Goal: Communication & Community: Ask a question

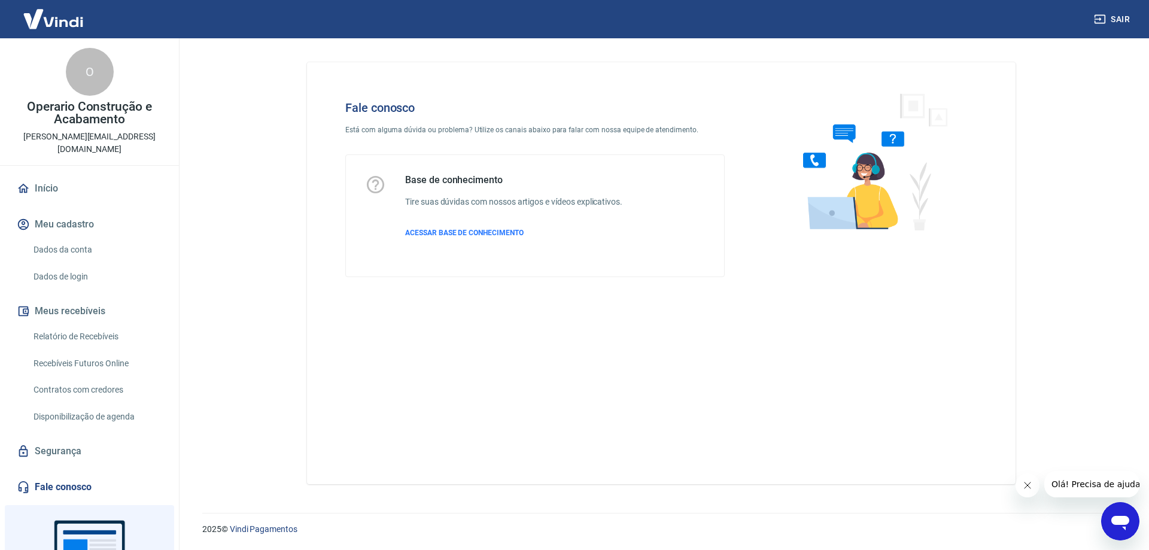
drag, startPoint x: 1108, startPoint y: 508, endPoint x: 2207, endPoint y: 1008, distance: 1207.1
click at [1108, 508] on div "Abrir janela de mensagens" at bounding box center [1120, 521] width 36 height 36
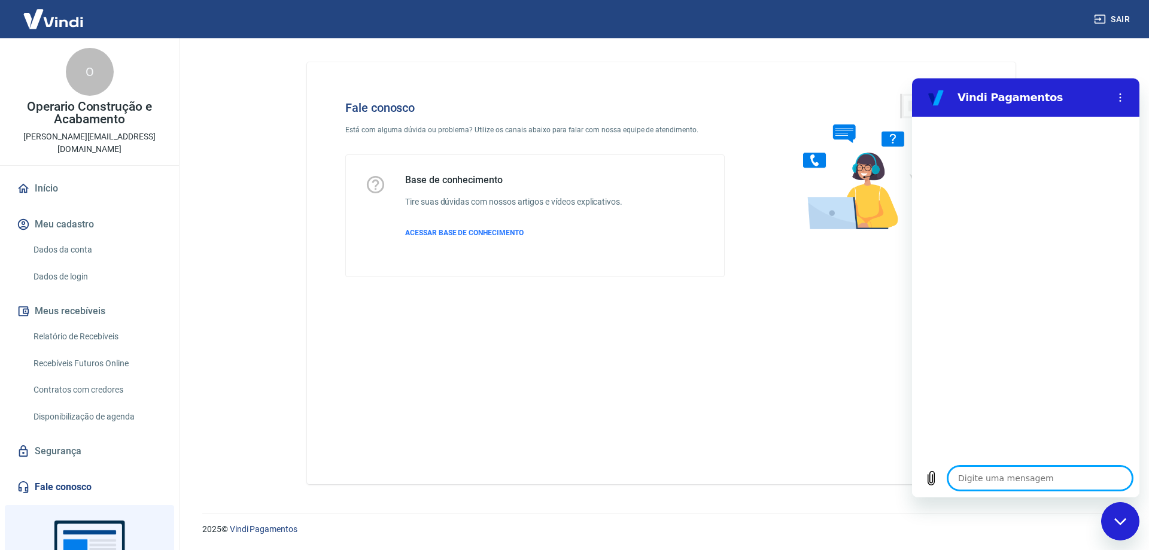
type textarea "o"
type textarea "x"
type textarea "ol"
type textarea "x"
type textarea "ola"
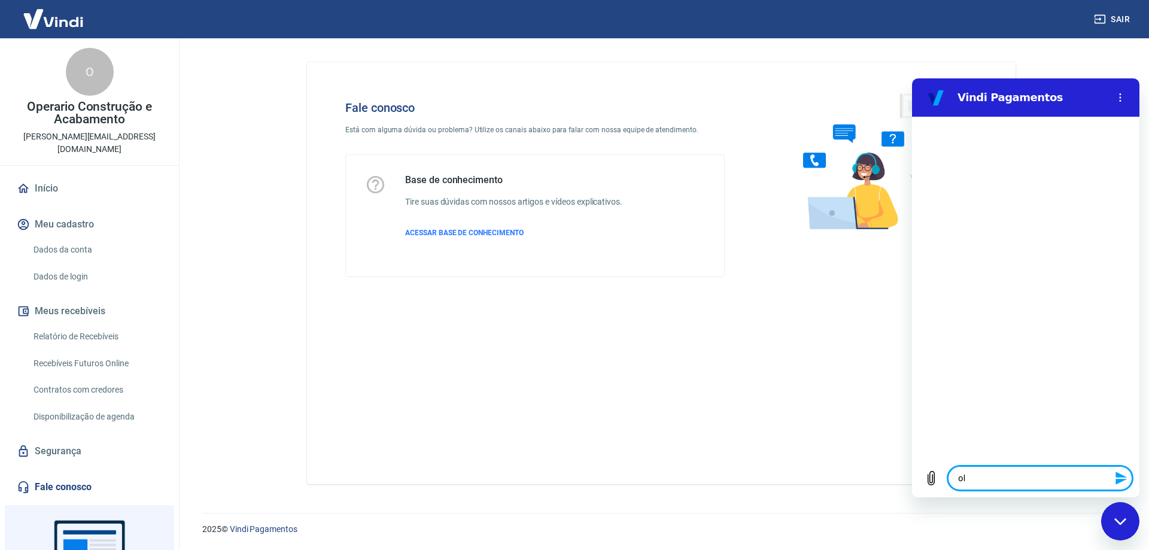
type textarea "x"
type textarea "ola"
type textarea "x"
type textarea "[PERSON_NAME]"
type textarea "x"
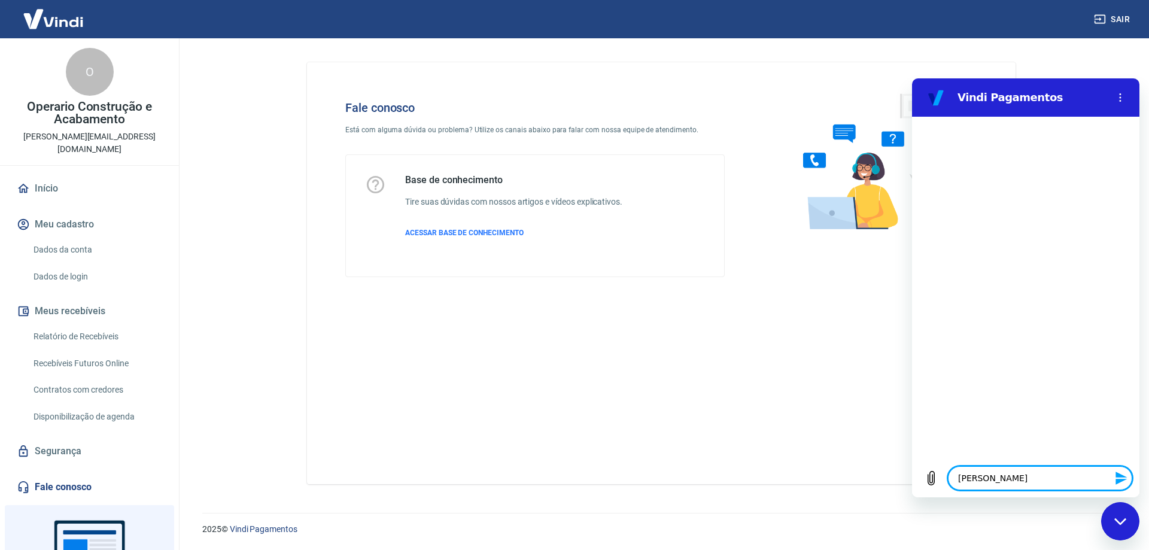
type textarea "[PERSON_NAME]"
type textarea "x"
type textarea "[PERSON_NAME]"
type textarea "x"
type textarea "[PERSON_NAME]"
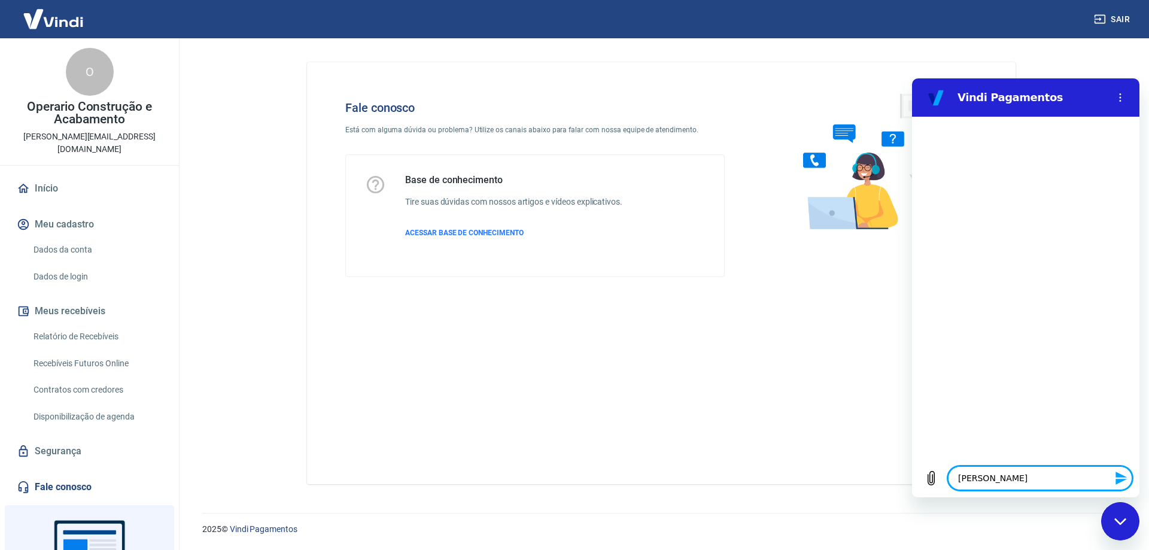
type textarea "x"
type textarea "[PERSON_NAME]"
type textarea "x"
type textarea "[PERSON_NAME]"
type textarea "x"
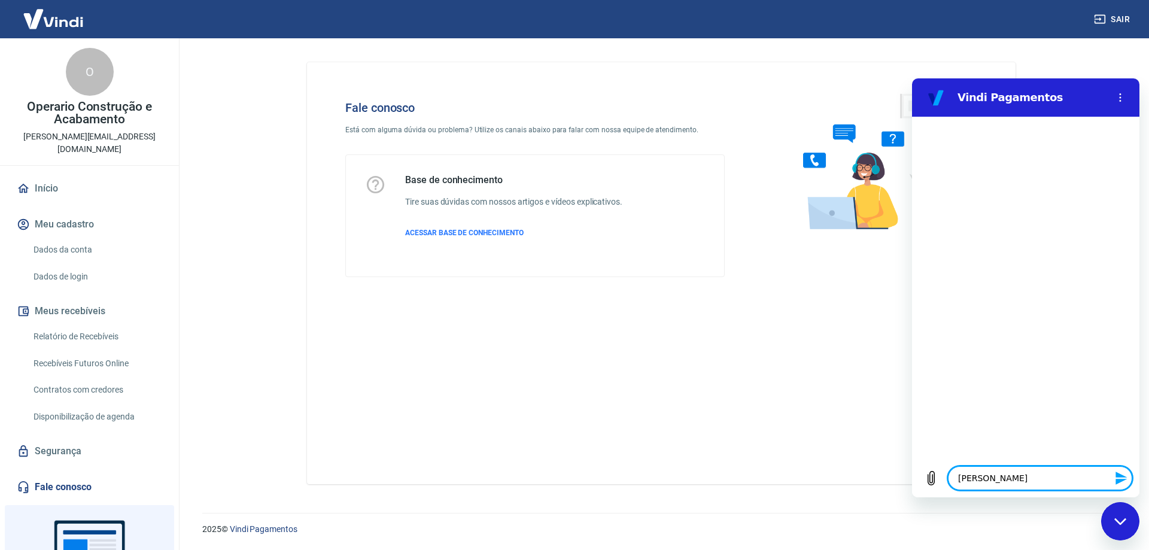
type textarea "[PERSON_NAME]"
type textarea "x"
type textarea "[PERSON_NAME]"
type textarea "x"
type textarea "[PERSON_NAME]"
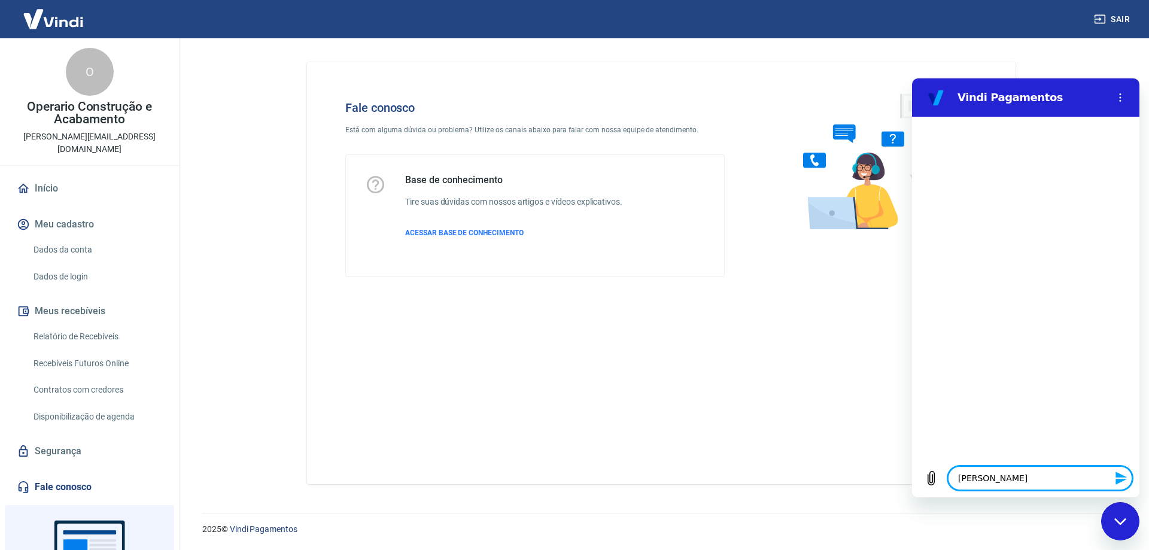
type textarea "x"
type textarea "[PERSON_NAME]"
type textarea "x"
type textarea "[PERSON_NAME]"
type textarea "x"
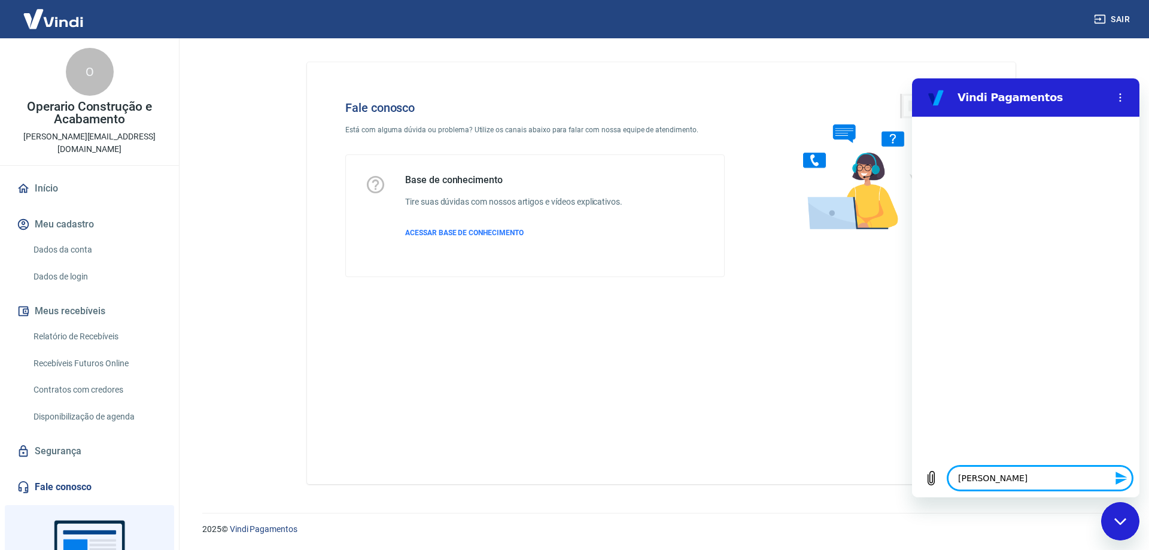
type textarea "[PERSON_NAME]"
type textarea "x"
type textarea "ola boa t"
type textarea "x"
type textarea "ola boa ta"
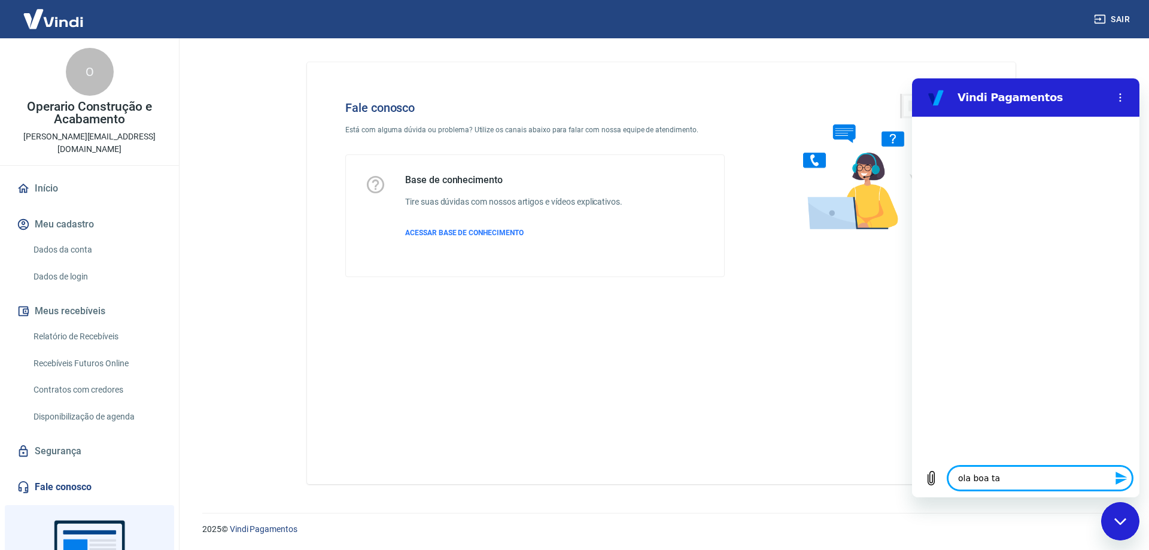
type textarea "x"
type textarea "ola boa tar"
type textarea "x"
type textarea "ola boa tare"
type textarea "x"
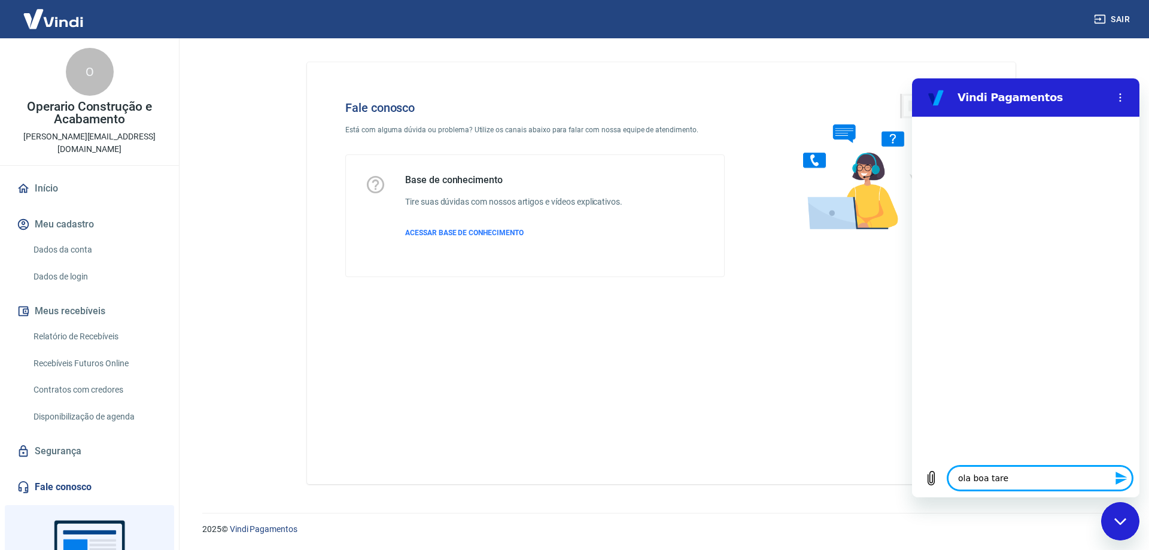
type textarea "ola boa tar"
type textarea "x"
type textarea "ola boa tard"
type textarea "x"
type textarea "[PERSON_NAME] tarde"
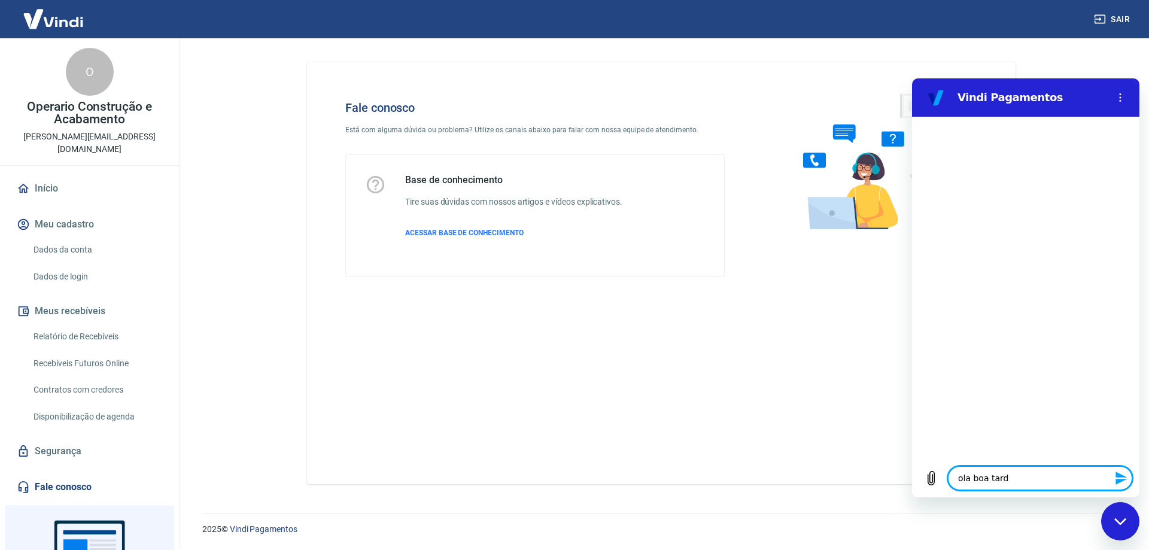
type textarea "x"
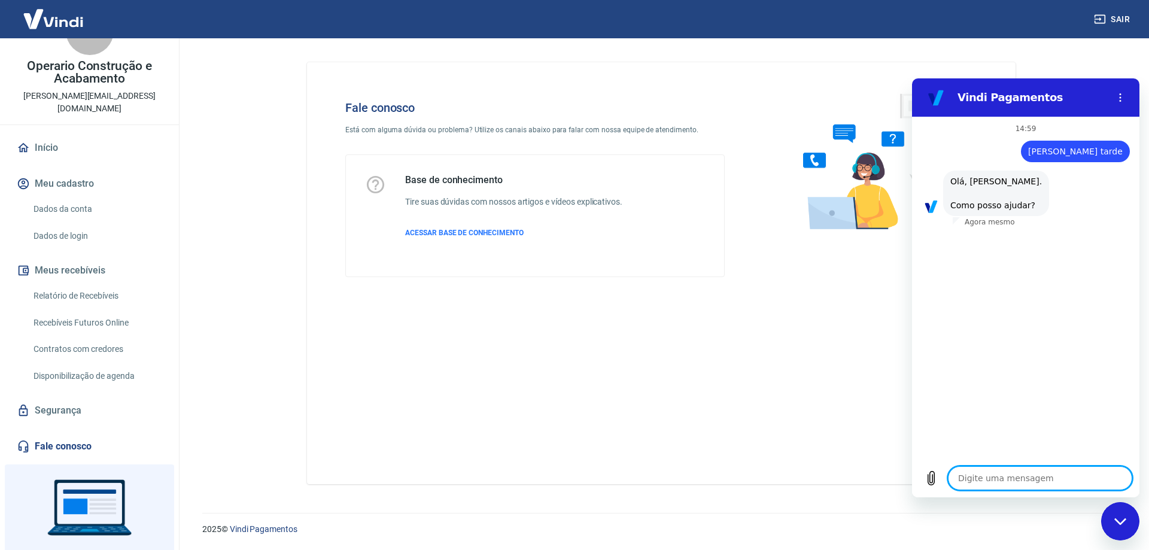
scroll to position [83, 0]
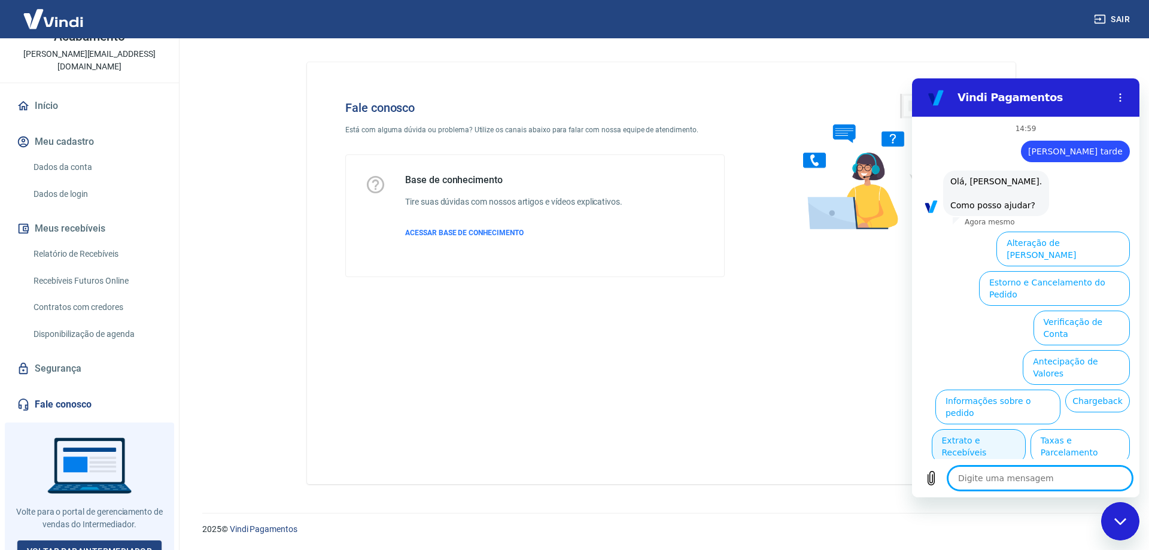
click at [988, 429] on button "Extrato e Recebíveis" at bounding box center [978, 446] width 94 height 35
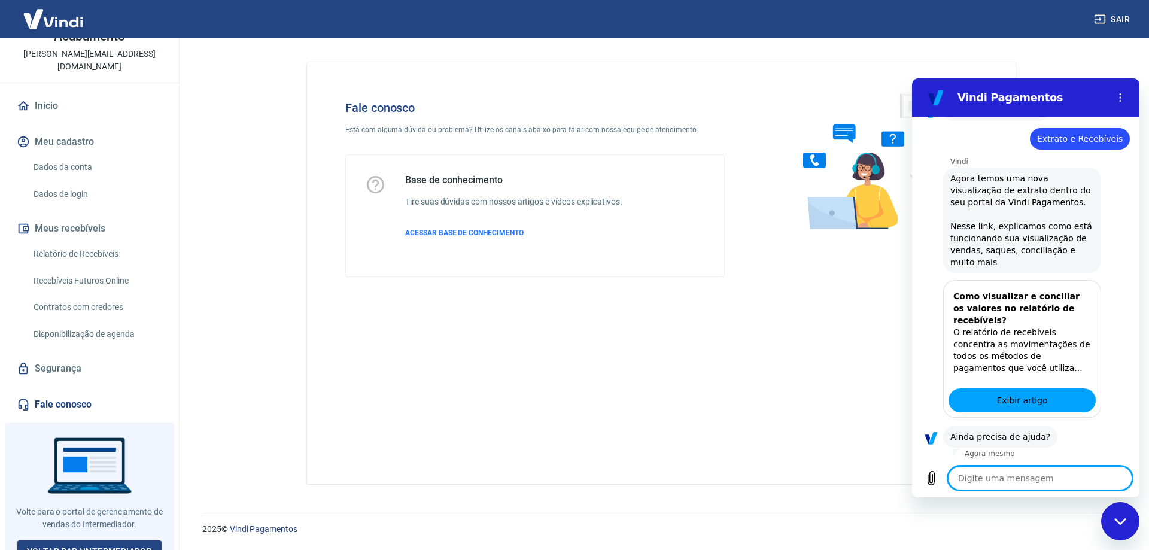
scroll to position [125, 0]
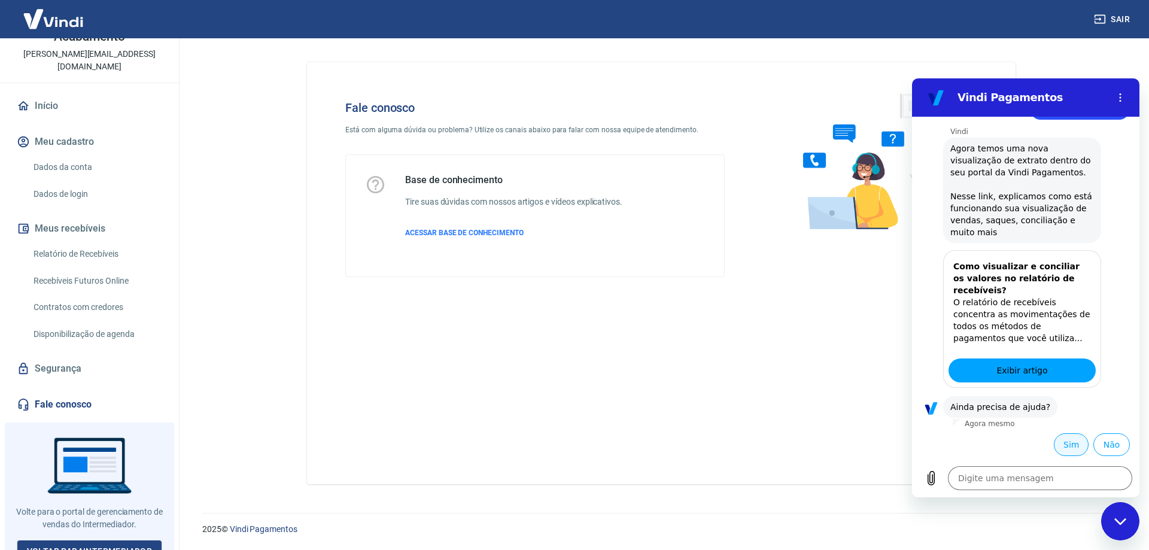
click at [1059, 443] on button "Sim" at bounding box center [1070, 444] width 35 height 23
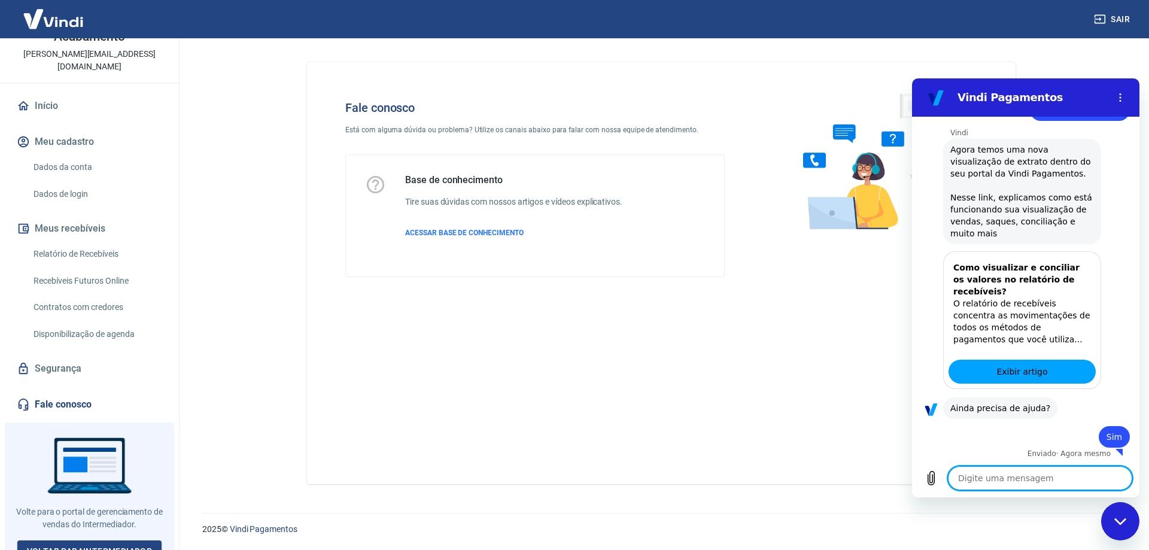
scroll to position [126, 0]
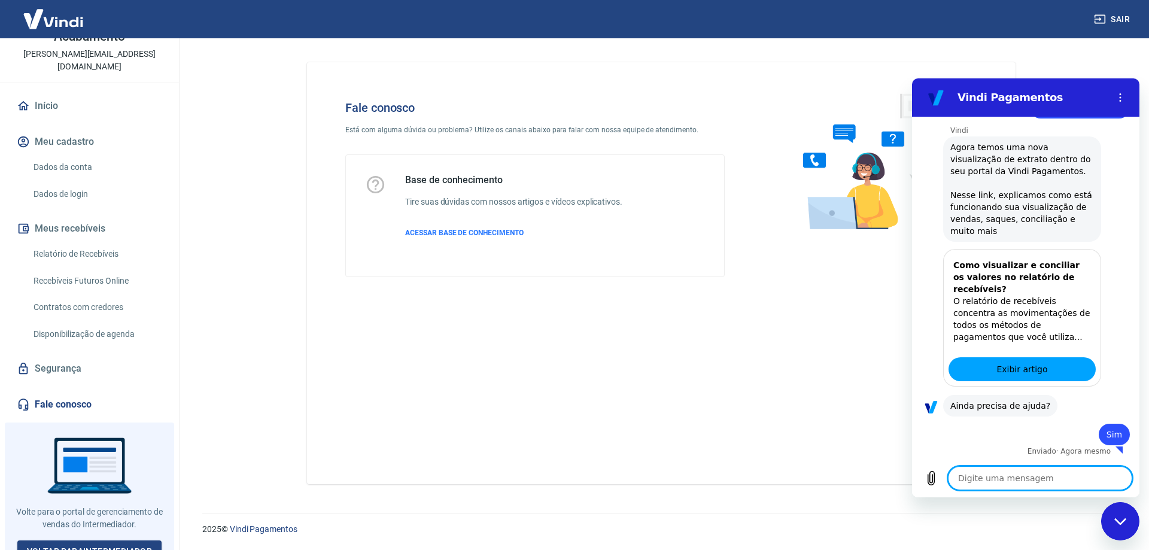
click at [71, 215] on button "Meus recebíveis" at bounding box center [89, 228] width 150 height 26
type textarea "x"
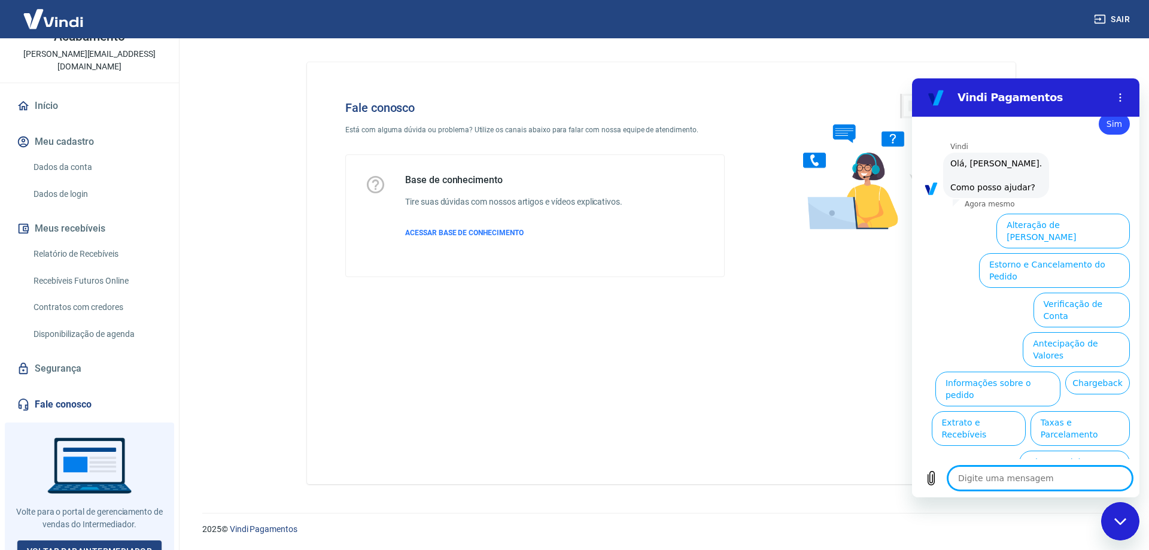
scroll to position [437, 0]
click at [985, 480] on textarea at bounding box center [1040, 478] width 184 height 24
type textarea "a"
type textarea "x"
type textarea "at"
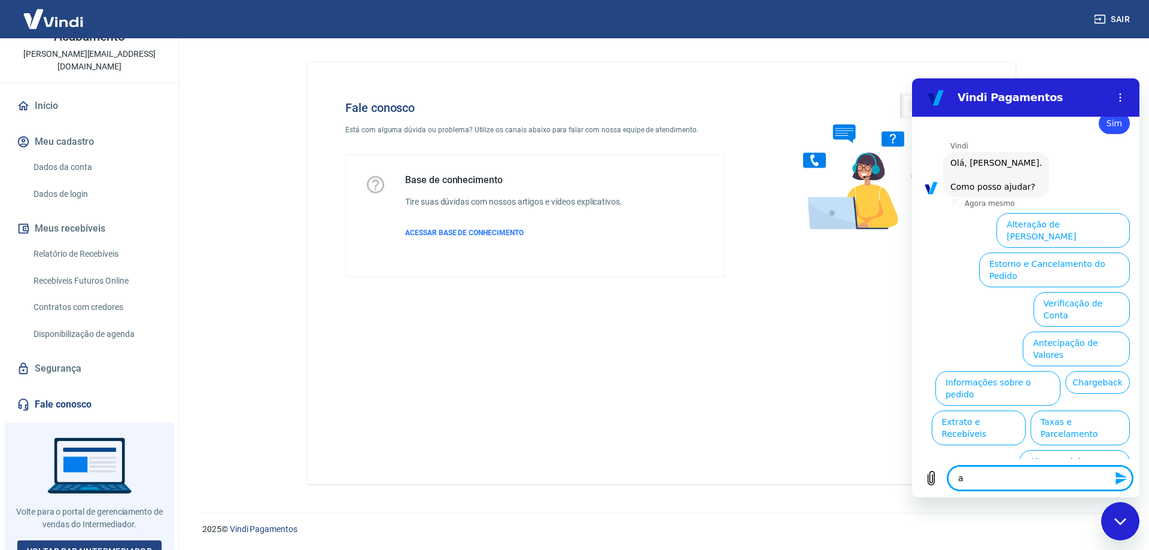
type textarea "x"
type textarea "ate"
type textarea "x"
type textarea "aten"
type textarea "x"
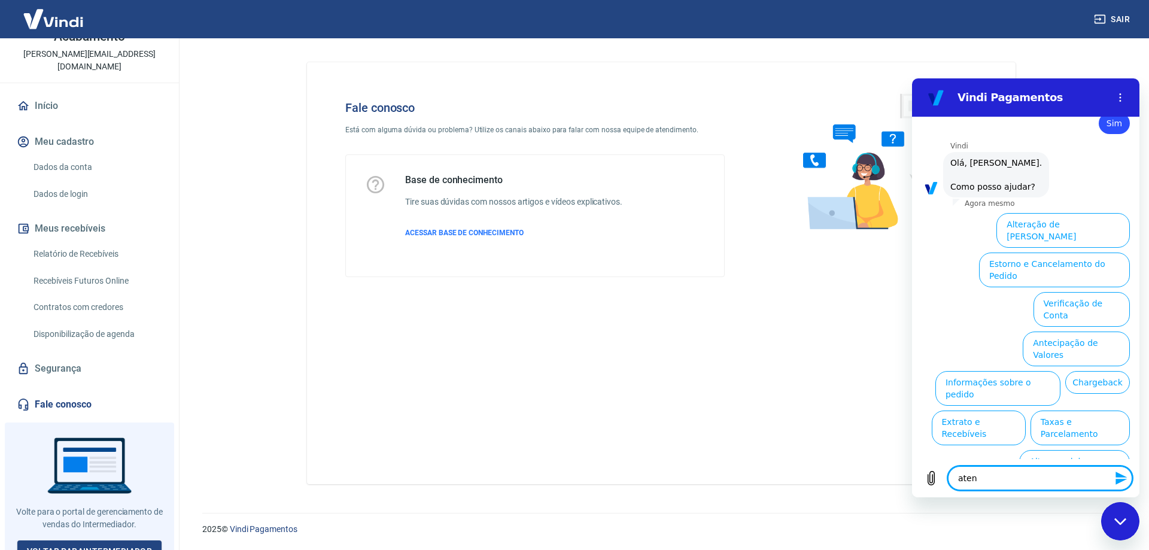
type textarea "atend"
type textarea "x"
type textarea "atendi"
type textarea "x"
type textarea "atendim"
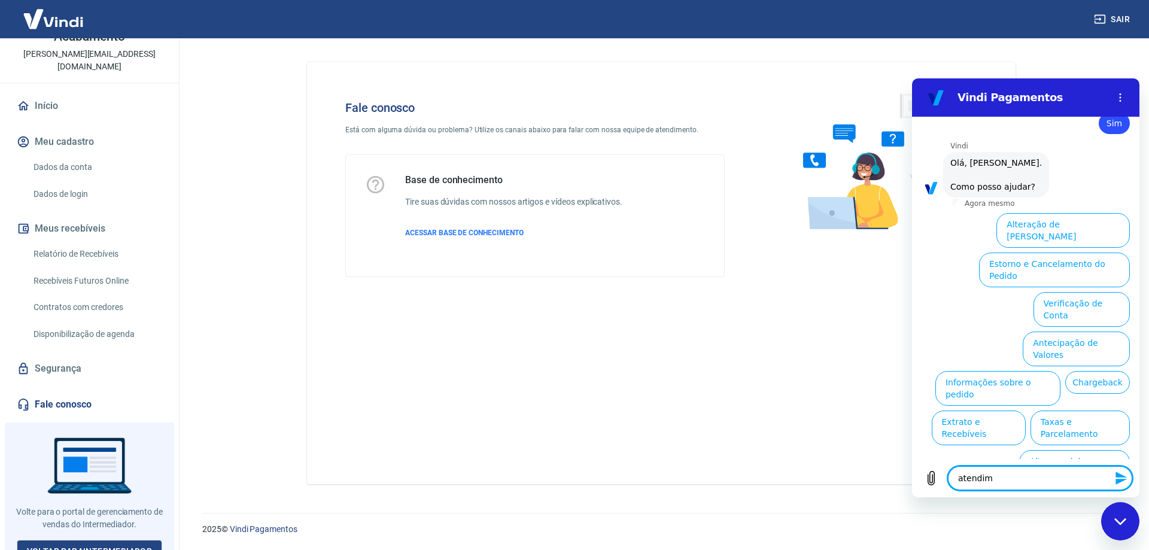
type textarea "x"
type textarea "atendime"
type textarea "x"
type textarea "atendimen"
type textarea "x"
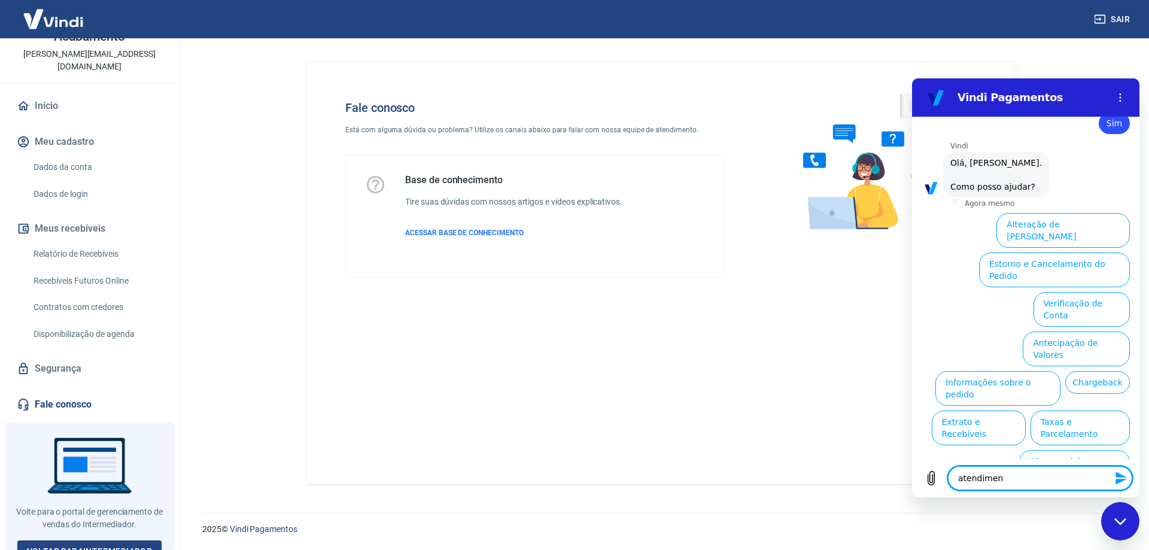
type textarea "atendiment"
type textarea "x"
type textarea "atendimento"
type textarea "x"
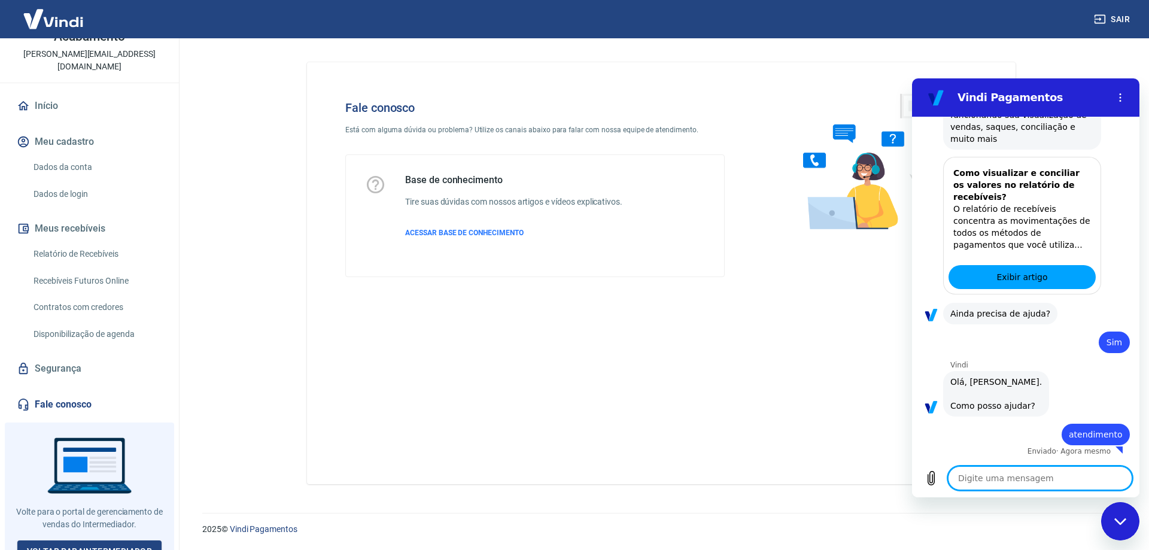
type textarea "x"
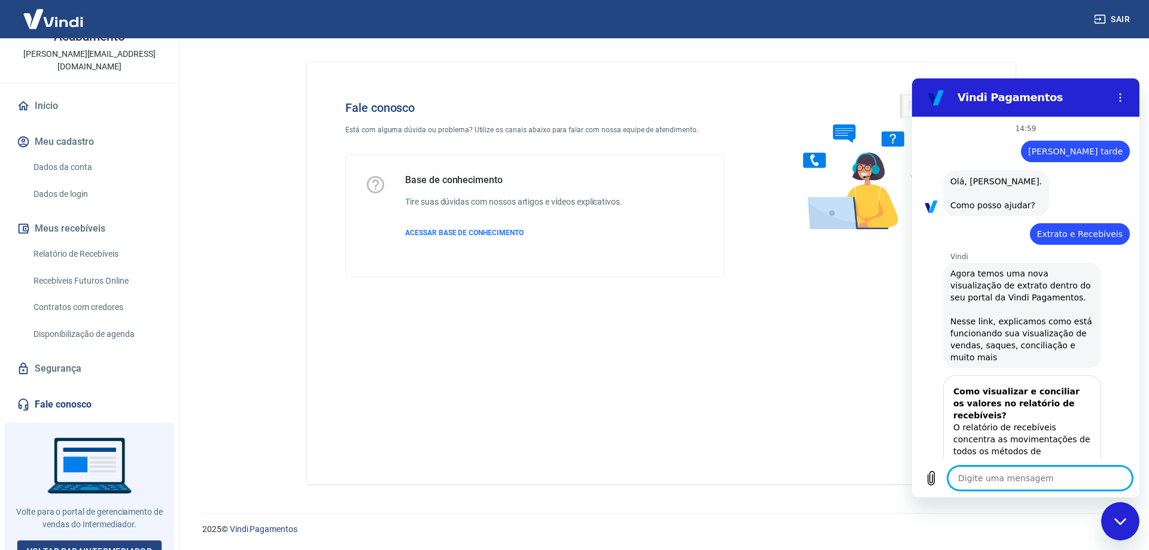
scroll to position [282, 0]
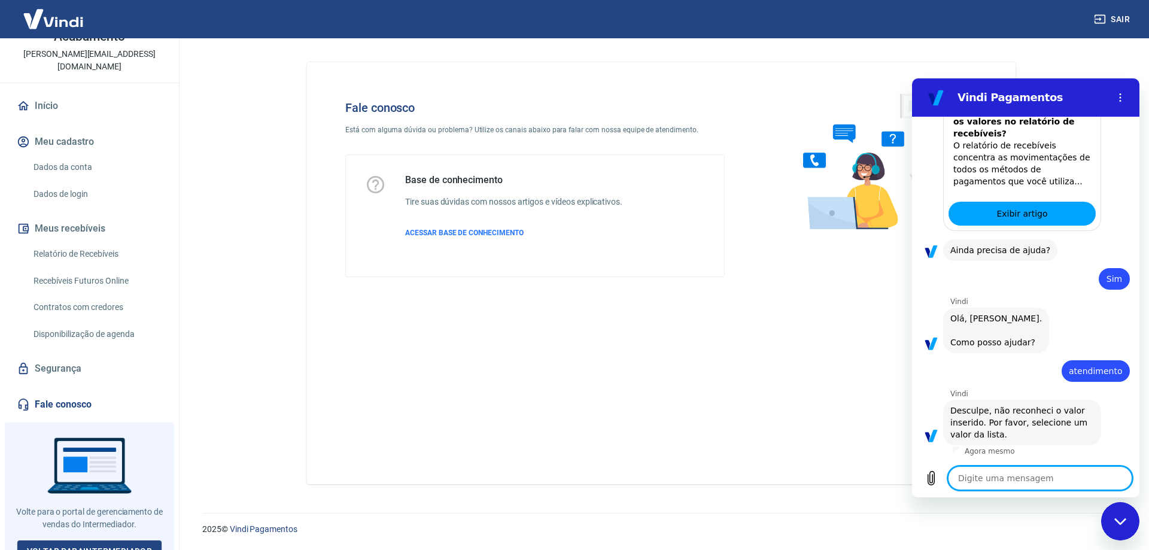
type textarea "o"
type textarea "x"
type textarea "oi"
type textarea "x"
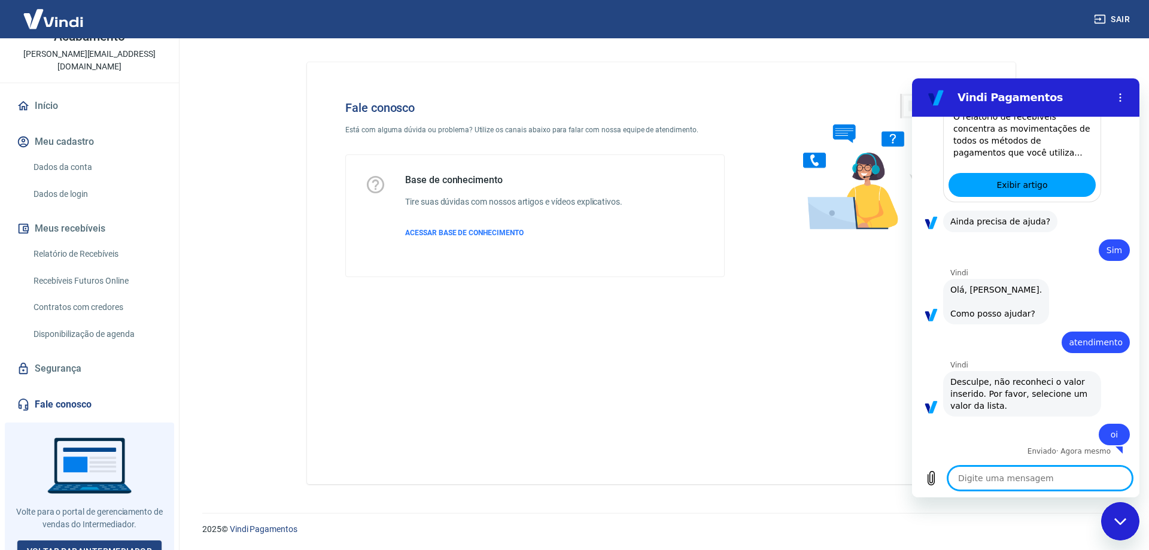
type textarea "x"
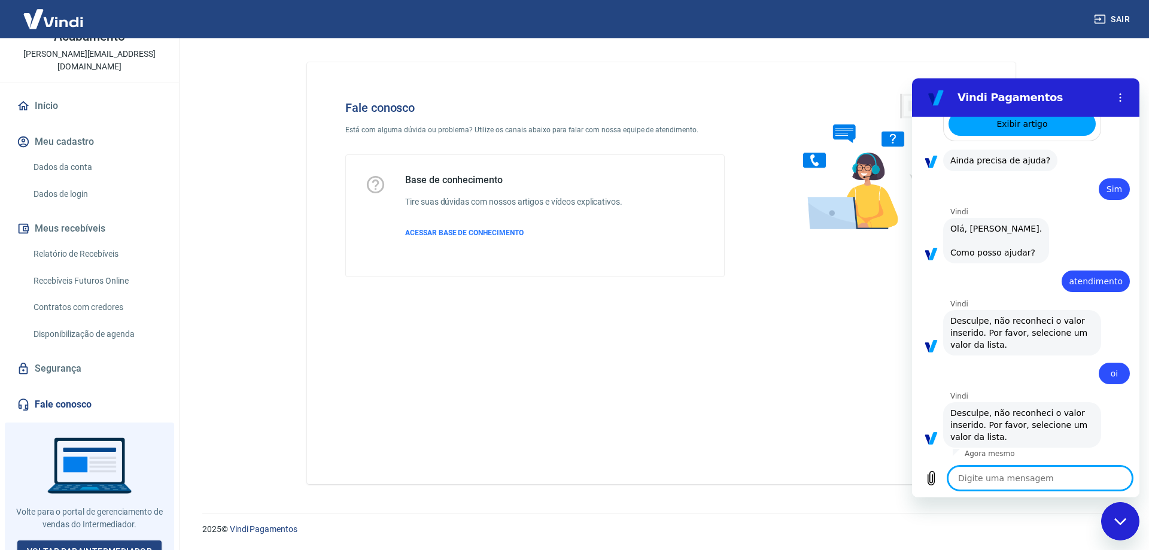
scroll to position [374, 0]
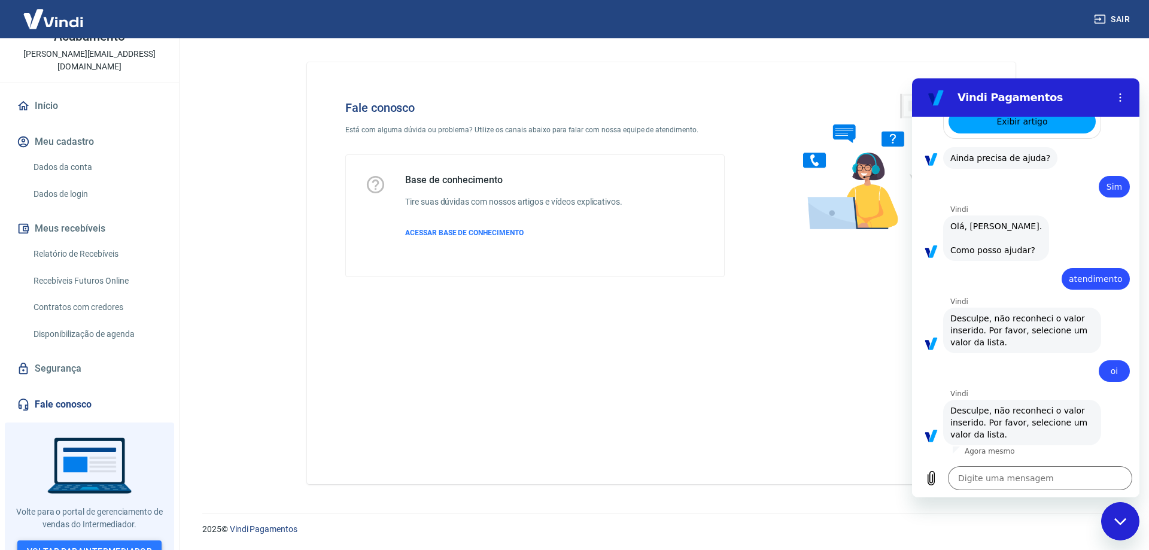
click at [64, 540] on link "Voltar para Intermediador" at bounding box center [89, 551] width 145 height 22
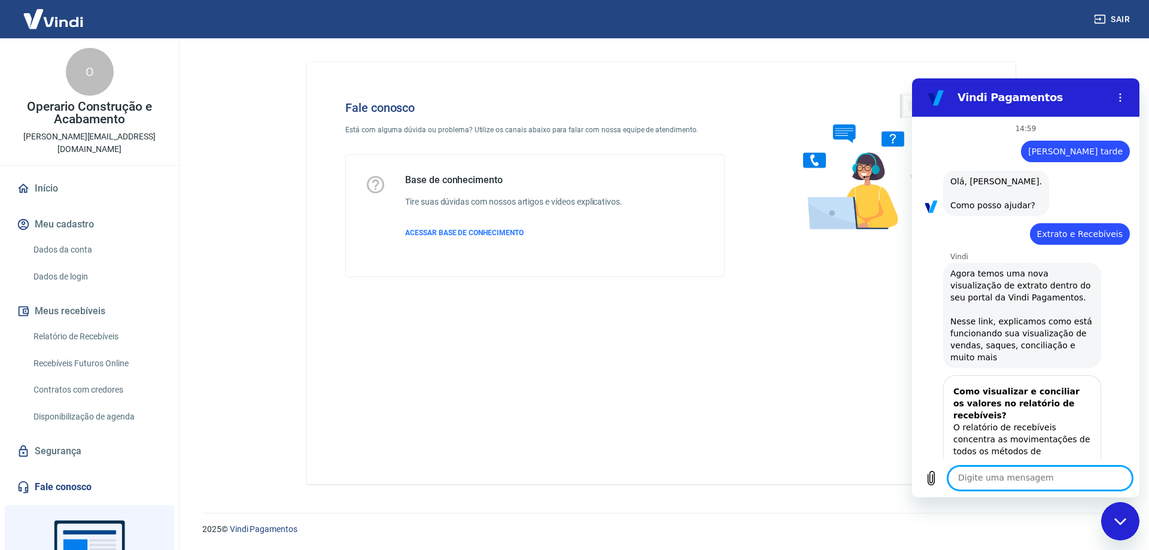
scroll to position [374, 0]
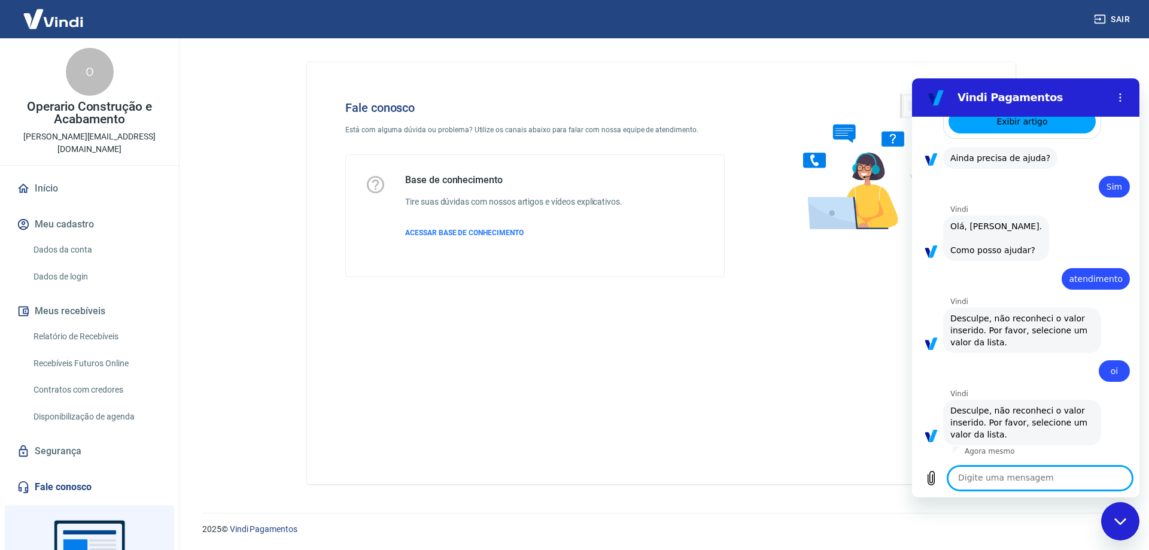
click at [1054, 480] on textarea at bounding box center [1040, 478] width 184 height 24
click at [1122, 106] on button "Menu de opções" at bounding box center [1120, 98] width 24 height 24
click at [1027, 483] on textarea at bounding box center [1040, 478] width 184 height 24
type textarea "o"
type textarea "x"
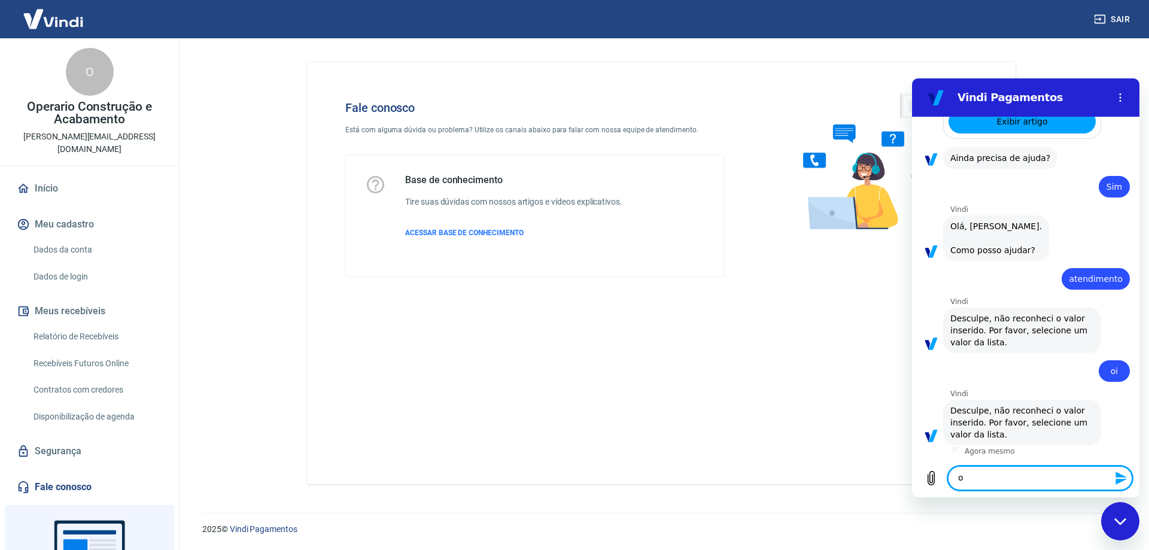
type textarea "ol"
type textarea "x"
type textarea "ola"
type textarea "x"
type textarea "ola"
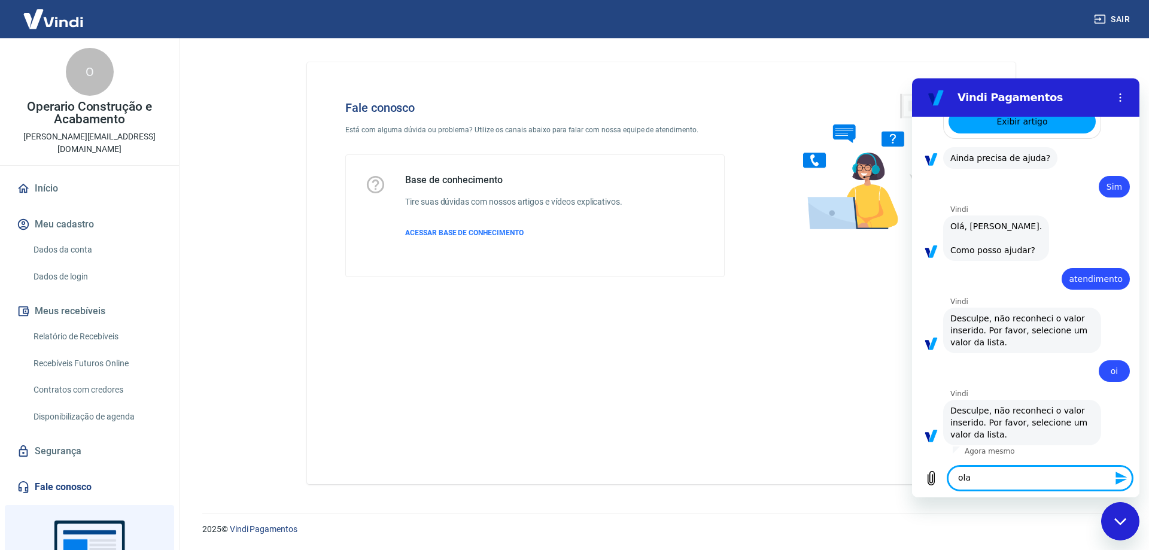
type textarea "x"
type textarea "[PERSON_NAME]"
type textarea "x"
type textarea "[PERSON_NAME]"
type textarea "x"
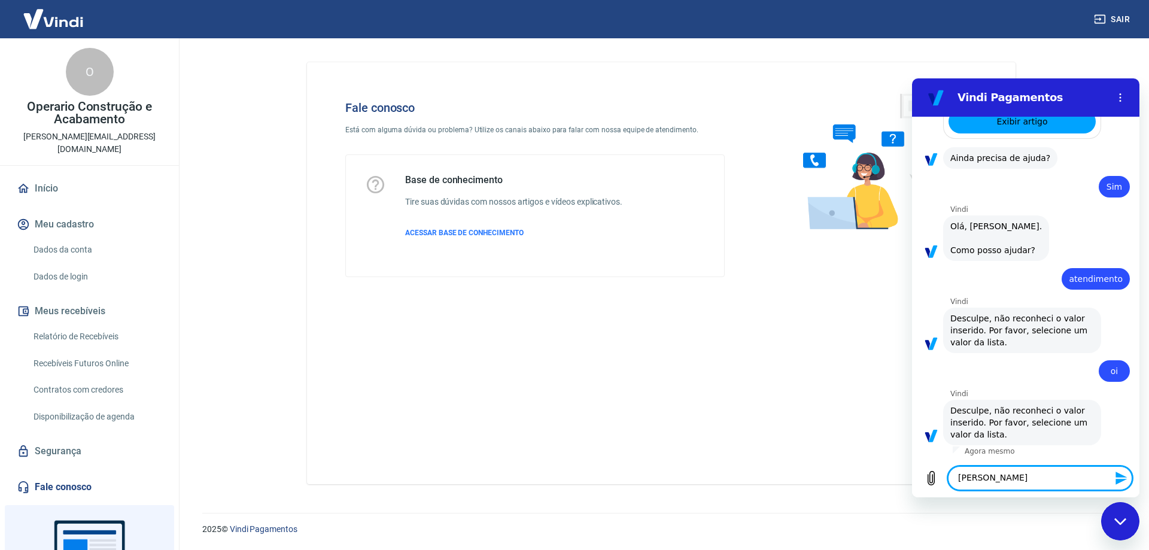
type textarea "[PERSON_NAME]"
type textarea "x"
type textarea "[PERSON_NAME]"
type textarea "x"
type textarea "ola boa t"
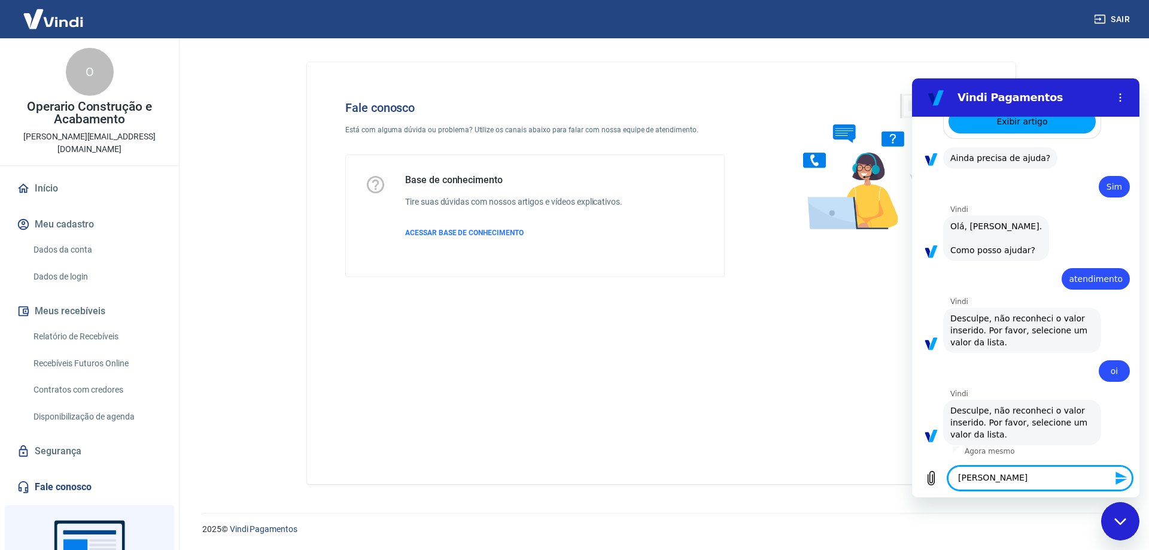
type textarea "x"
type textarea "ola boa ta"
type textarea "x"
type textarea "ola boa tar"
type textarea "x"
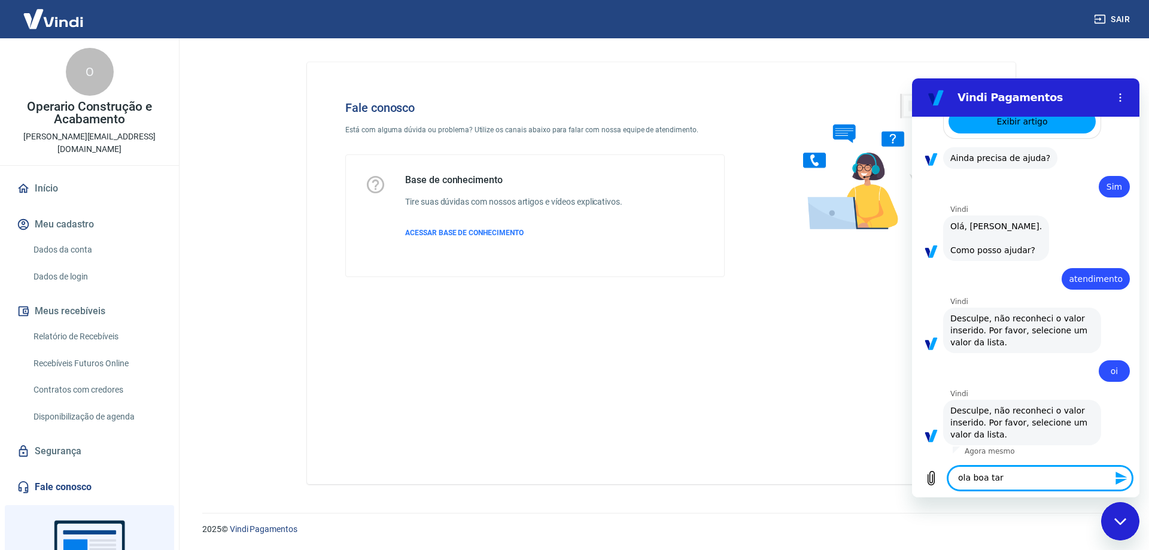
type textarea "ola boa tard"
type textarea "x"
type textarea "[PERSON_NAME] tarde"
type textarea "x"
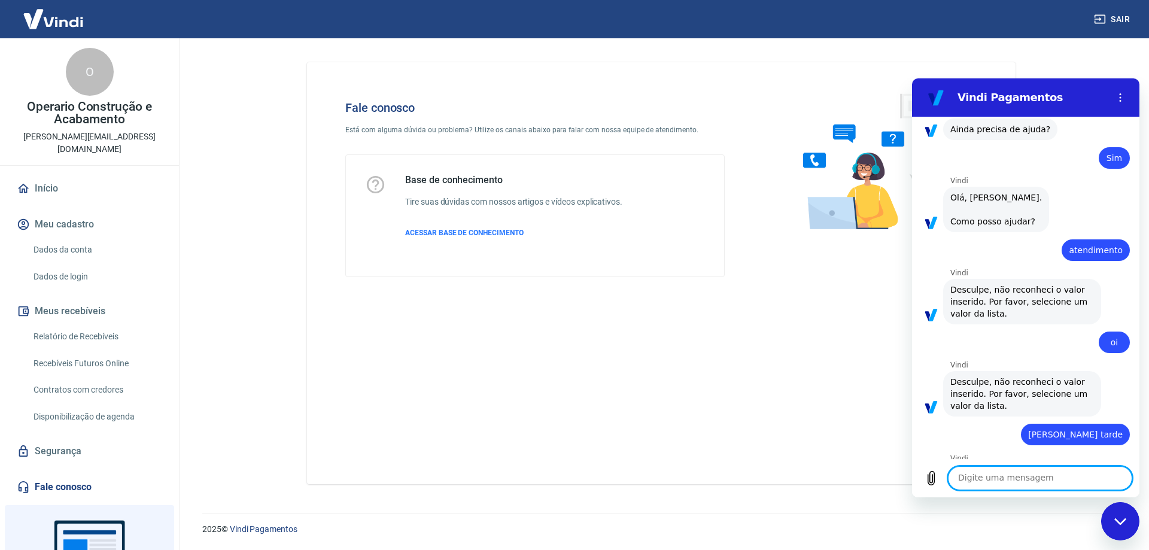
type textarea "x"
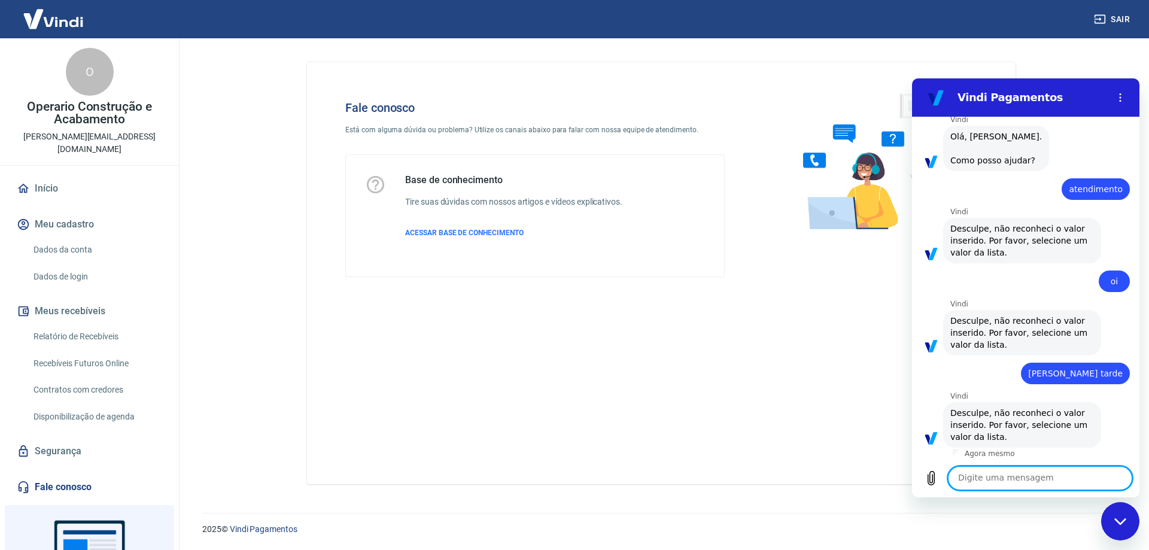
scroll to position [466, 0]
type textarea "A"
type textarea "x"
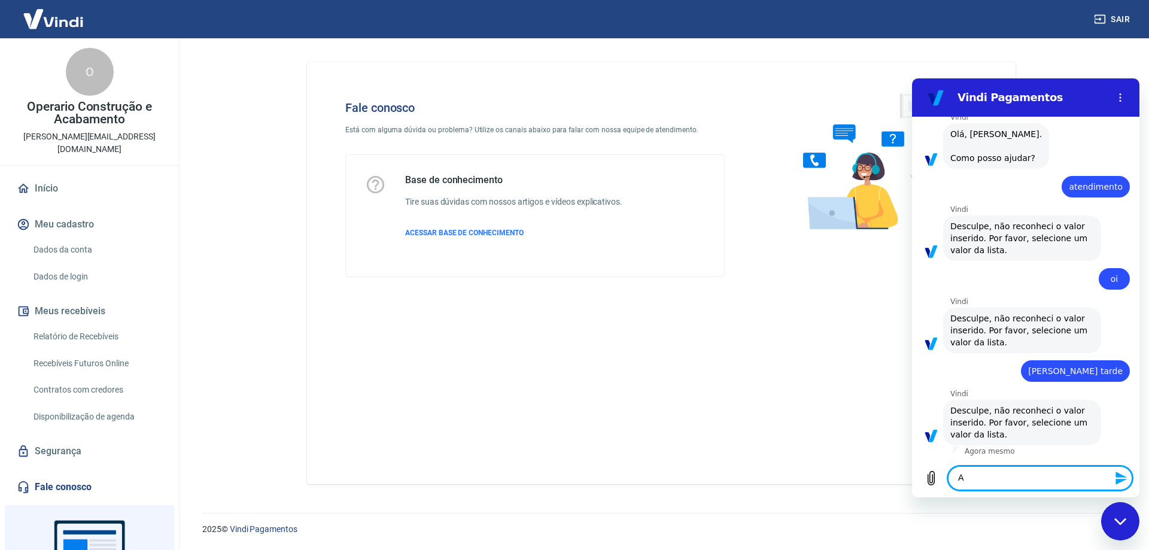
type textarea "An"
type textarea "x"
type textarea "Ant"
type textarea "x"
type textarea "Ante"
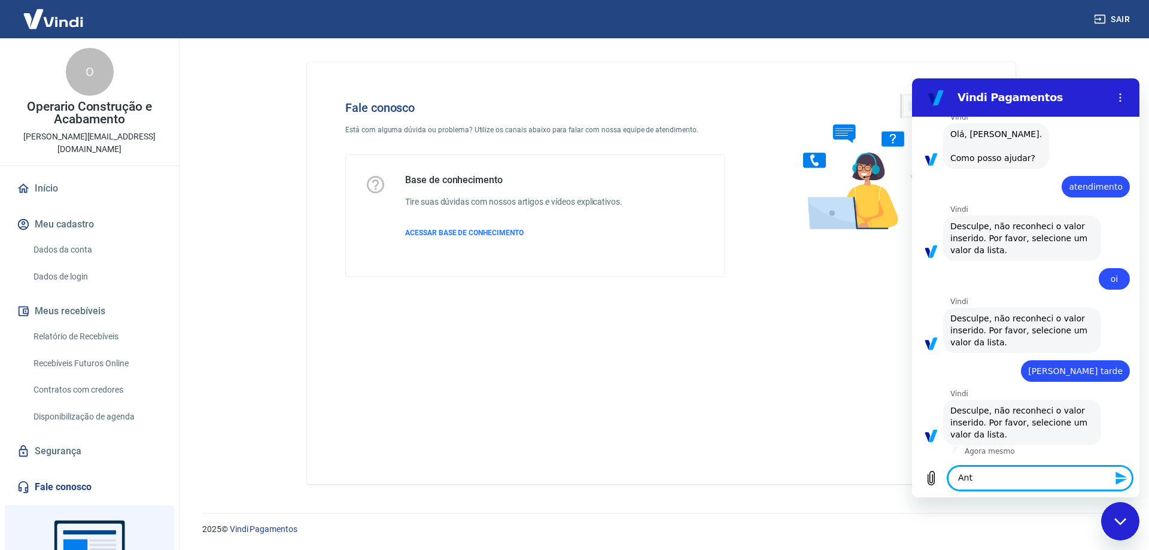
type textarea "x"
type textarea "Antec"
type textarea "x"
type textarea "Anteci"
type textarea "x"
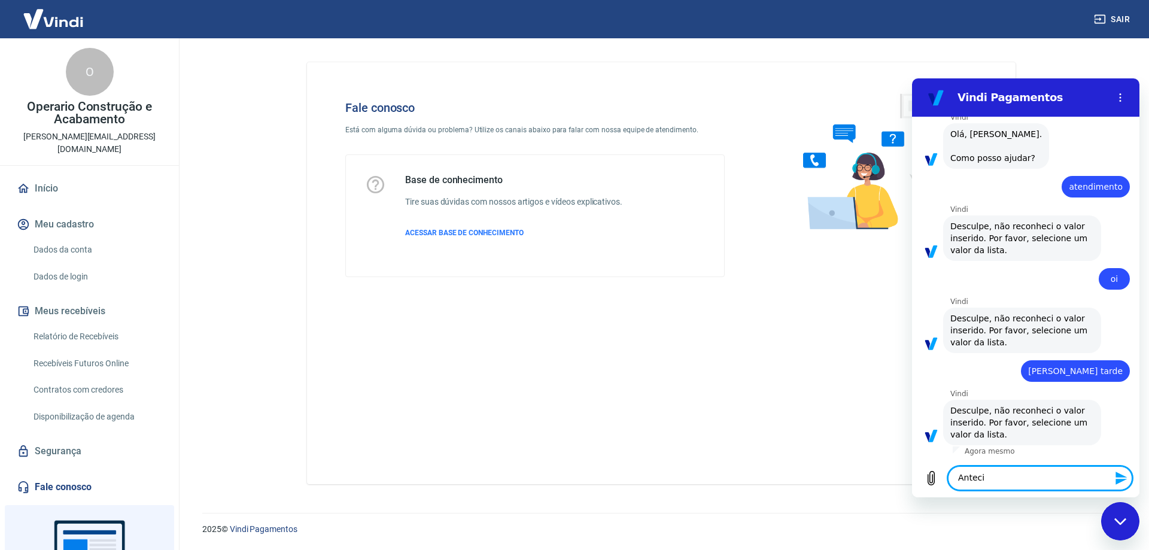
type textarea "Antecip"
type textarea "x"
type textarea "Antecipa"
type textarea "x"
type textarea "Antecipac"
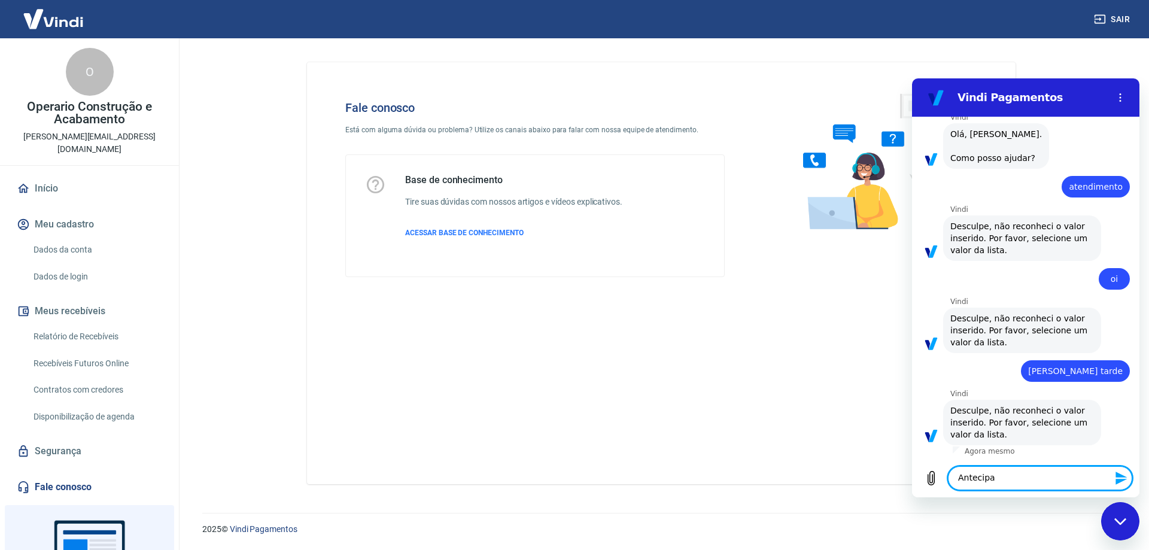
type textarea "x"
type textarea "Antecipa"
type textarea "x"
type textarea "Antecipaç"
type textarea "x"
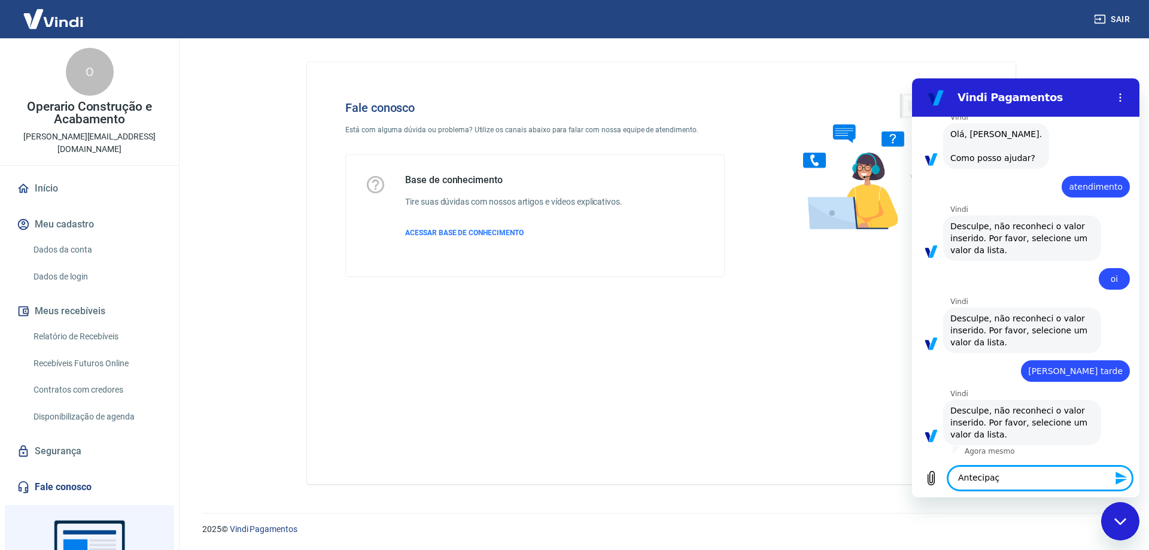
type textarea "Antecipaça"
type textarea "x"
type textarea "Antecipaç"
type textarea "x"
type textarea "Antecipaçã"
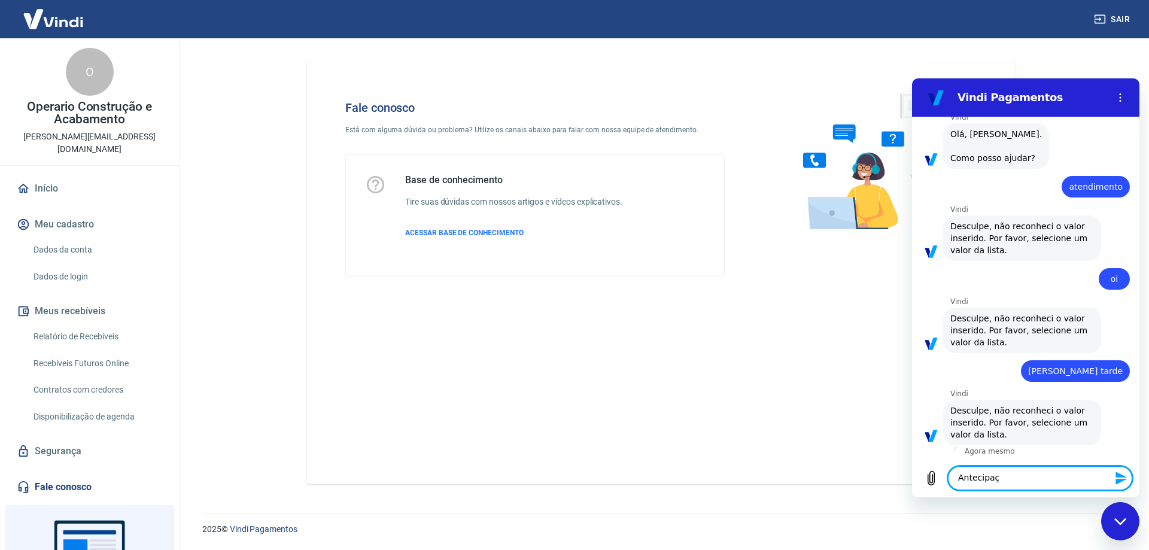
type textarea "x"
type textarea "Antecipação"
type textarea "x"
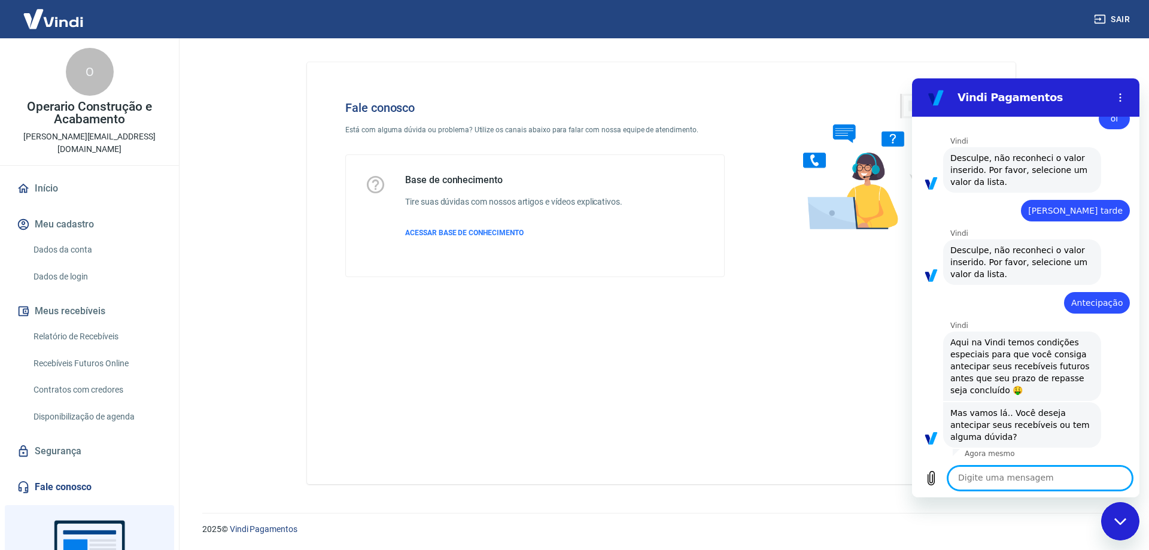
scroll to position [684, 0]
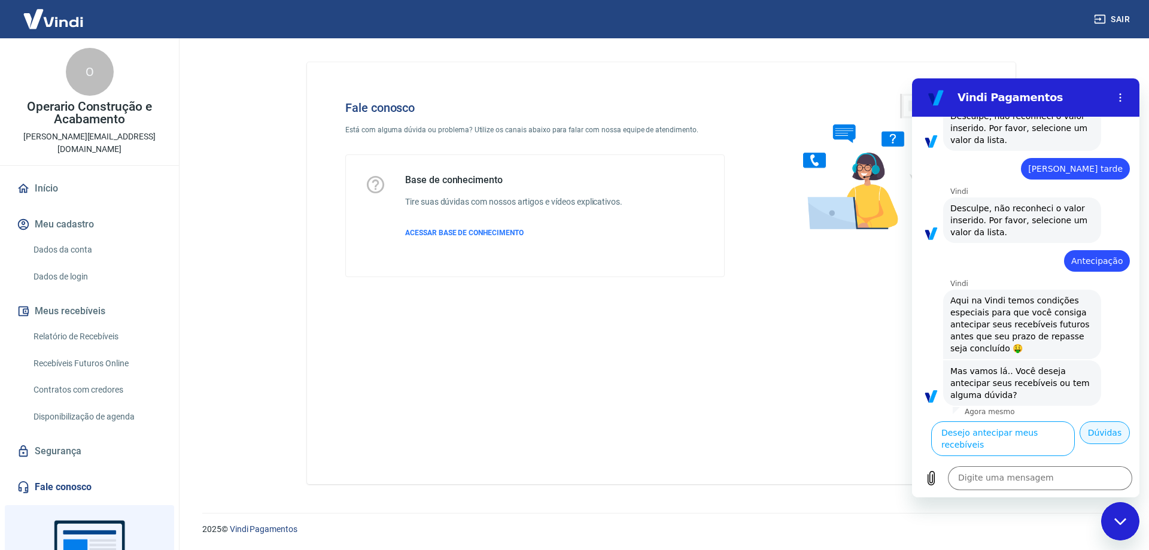
click at [1082, 444] on button "Dúvidas" at bounding box center [1104, 432] width 50 height 23
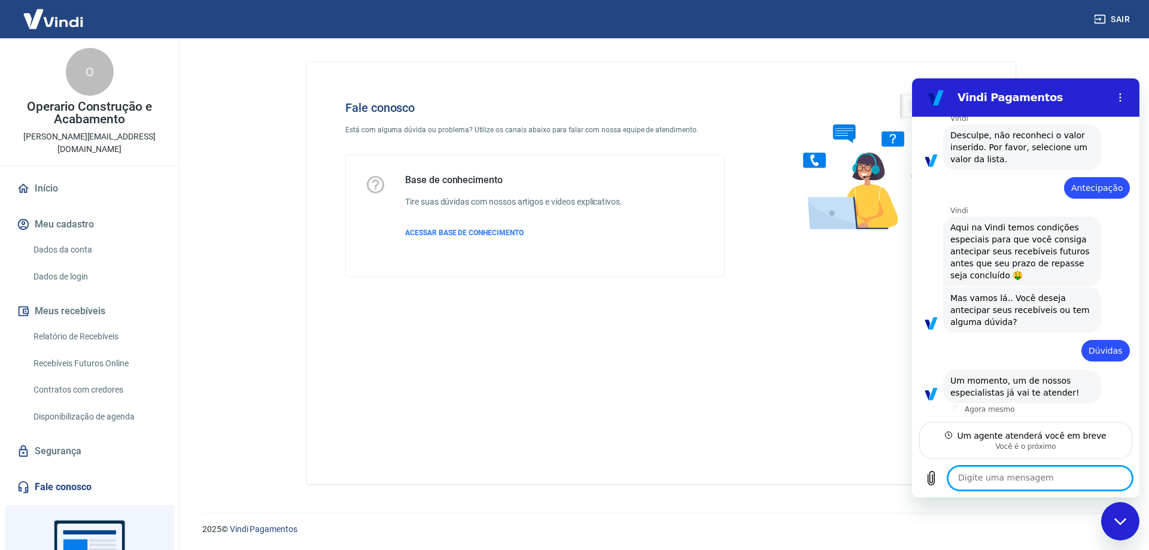
scroll to position [741, 0]
click at [1022, 474] on textarea at bounding box center [1040, 478] width 184 height 24
click at [970, 481] on textarea at bounding box center [1040, 478] width 184 height 24
click at [999, 478] on textarea at bounding box center [1040, 478] width 184 height 24
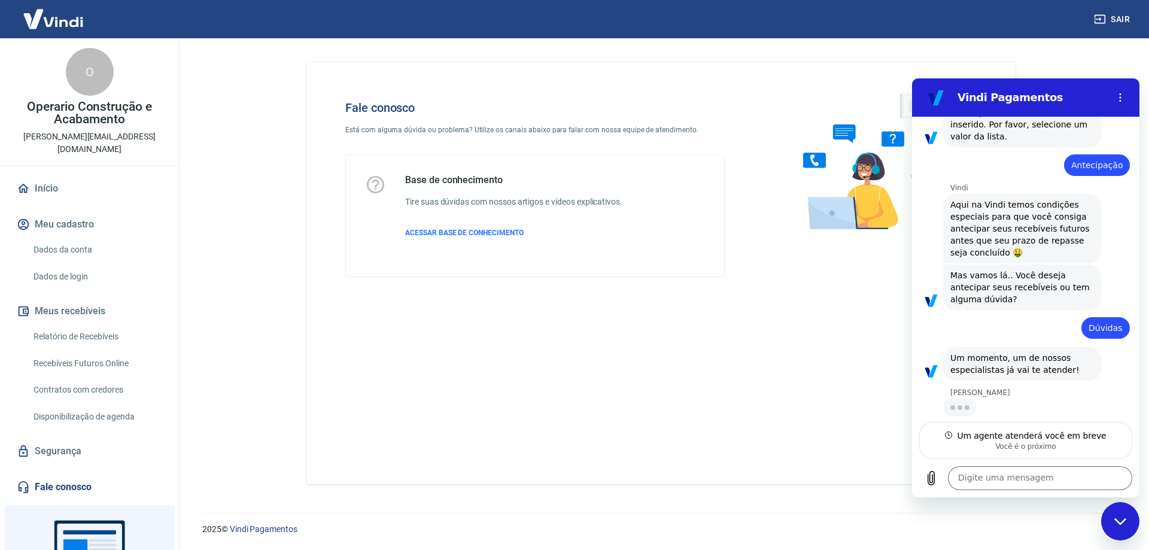
scroll to position [764, 0]
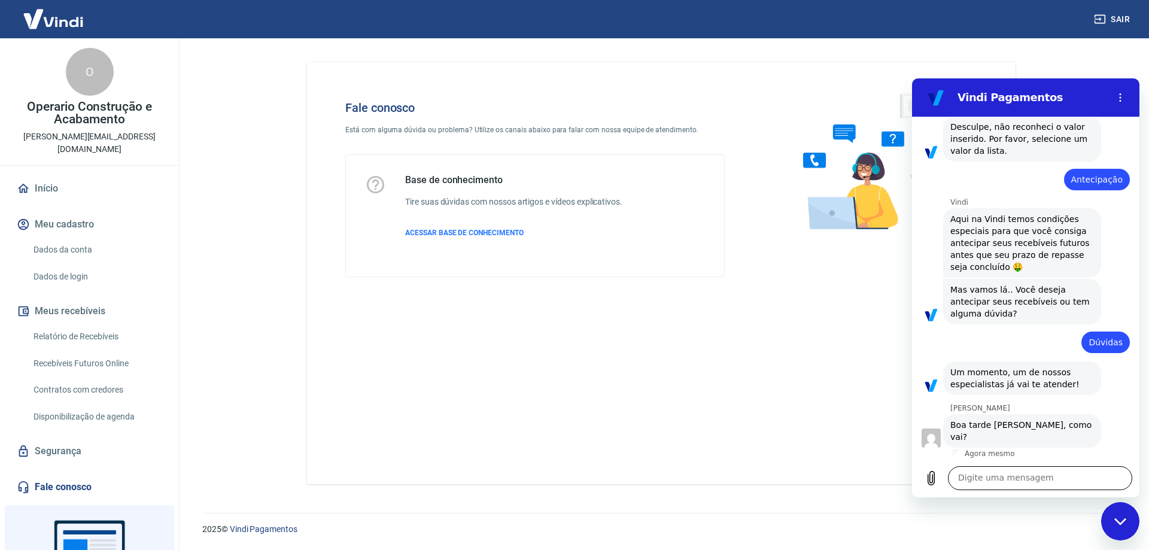
type textarea "x"
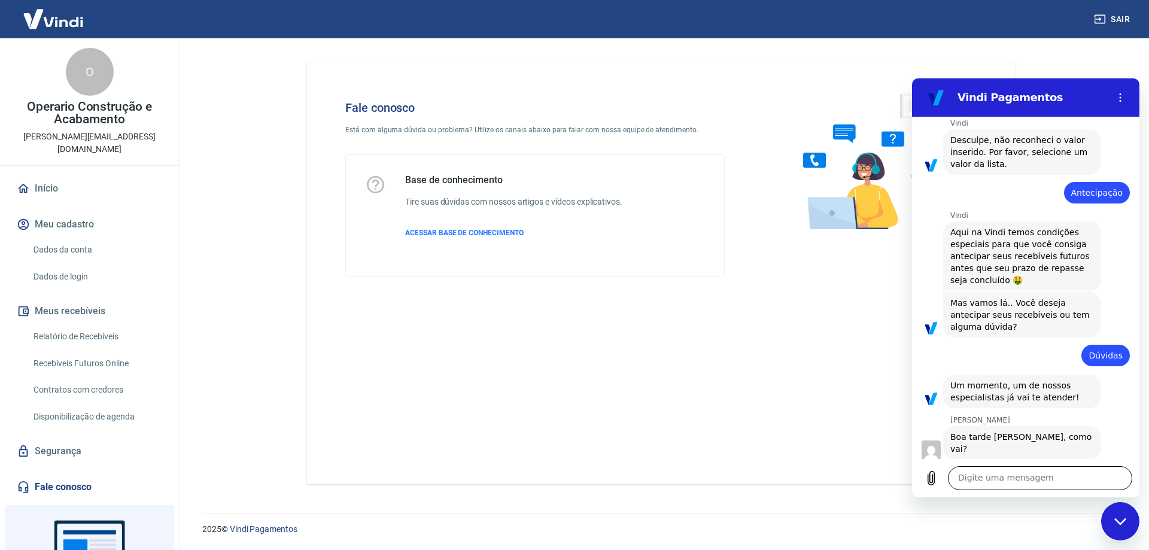
scroll to position [739, 0]
click at [1016, 478] on textarea at bounding box center [1040, 478] width 184 height 24
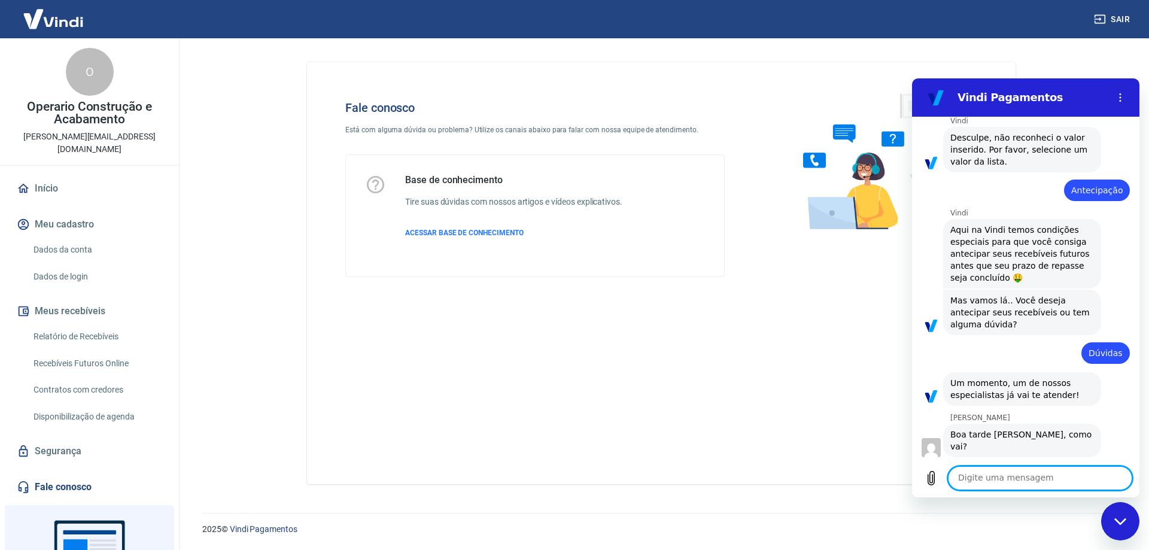
type textarea "b"
type textarea "x"
type textarea "bo"
type textarea "x"
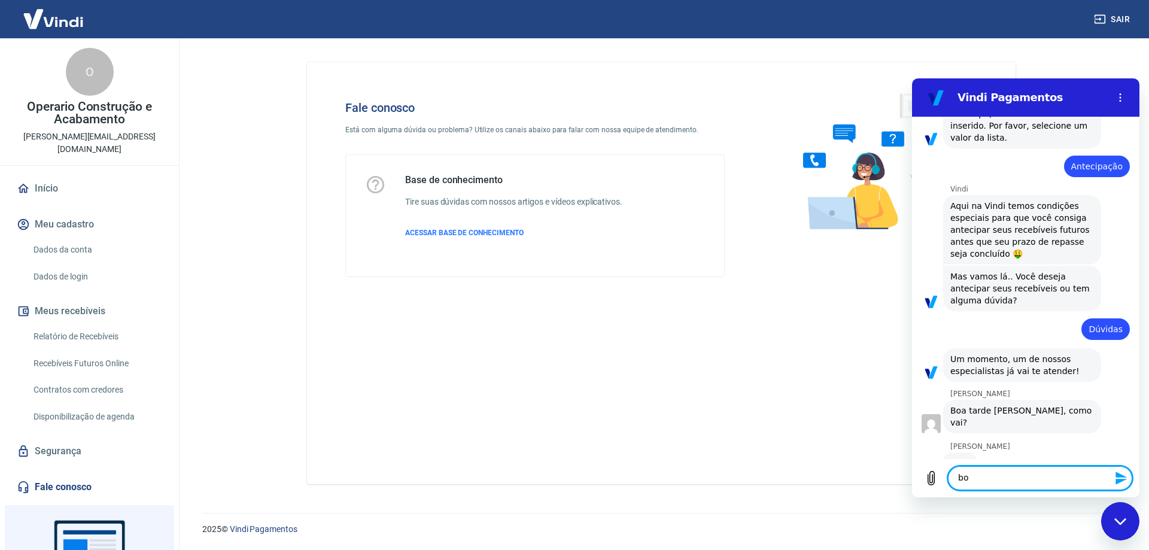
type textarea "boa"
type textarea "x"
type textarea "boa"
type textarea "x"
type textarea "boa t"
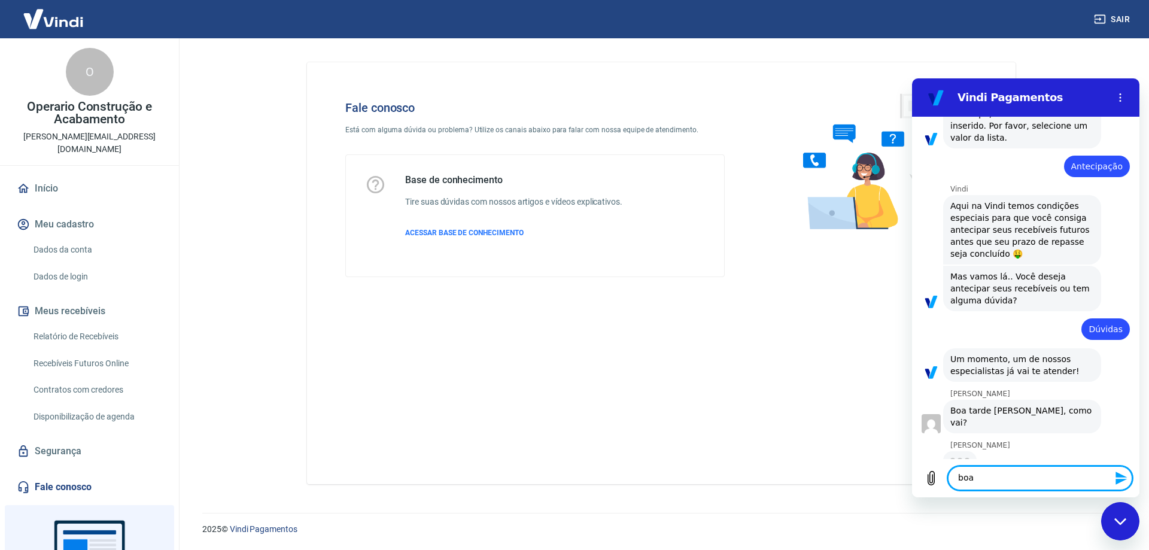
type textarea "x"
type textarea "boa ta"
type textarea "x"
type textarea "boa tar"
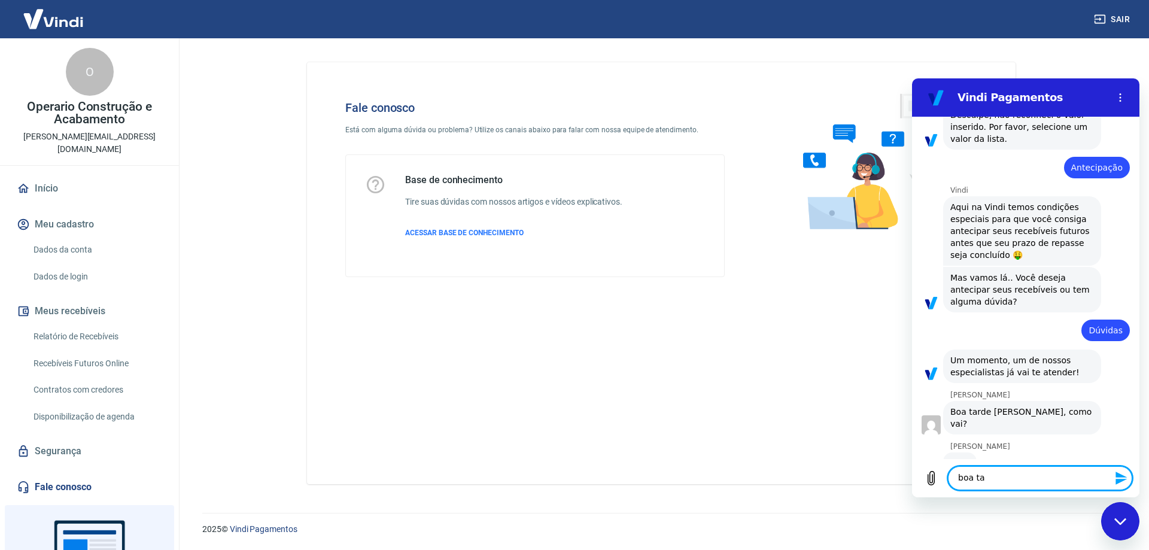
type textarea "x"
type textarea "boa tard"
type textarea "x"
type textarea "boa tarde"
type textarea "x"
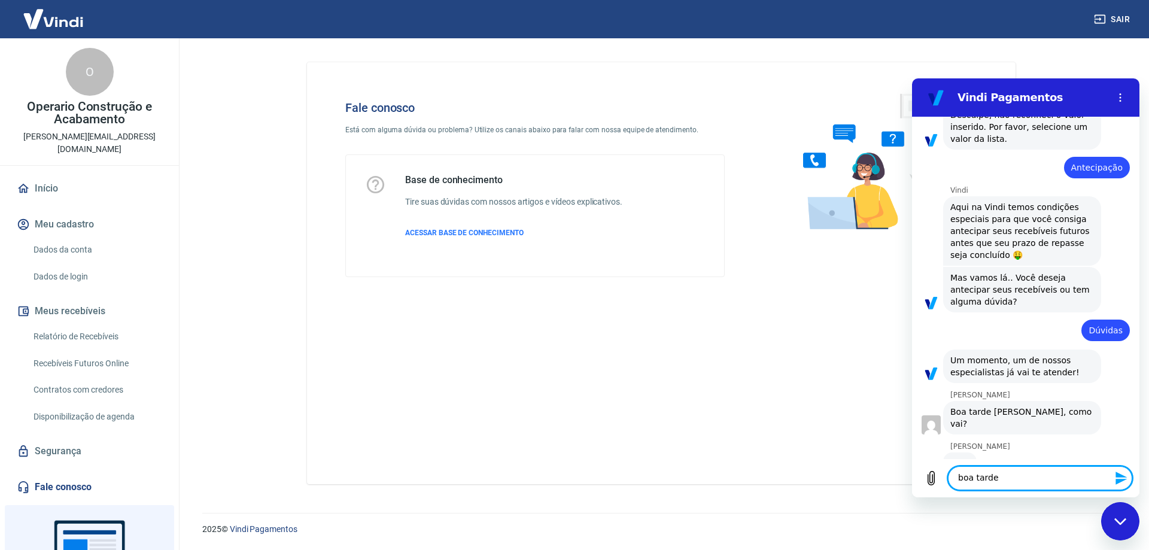
type textarea "boa tarde"
type textarea "x"
type textarea "boa tarde f"
type textarea "x"
type textarea "boa tarde fe"
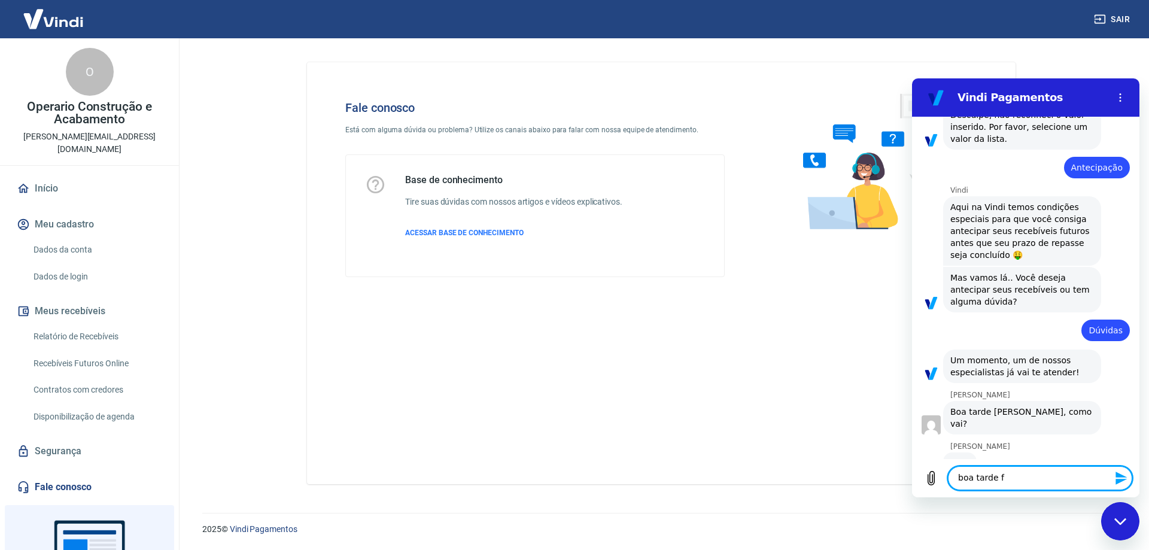
type textarea "x"
type textarea "boa tarde fer"
type textarea "x"
type textarea "boa tarde fern"
type textarea "x"
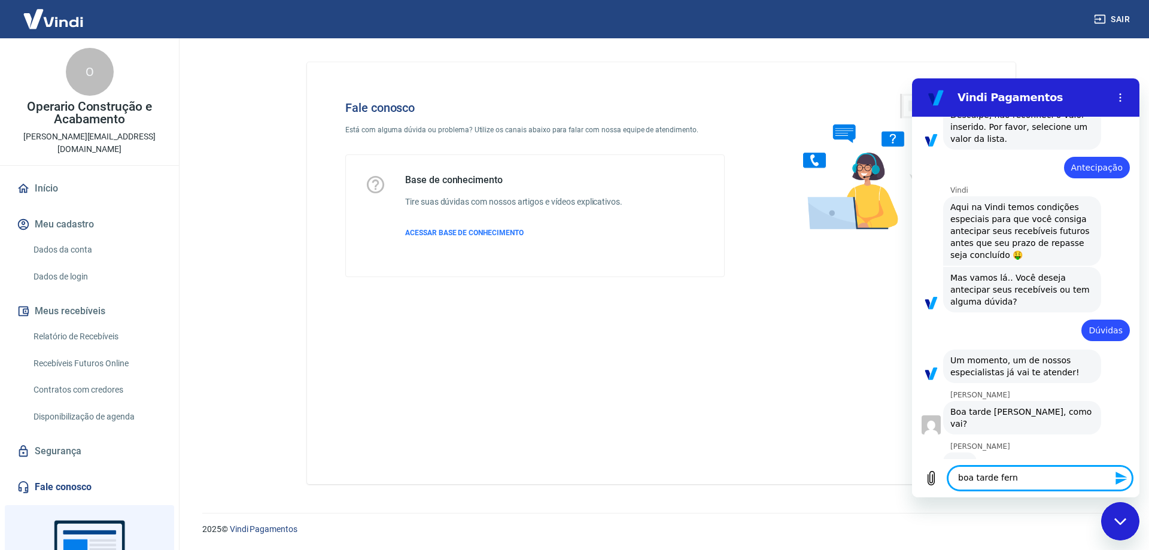
type textarea "boa tarde ferna"
type textarea "x"
type textarea "boa tarde fernan"
type textarea "x"
type textarea "boa tarde fernand"
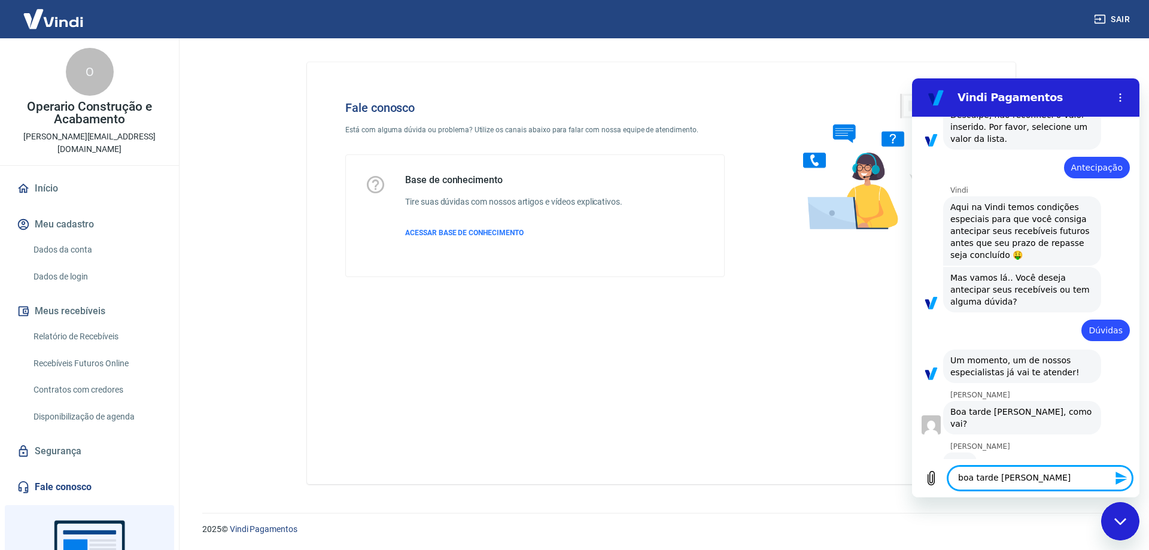
type textarea "x"
type textarea "boa tarde fernanda"
type textarea "x"
type textarea "boa tarde fernanda"
type textarea "x"
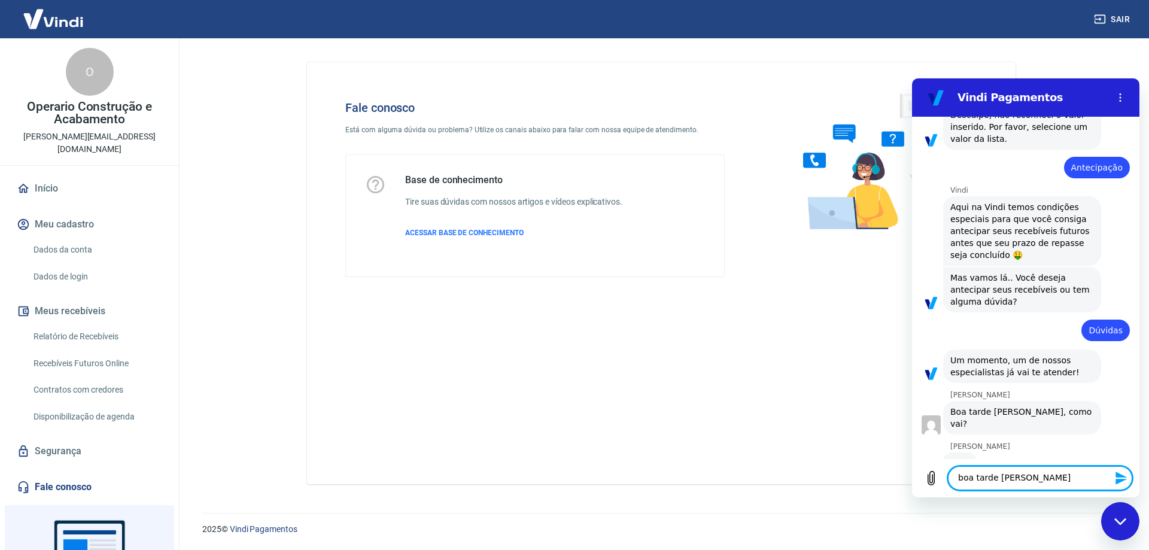
type textarea "boa tarde fernanda t"
type textarea "x"
type textarea "boa tarde fernanda tu"
type textarea "x"
type textarea "boa tarde fernanda tud"
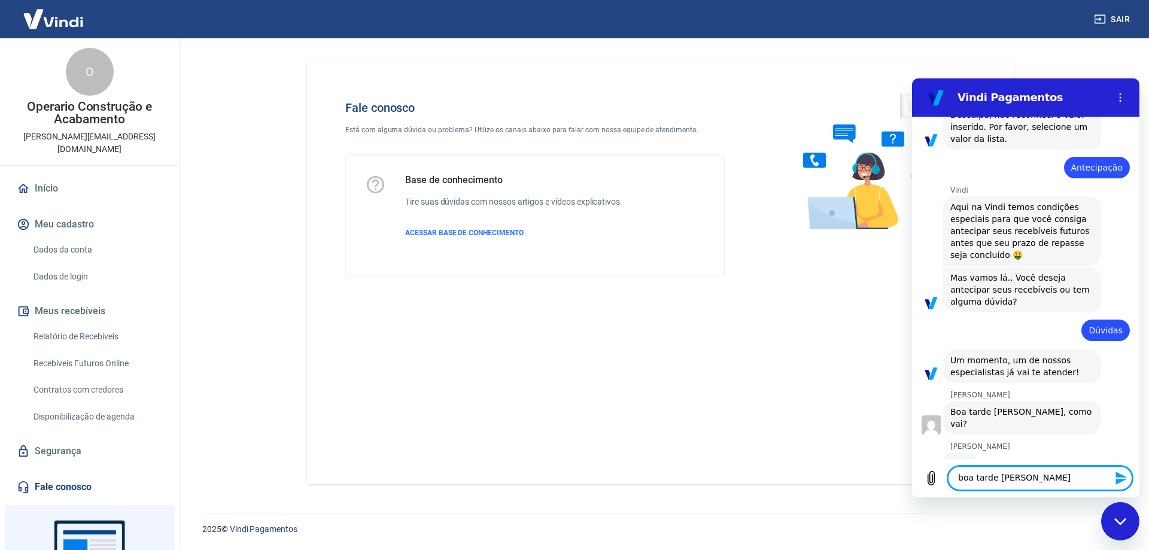
type textarea "x"
type textarea "boa tarde fernanda tudo"
type textarea "x"
type textarea "boa tarde fernanda tudo"
type textarea "x"
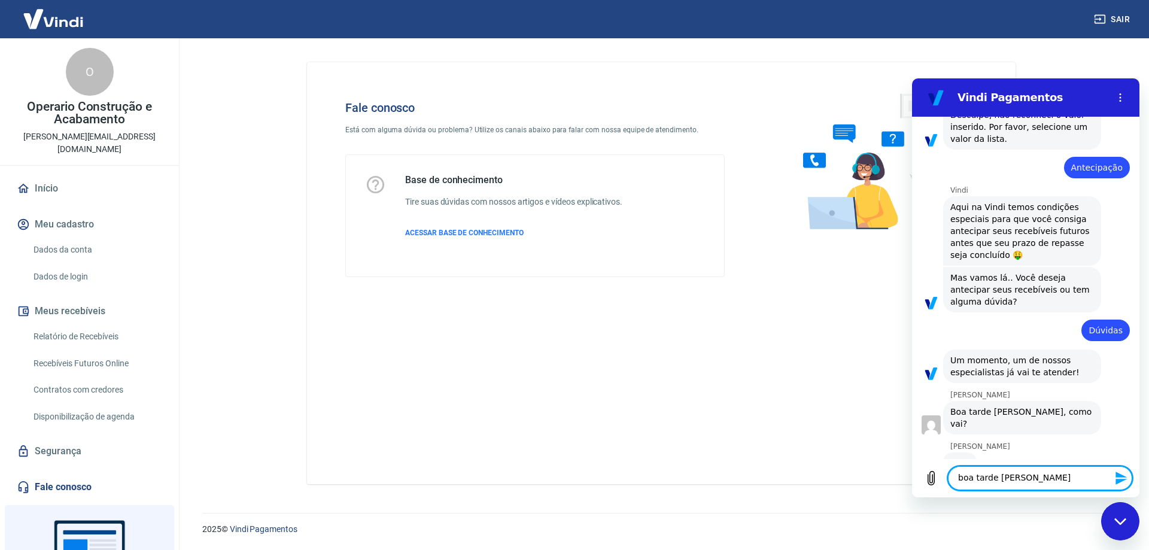
type textarea "boa tarde fernanda tudo b"
type textarea "x"
type textarea "boa tarde fernanda tudo be"
type textarea "x"
type textarea "boa tarde fernanda tudo bem"
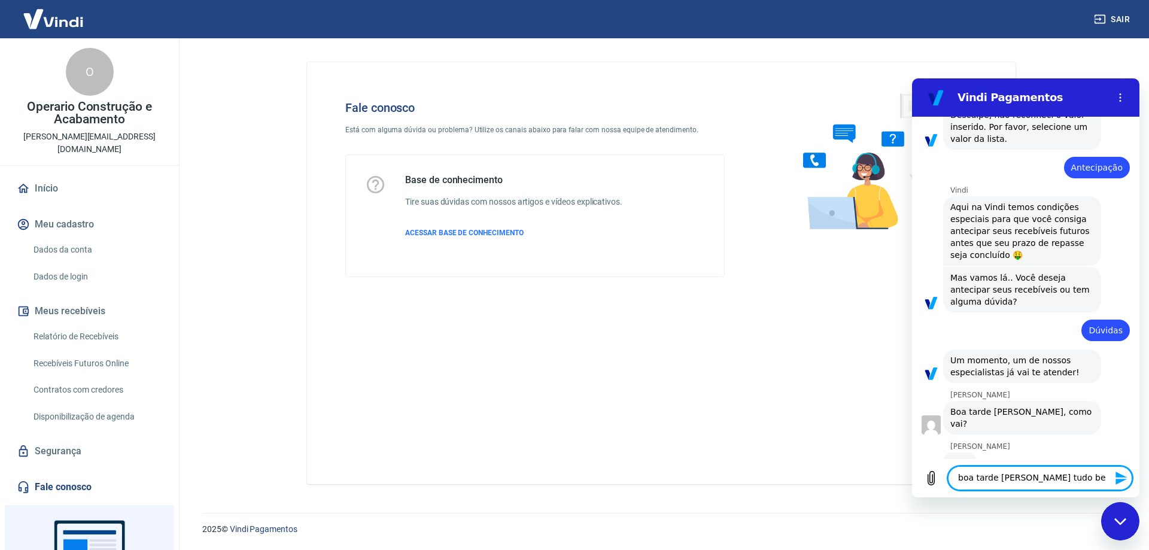
type textarea "x"
type textarea "boa tarde fernanda tudo bem"
type textarea "x"
type textarea "boa tarde fernanda tudo bem e"
type textarea "x"
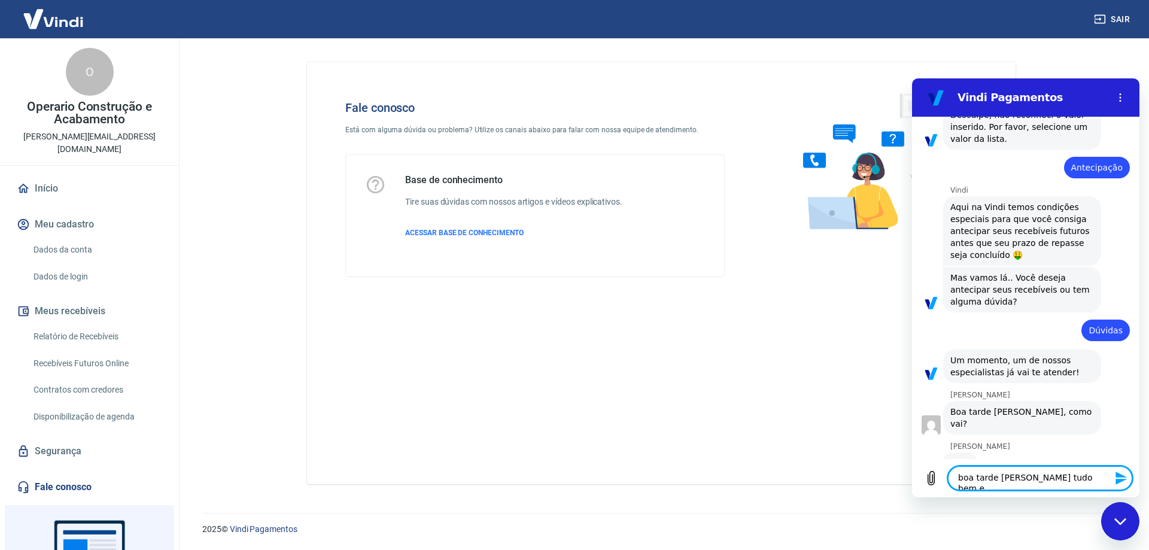
type textarea "boa tarde fernanda tudo bem e"
type textarea "x"
type textarea "boa tarde fernanda tudo bem e v"
type textarea "x"
type textarea "boa tarde fernanda tudo bem e vc"
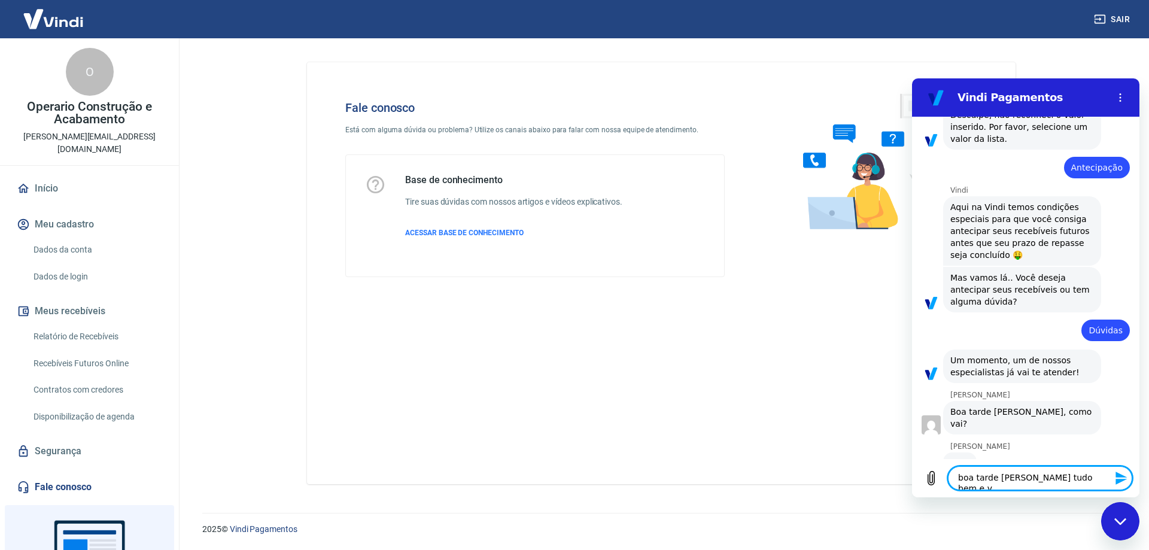
type textarea "x"
type textarea "boa tarde fernanda tudo bem e vc?"
type textarea "x"
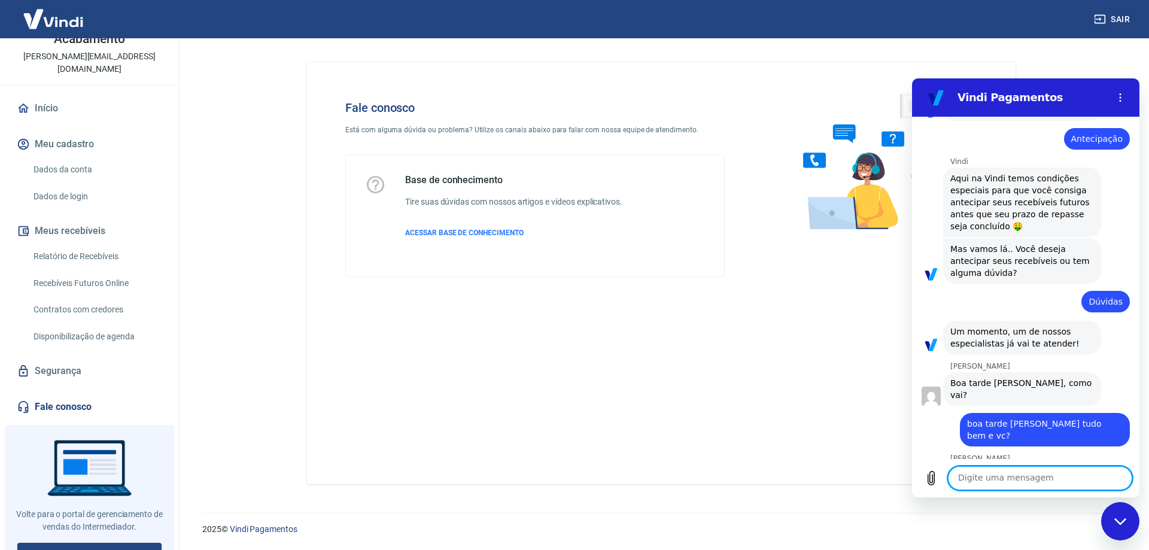
scroll to position [83, 0]
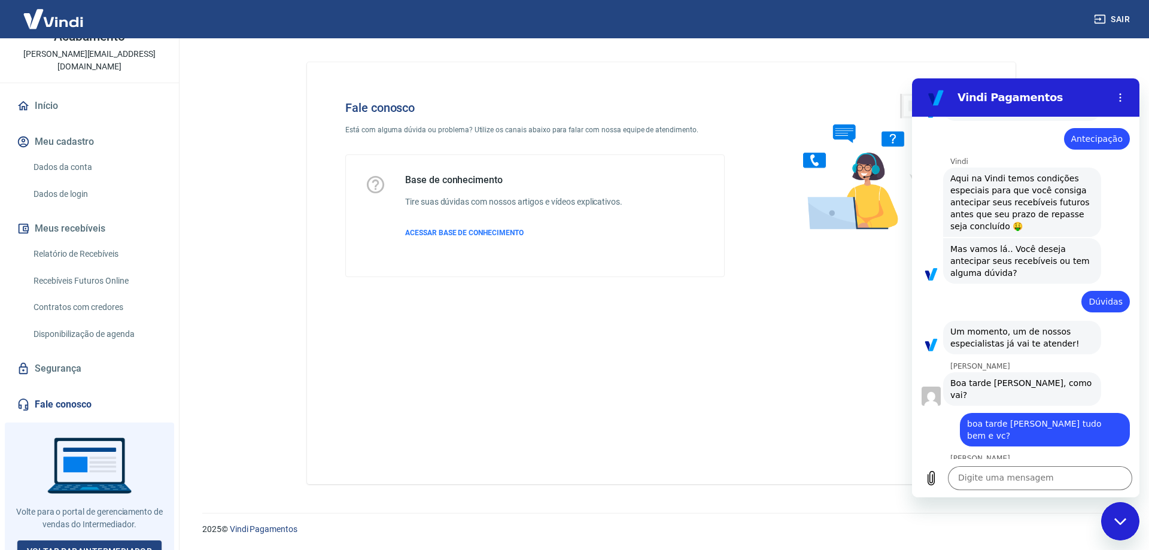
type textarea "x"
click at [1009, 473] on textarea at bounding box center [1040, 478] width 184 height 24
paste textarea "228627525"
type textarea "228627525"
type textarea "x"
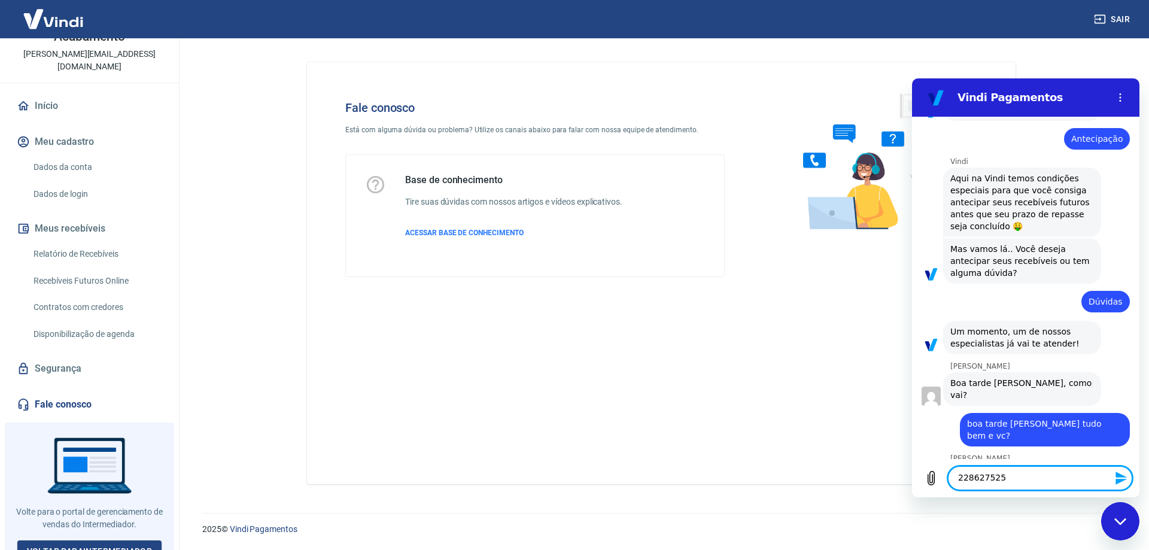
type textarea "228627525"
type textarea "x"
type textarea "228627525 t"
type textarea "x"
type textarea "228627525 tr"
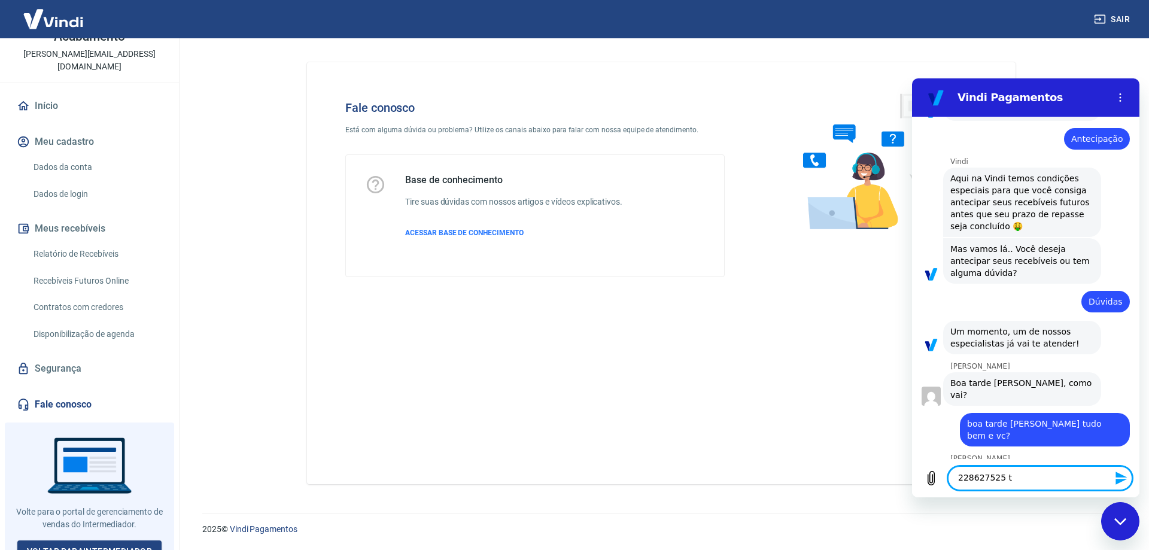
type textarea "x"
type textarea "228627525 tra"
type textarea "x"
type textarea "228627525 tran"
type textarea "x"
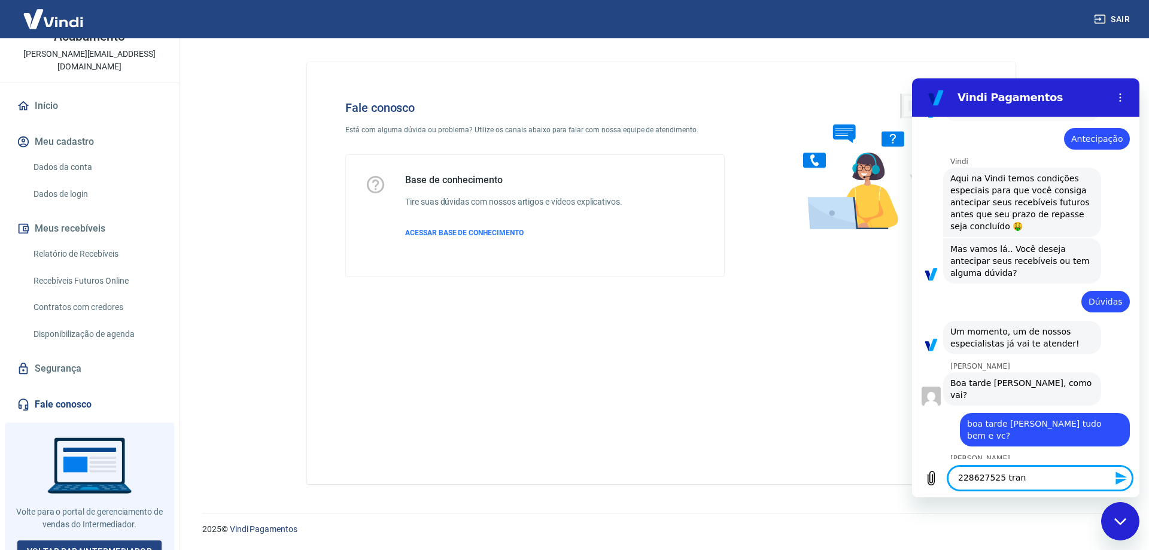
type textarea "228627525 trans"
type textarea "x"
type textarea "228627525 transa"
type textarea "x"
type textarea "228627525 transaç"
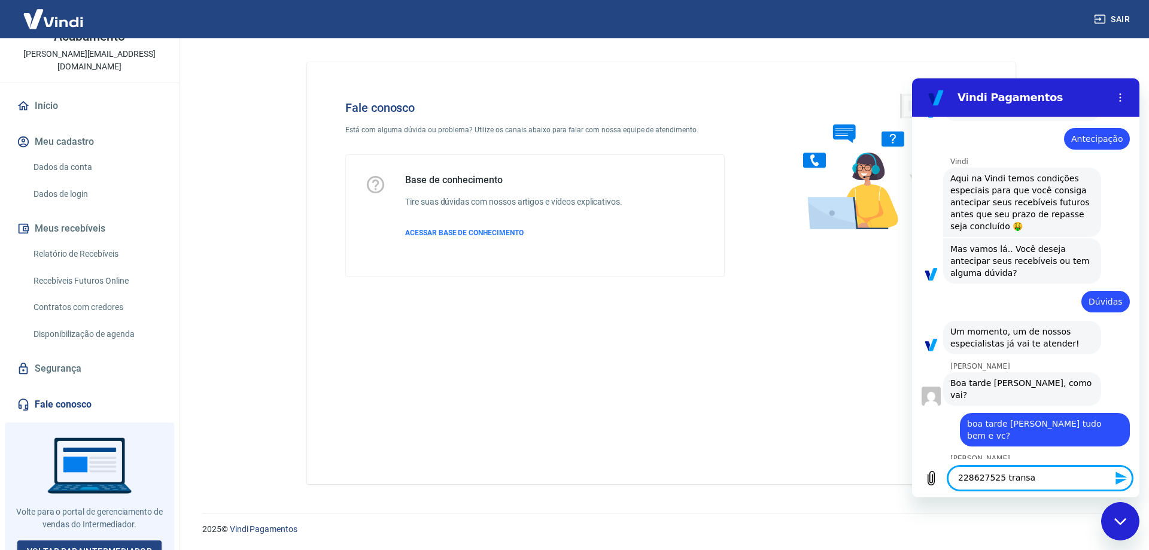
type textarea "x"
type textarea "228627525 transaçã"
type textarea "x"
type textarea "228627525 transação"
type textarea "x"
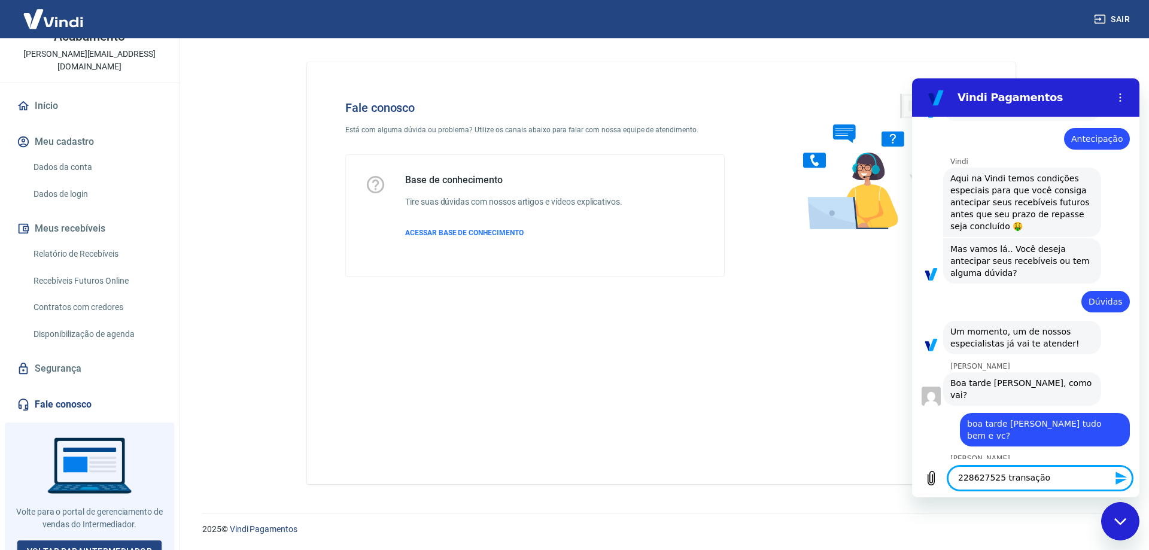
type textarea "228627525 transação"
type textarea "x"
type textarea "228627525 transação"
type textarea "x"
type textarea "228627525 transaçã"
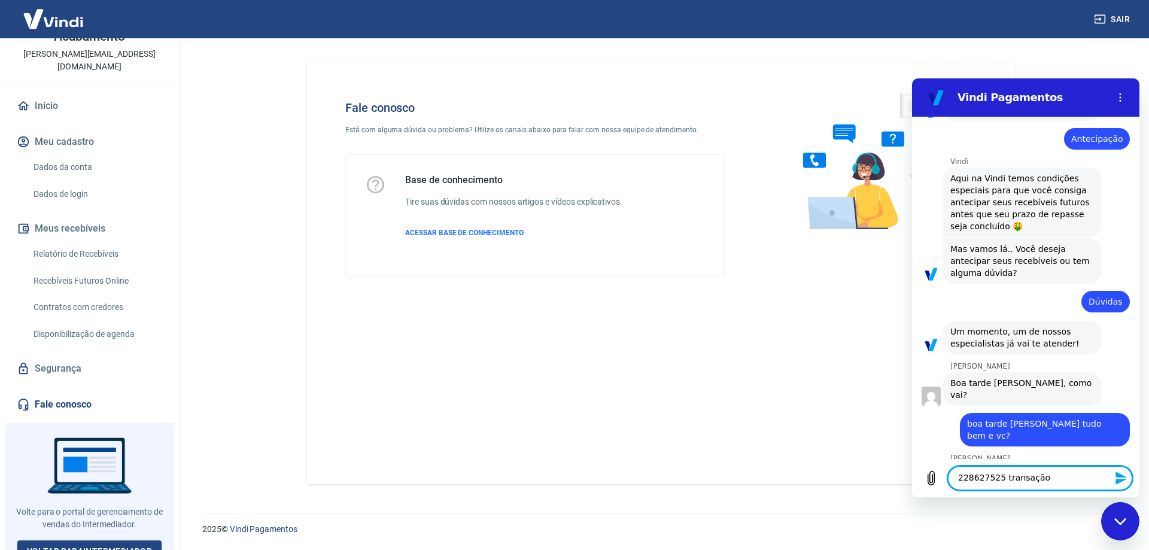
type textarea "x"
type textarea "228627525 transaç"
type textarea "x"
type textarea "228627525 transa"
type textarea "x"
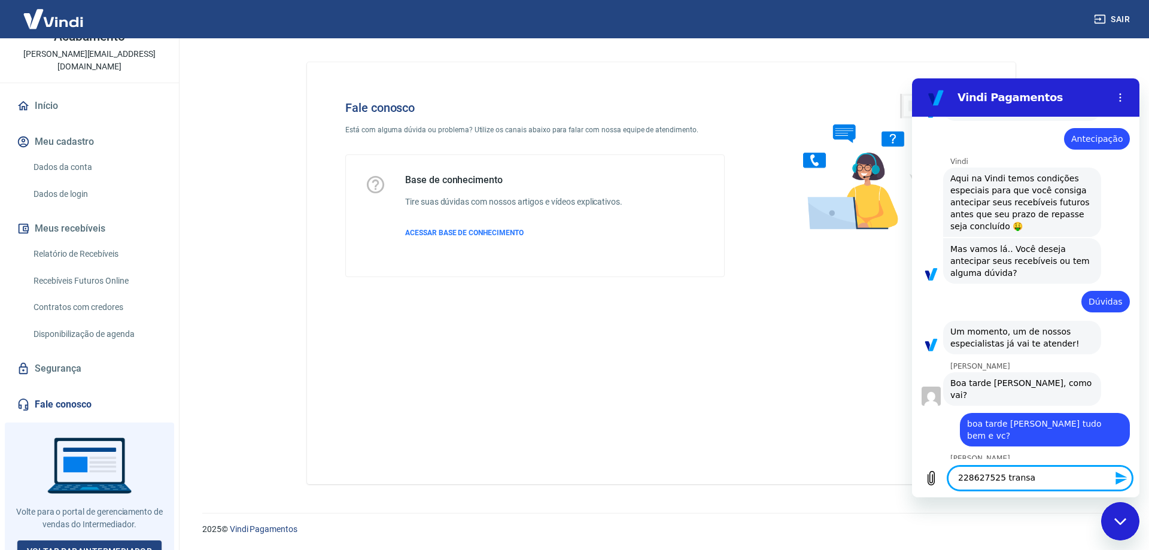
type textarea "228627525 trans"
type textarea "x"
type textarea "228627525 tran"
type textarea "x"
type textarea "228627525 tra"
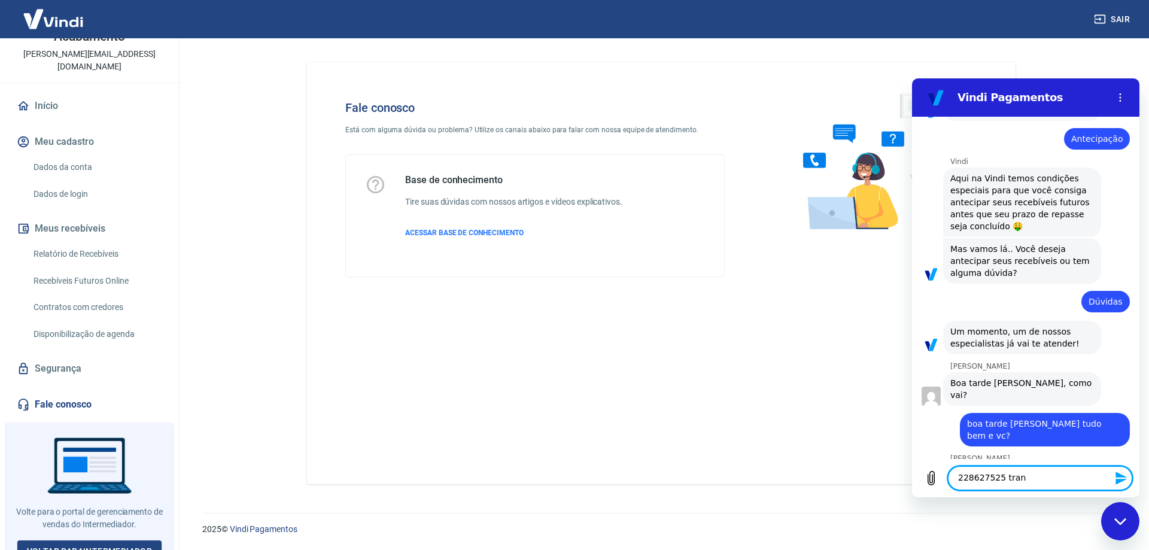
type textarea "x"
type textarea "228627525 tr"
type textarea "x"
type textarea "228627525 t"
type textarea "x"
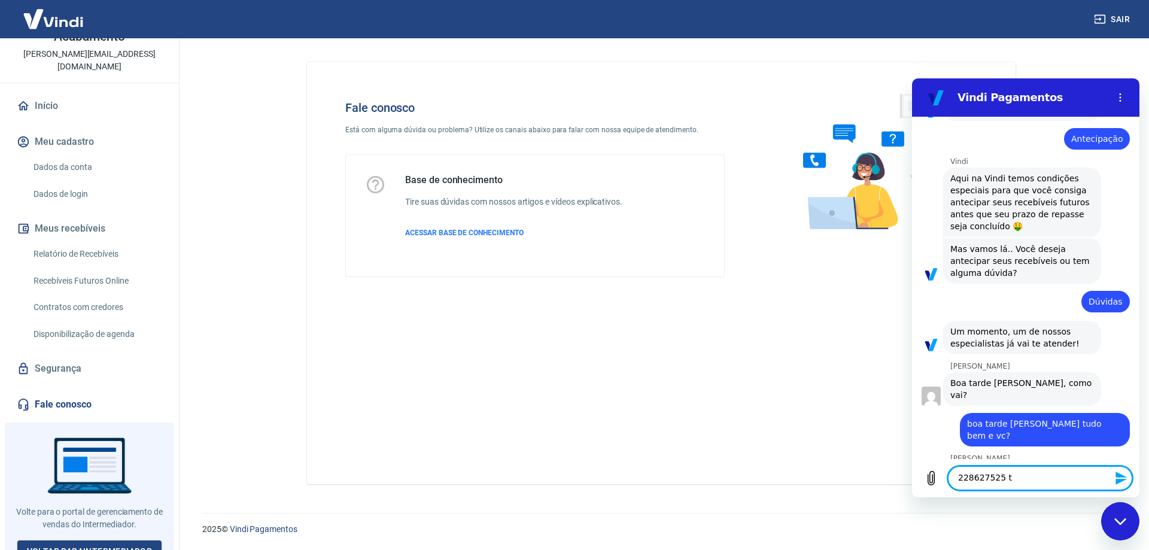
type textarea "228627525"
type textarea "x"
type textarea "228627525 E"
type textarea "x"
type textarea "228627525 Es"
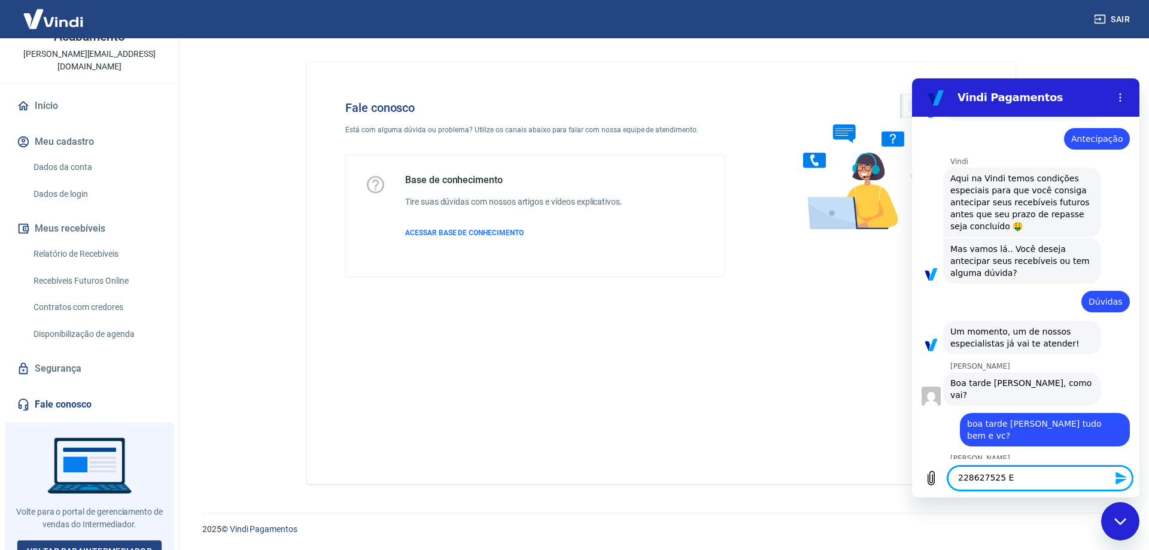
type textarea "x"
type textarea "228627525 Ess"
type textarea "x"
type textarea "228627525 Essa"
type textarea "x"
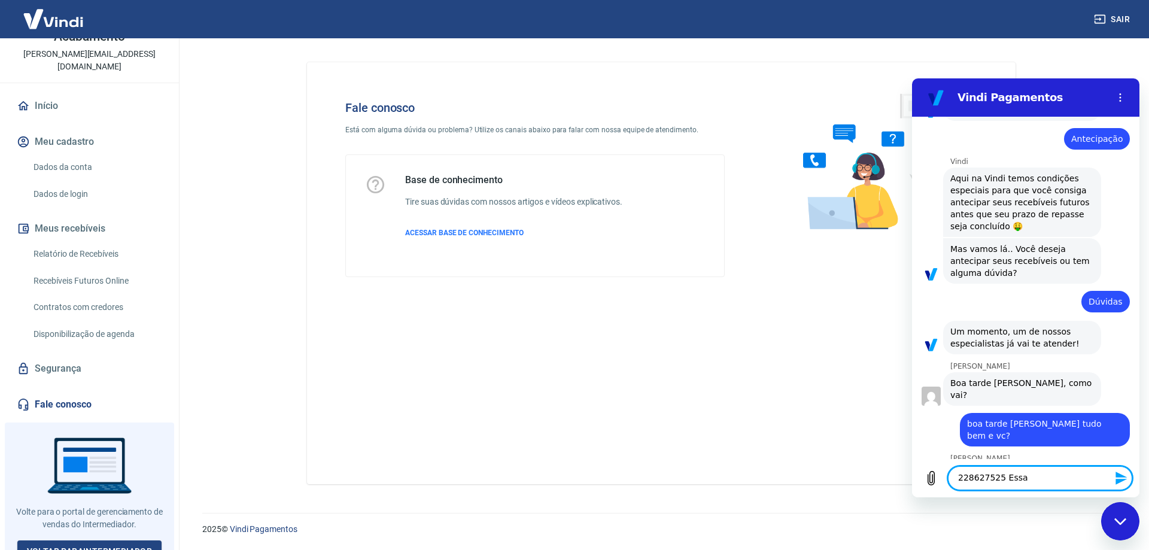
type textarea "228627525 Essa"
type textarea "x"
type textarea "228627525 Essa t"
type textarea "x"
type textarea "228627525 Essa tr"
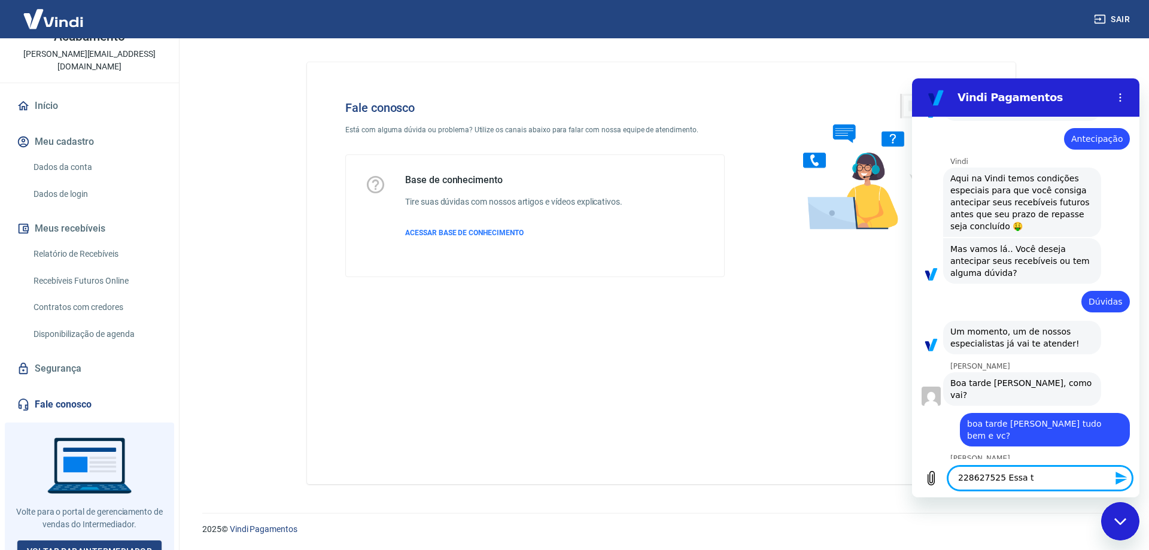
type textarea "x"
type textarea "228627525 Essa tra"
type textarea "x"
type textarea "228627525 Essa tran"
type textarea "x"
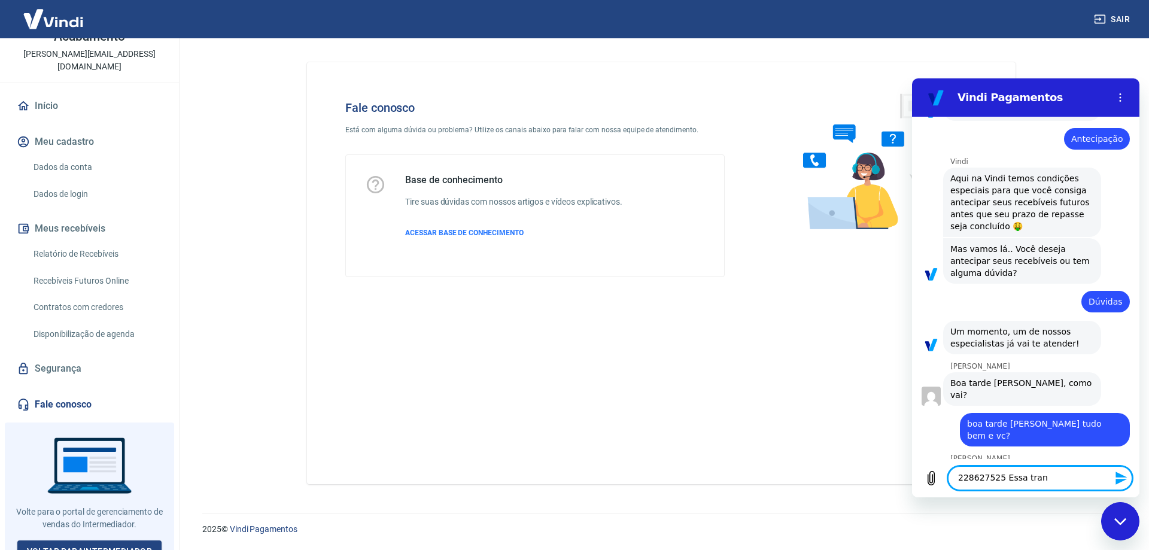
type textarea "228627525 Essa trans"
type textarea "x"
type textarea "228627525 Essa transa"
type textarea "x"
type textarea "228627525 Essa transaç"
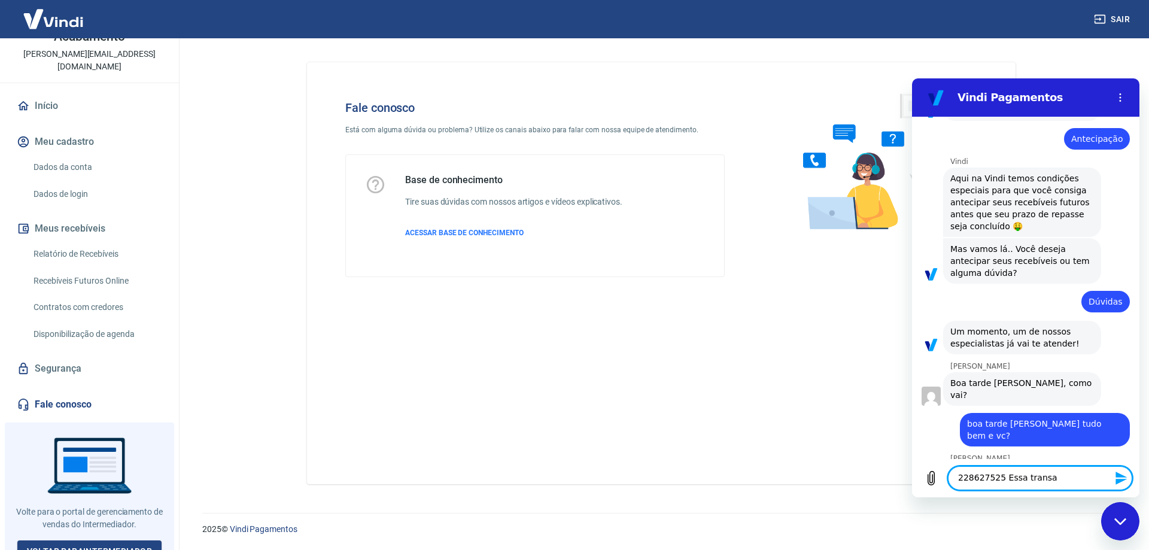
type textarea "x"
type textarea "228627525 Essa transaçã"
type textarea "x"
type textarea "228627525 Essa transação"
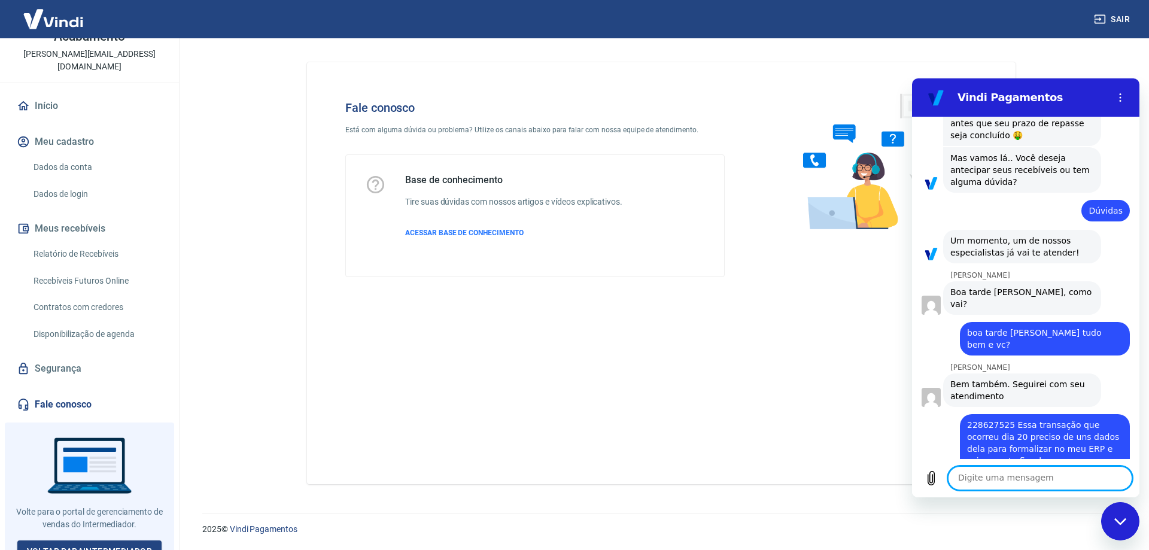
scroll to position [884, 0]
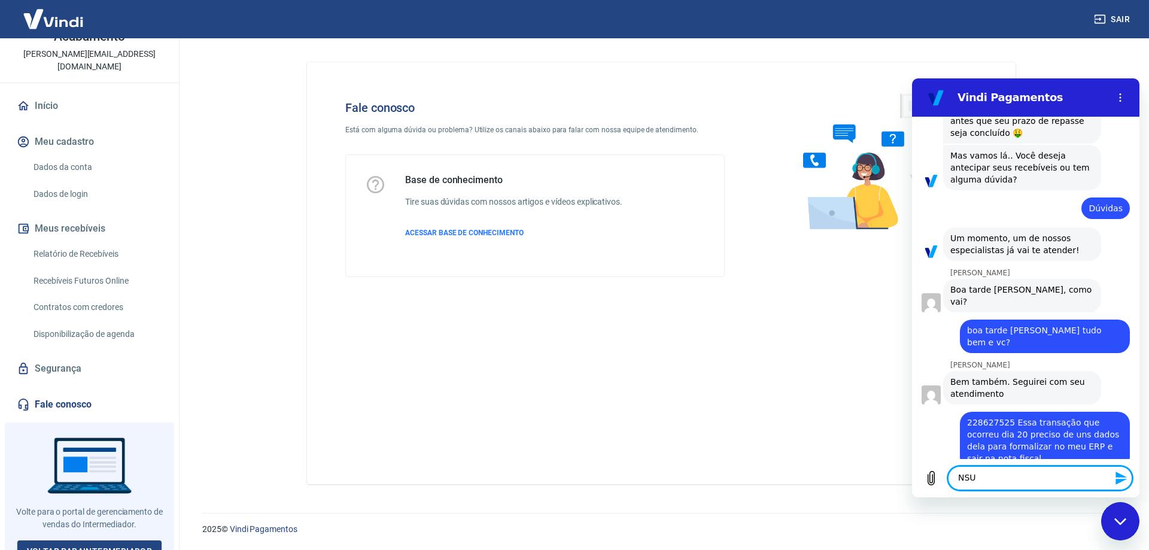
click at [1000, 476] on textarea "NSU" at bounding box center [1040, 478] width 184 height 24
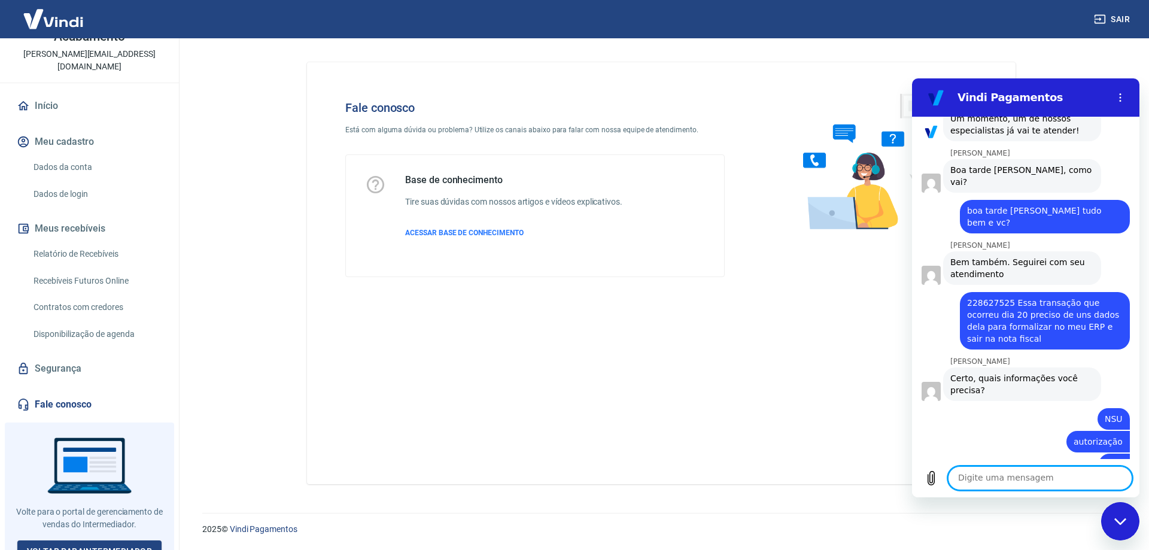
scroll to position [1009, 0]
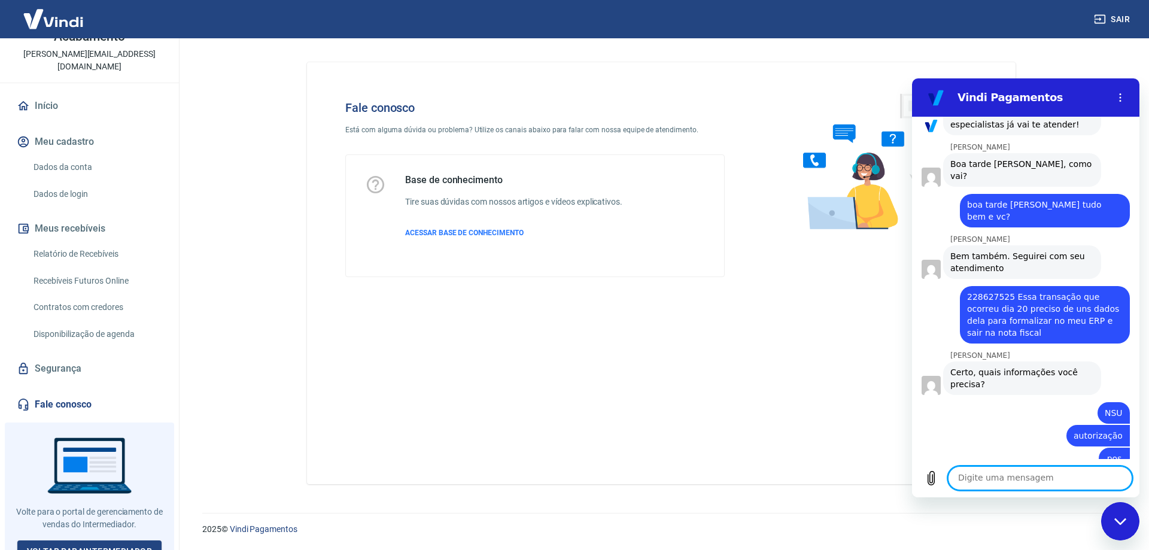
click at [1040, 480] on textarea at bounding box center [1040, 478] width 184 height 24
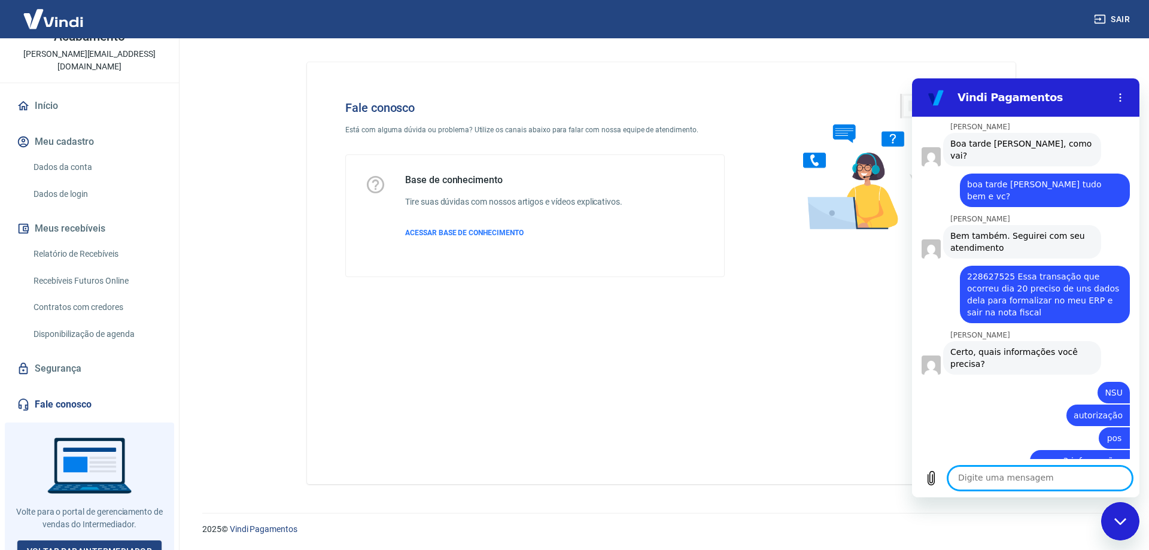
scroll to position [1032, 0]
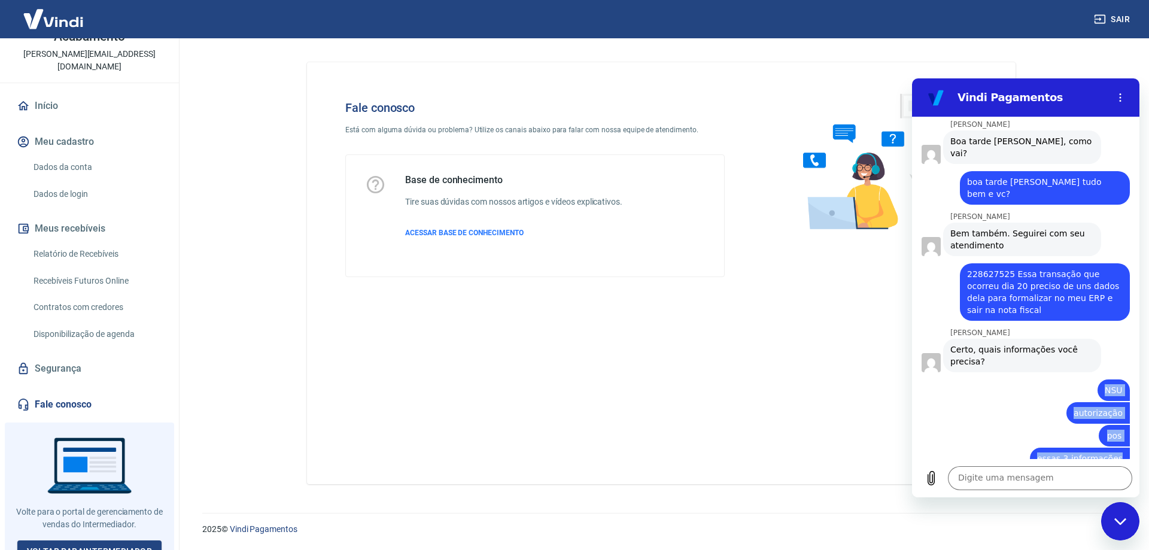
drag, startPoint x: 1090, startPoint y: 366, endPoint x: 1108, endPoint y: 412, distance: 50.0
click at [1124, 423] on div "14:59 Web User 68d43f91d8b976994a16ef5e diz: ola boa tarde diz: Olá, Neles Walt…" at bounding box center [1025, 288] width 227 height 342
click at [1107, 430] on span "pos" at bounding box center [1114, 436] width 17 height 12
drag, startPoint x: 1112, startPoint y: 410, endPoint x: 1088, endPoint y: 413, distance: 24.8
click at [1088, 424] on div "diz: pos" at bounding box center [1021, 435] width 218 height 23
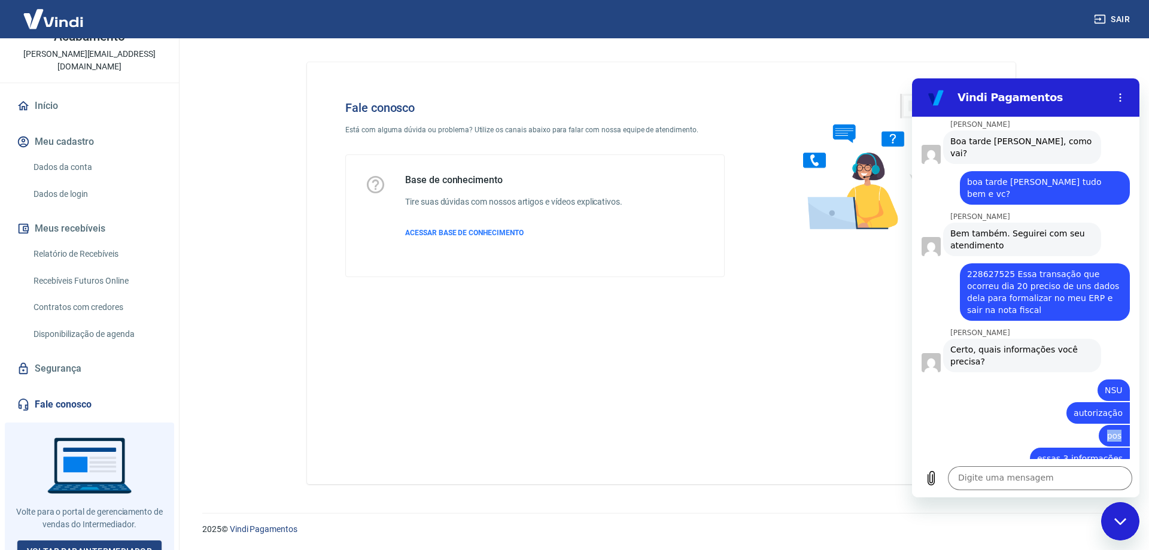
click at [1087, 424] on div "diz: pos" at bounding box center [1021, 435] width 218 height 23
click at [1067, 480] on textarea at bounding box center [1040, 478] width 184 height 24
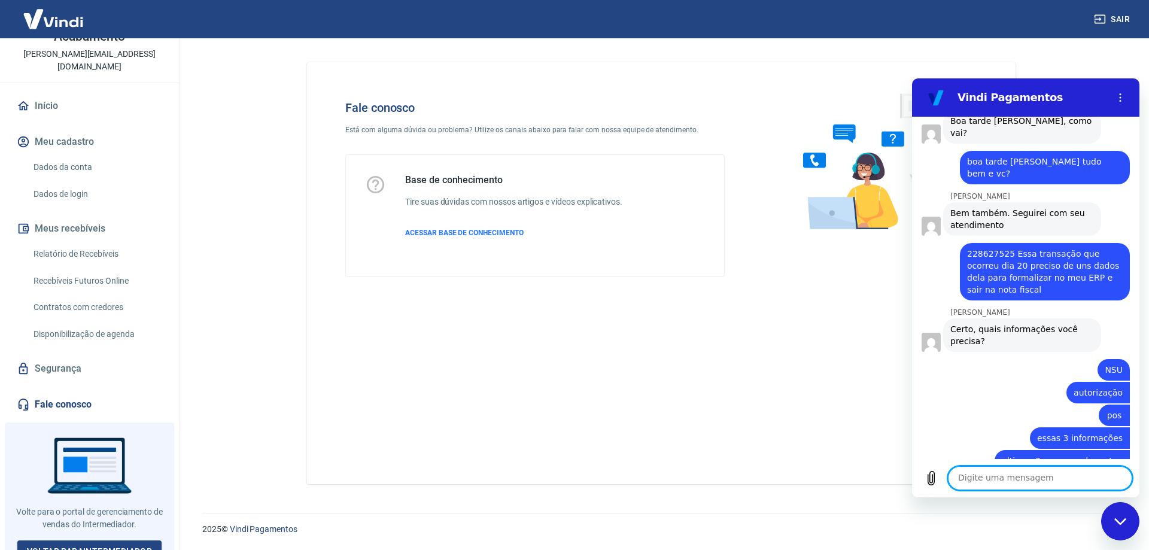
scroll to position [1055, 0]
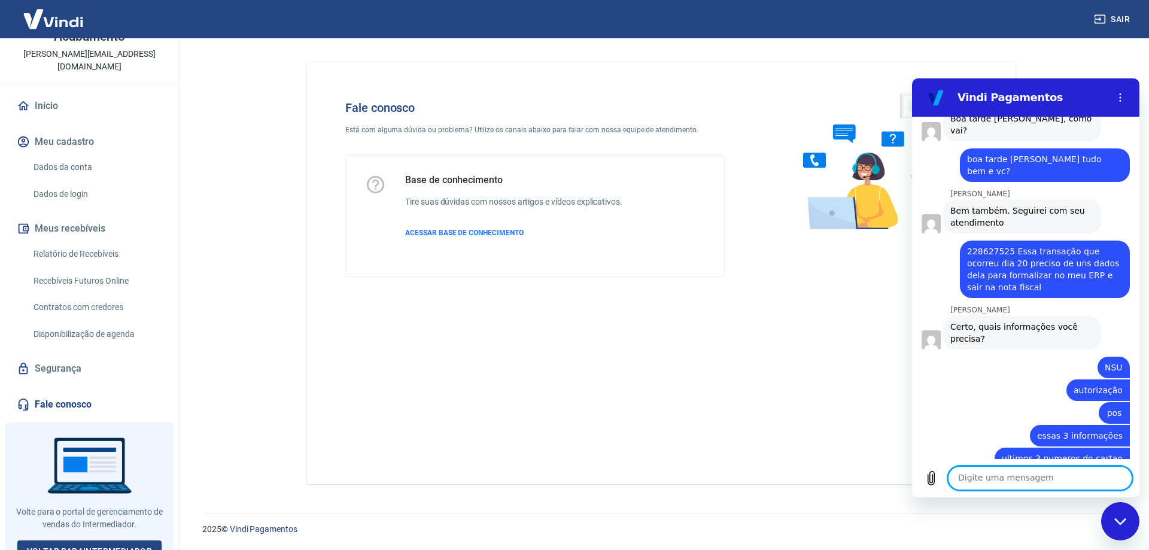
click at [618, 337] on div "Fale conosco Está com alguma dúvida ou problema? Utilize os canais abaixo para …" at bounding box center [661, 273] width 708 height 422
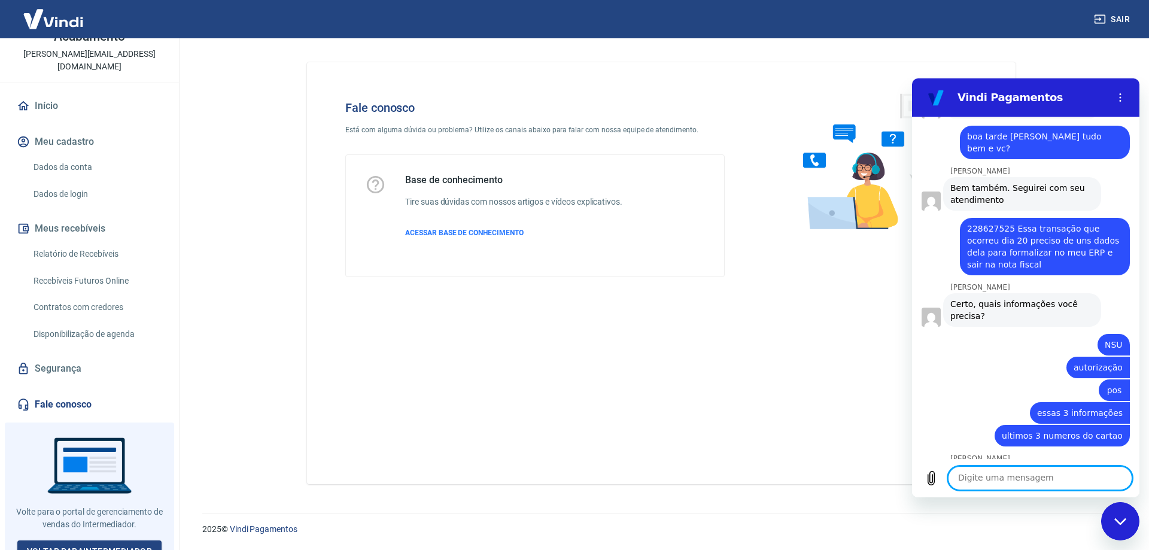
click at [982, 480] on textarea at bounding box center [1040, 478] width 184 height 24
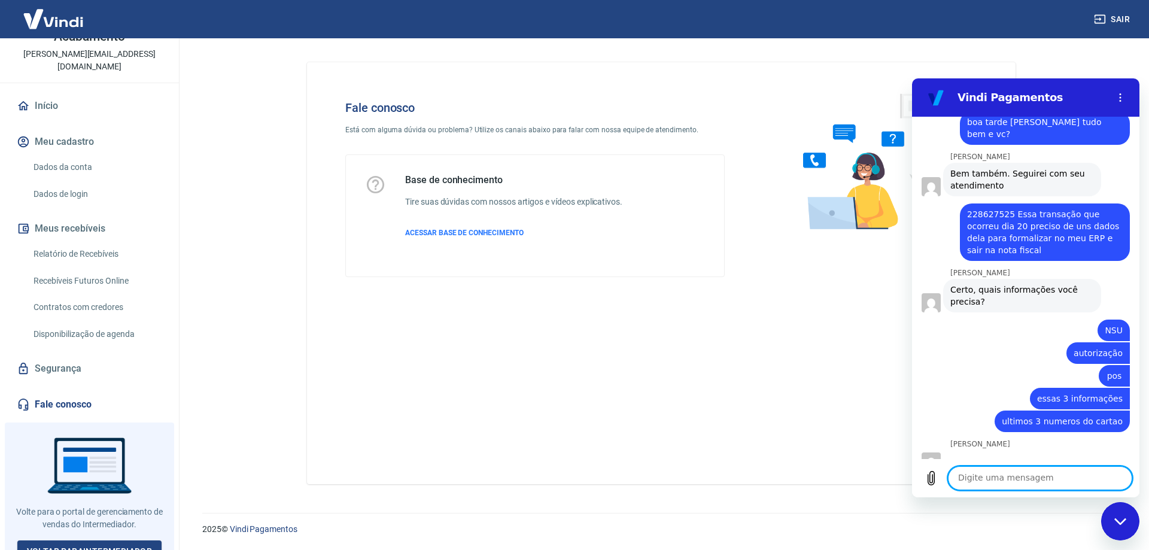
scroll to position [1094, 0]
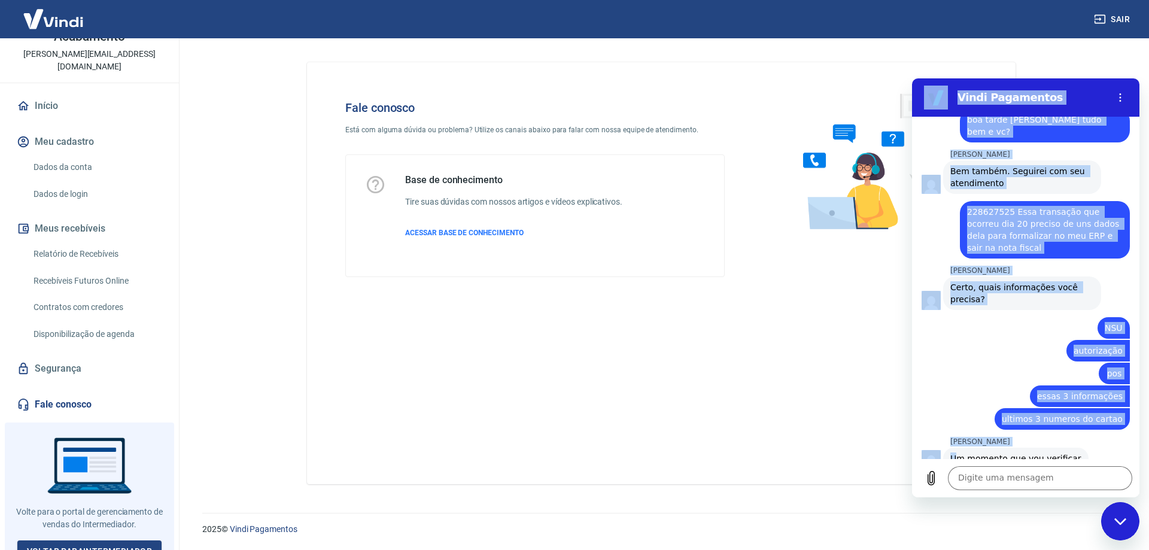
drag, startPoint x: 958, startPoint y: 436, endPoint x: 1149, endPoint y: 445, distance: 191.0
click at [1139, 445] on html "Vindi Pagamentos 14:59 Web User 68d43f91d8b976994a16ef5e diz: ola boa tarde diz…" at bounding box center [1025, 287] width 227 height 419
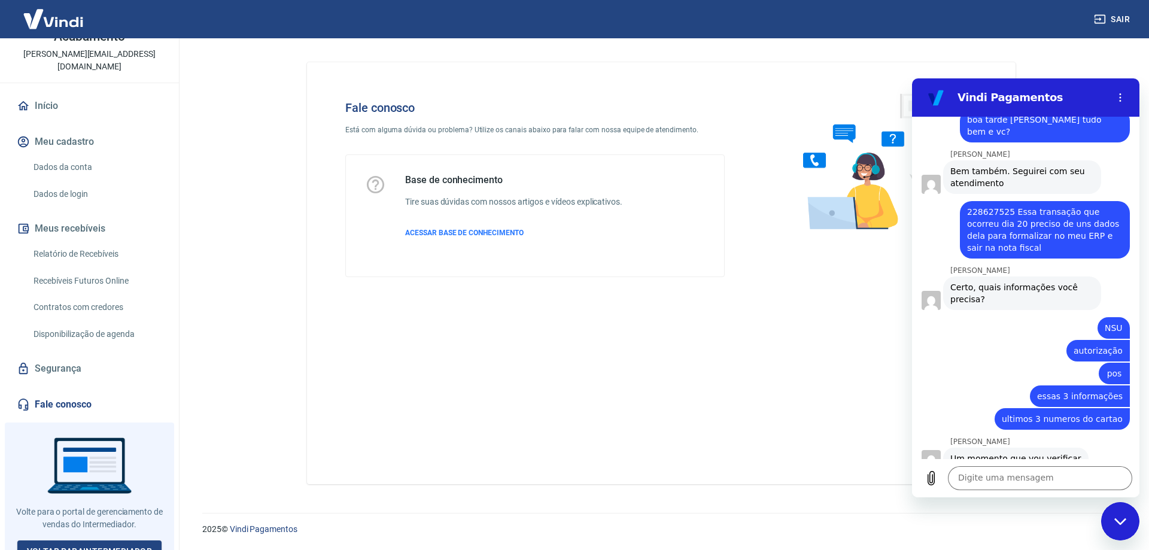
click at [1056, 469] on div "Agora mesmo" at bounding box center [1030, 474] width 218 height 11
click at [503, 386] on div "Fale conosco Está com alguma dúvida ou problema? Utilize os canais abaixo para …" at bounding box center [661, 273] width 708 height 422
click at [1026, 471] on textarea at bounding box center [1040, 478] width 184 height 24
click at [1016, 437] on p "Fernanda" at bounding box center [1044, 442] width 189 height 10
click at [1033, 490] on div "Digite uma mensagem x" at bounding box center [1025, 478] width 227 height 38
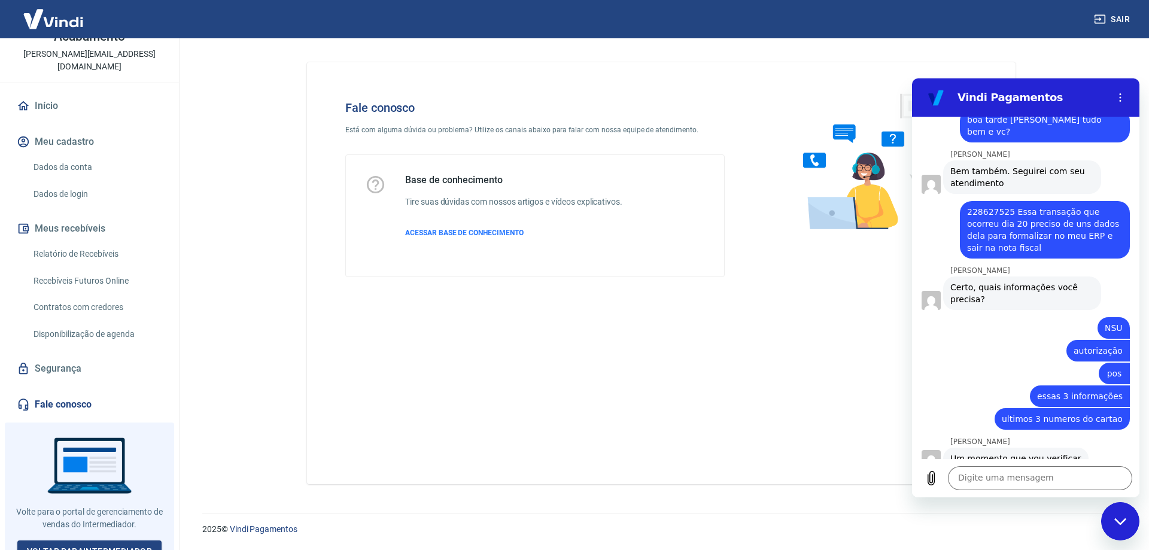
click at [1014, 494] on div "Digite uma mensagem x" at bounding box center [1025, 478] width 227 height 38
click at [1013, 477] on textarea at bounding box center [1040, 478] width 184 height 24
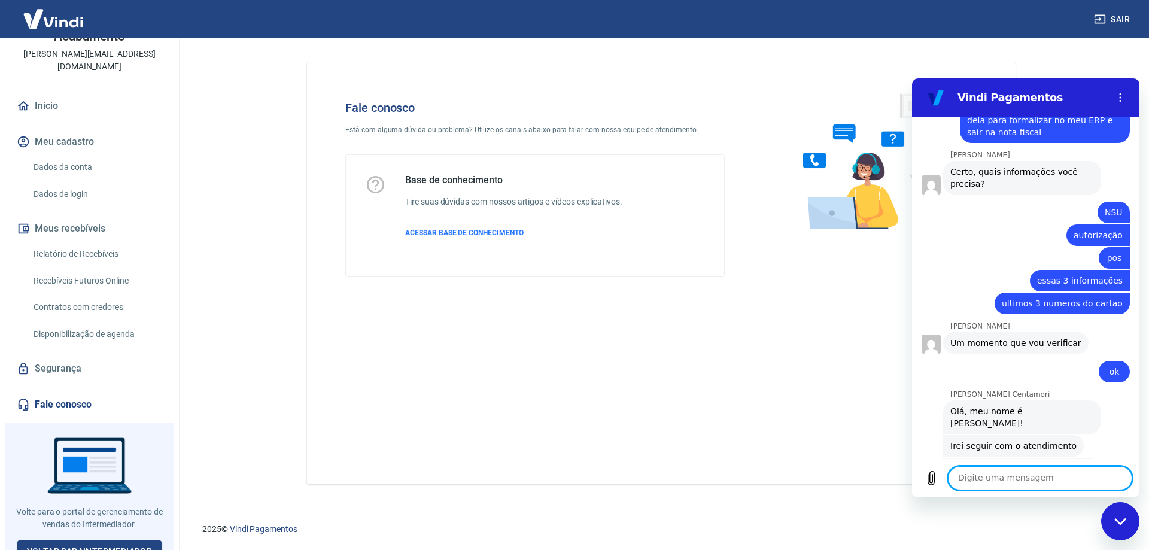
scroll to position [1220, 0]
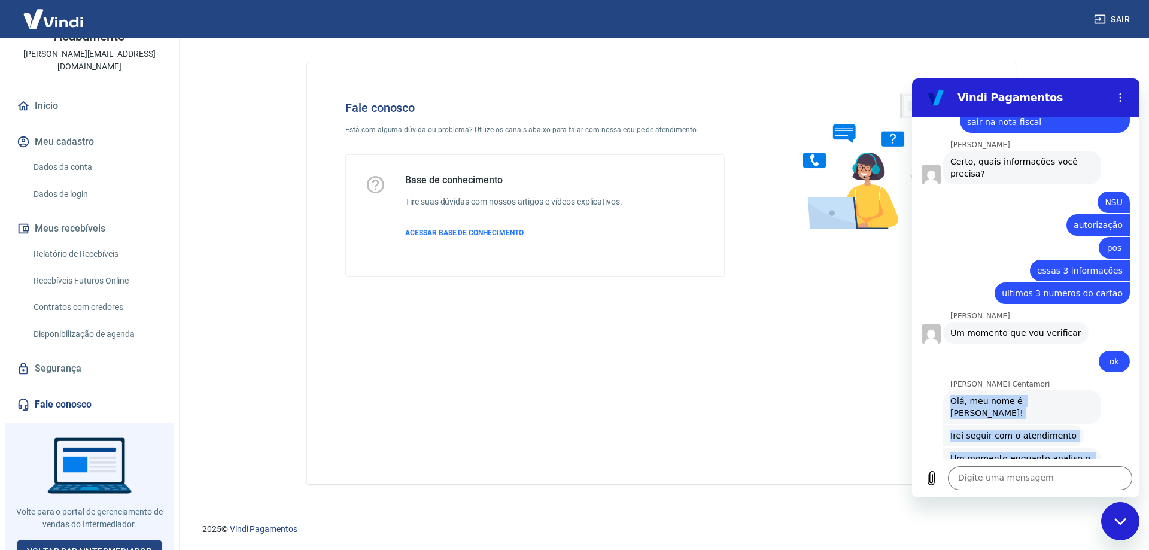
drag, startPoint x: 948, startPoint y: 372, endPoint x: 1071, endPoint y: 444, distance: 142.9
click at [1071, 444] on div "14:59 Web User 68d43f91d8b976994a16ef5e diz: ola boa tarde diz: Olá, Neles Walt…" at bounding box center [1025, 288] width 227 height 342
click at [1078, 447] on div "Mariana Postelhone Centamori diz: Um momento enquanto analiso o histórico do at…" at bounding box center [1022, 464] width 158 height 34
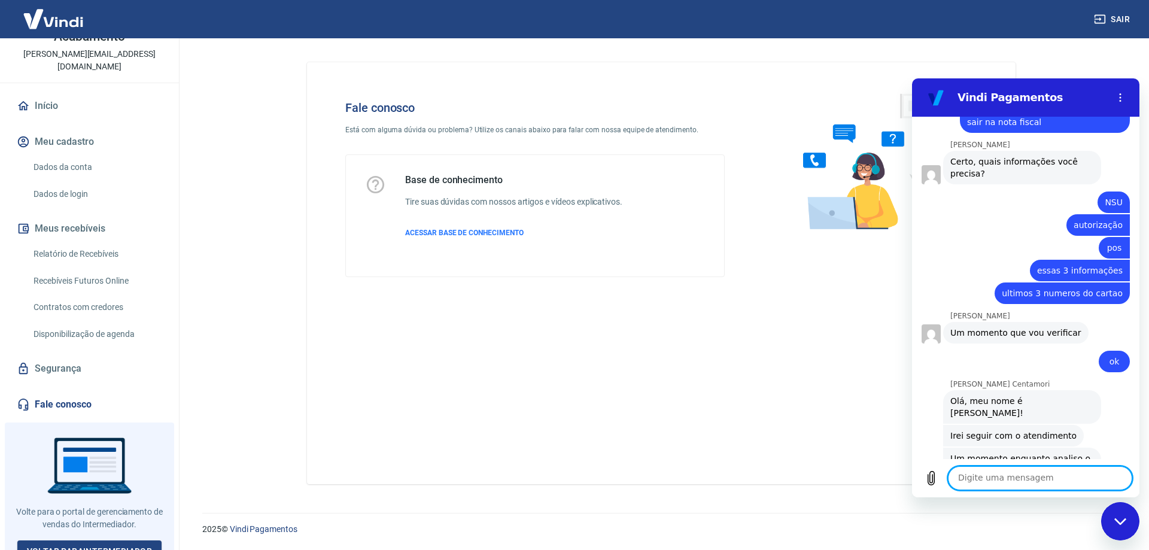
click at [1030, 486] on textarea at bounding box center [1040, 478] width 184 height 24
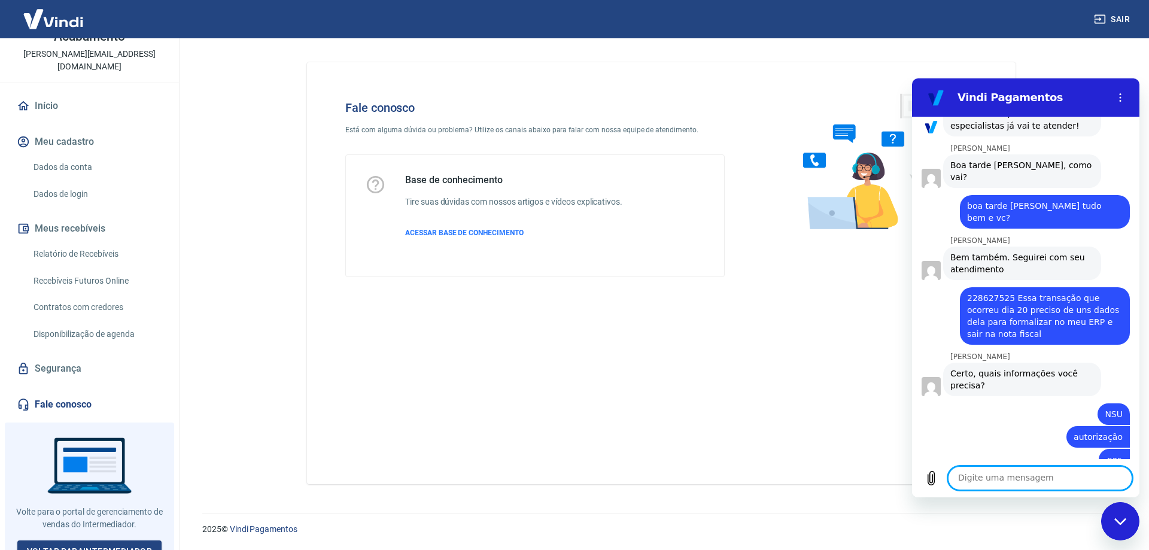
scroll to position [1007, 0]
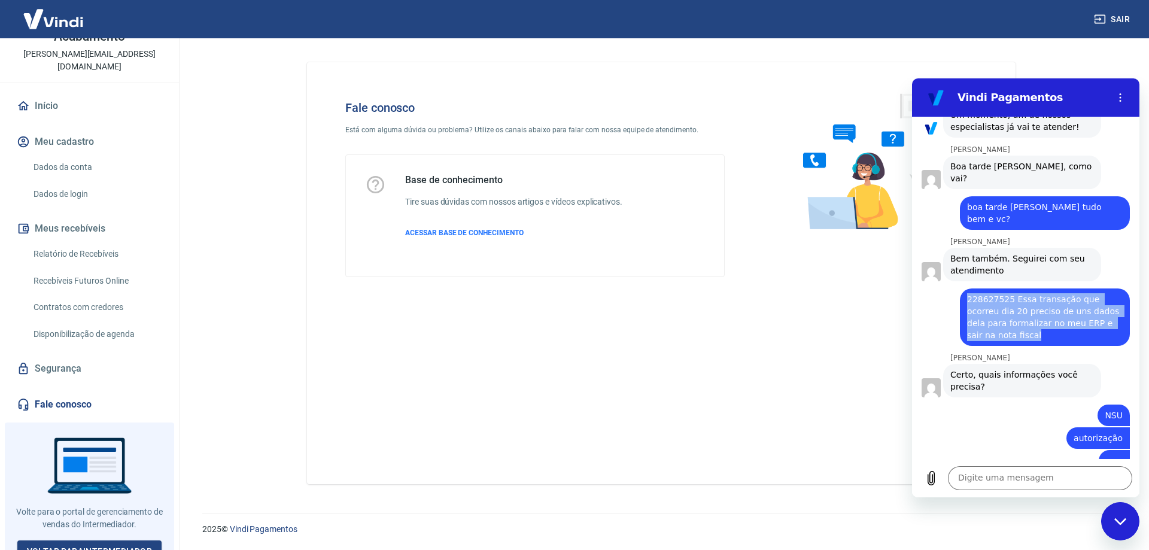
drag, startPoint x: 966, startPoint y: 270, endPoint x: 1101, endPoint y: 317, distance: 143.0
click at [1101, 317] on div "diz: 228627525 Essa transação que ocorreu dia 20 preciso de uns dados dela para…" at bounding box center [1045, 316] width 170 height 57
copy span "228627525 Essa transação que ocorreu dia 20 preciso de uns dados dela para form…"
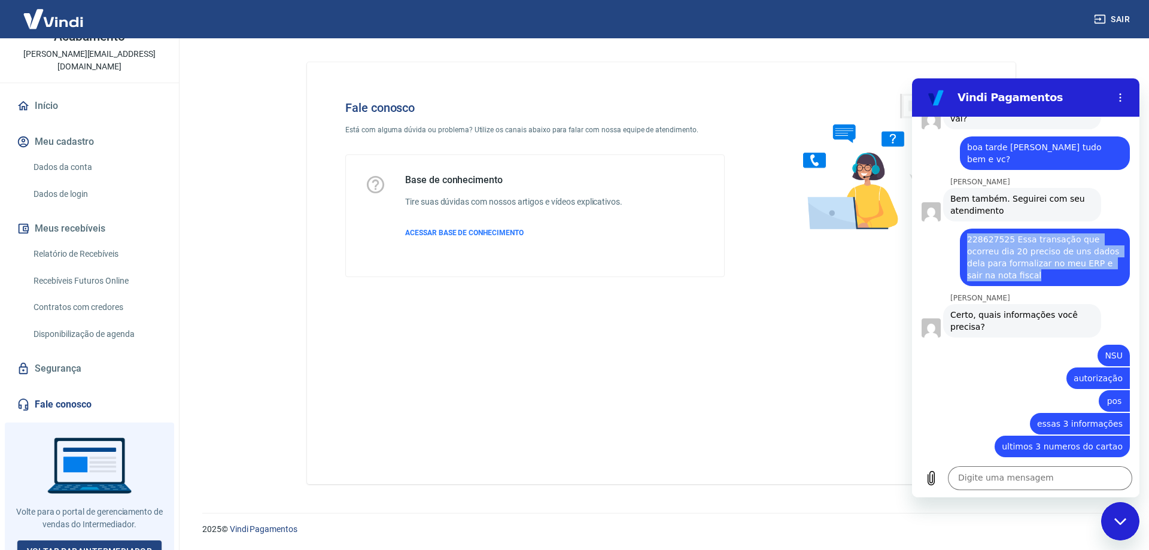
scroll to position [1306, 0]
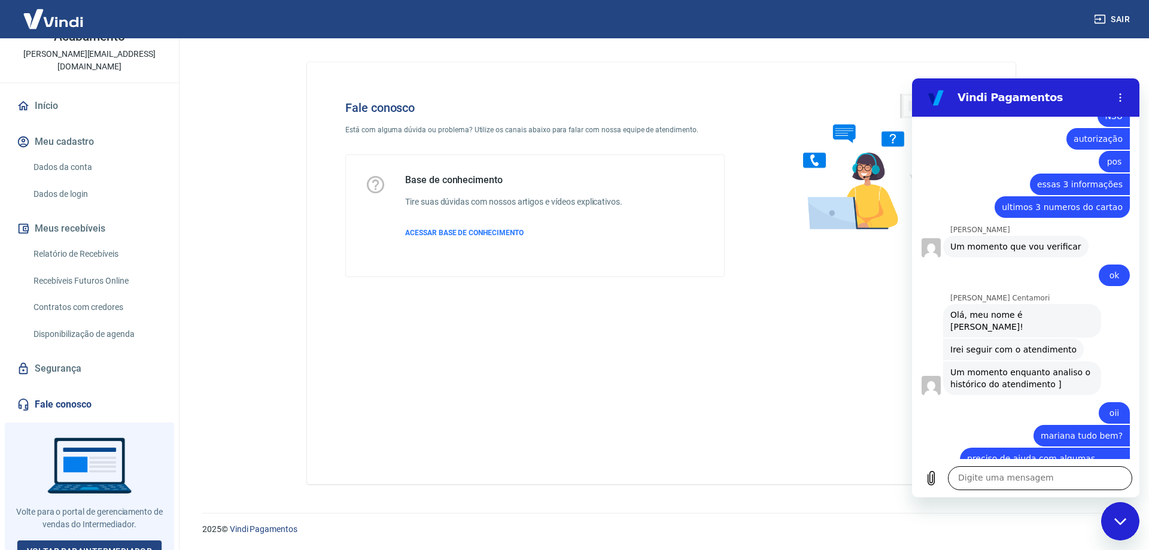
click at [1026, 473] on textarea at bounding box center [1040, 478] width 184 height 24
paste textarea "228627525 Essa transação que ocorreu dia 20 preciso de uns dados dela para form…"
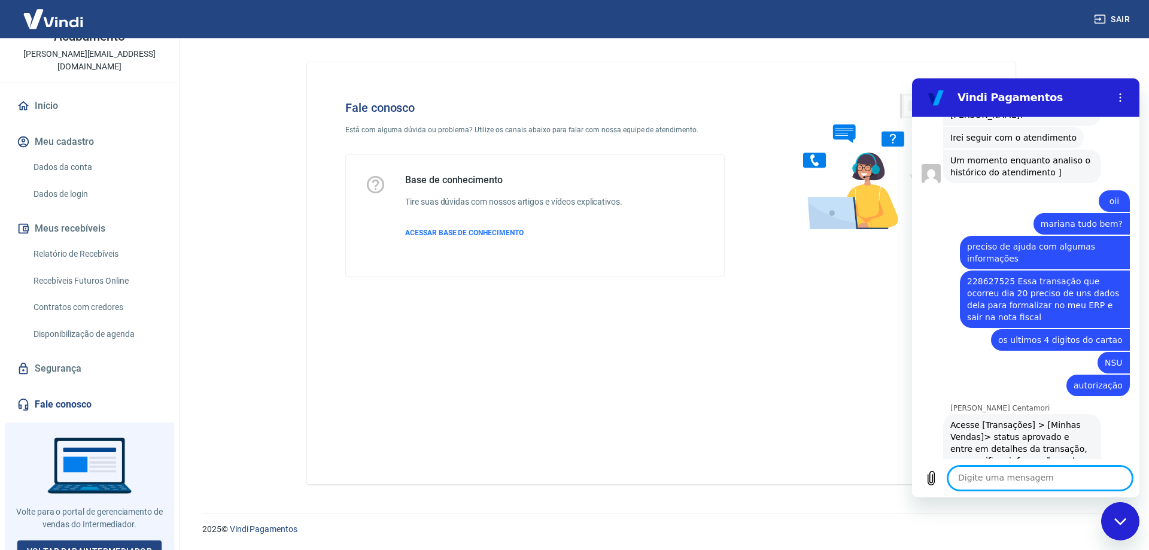
scroll to position [1520, 0]
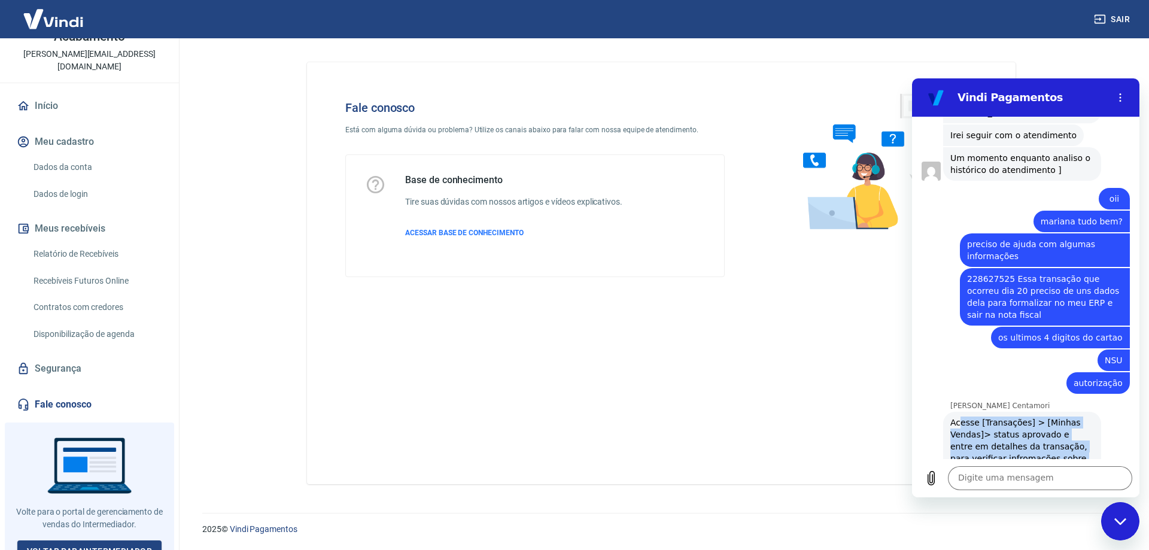
drag, startPoint x: 958, startPoint y: 383, endPoint x: 1060, endPoint y: 430, distance: 112.4
click at [1060, 430] on div "Acesse [Transações] > [Minhas Vendas]> status aprovado e entre em detalhes da t…" at bounding box center [1022, 446] width 144 height 60
click at [1000, 440] on div "Mariana Postelhone Centamori diz: Acesse [Transações] > [Minhas Vendas]> status…" at bounding box center [1022, 446] width 158 height 69
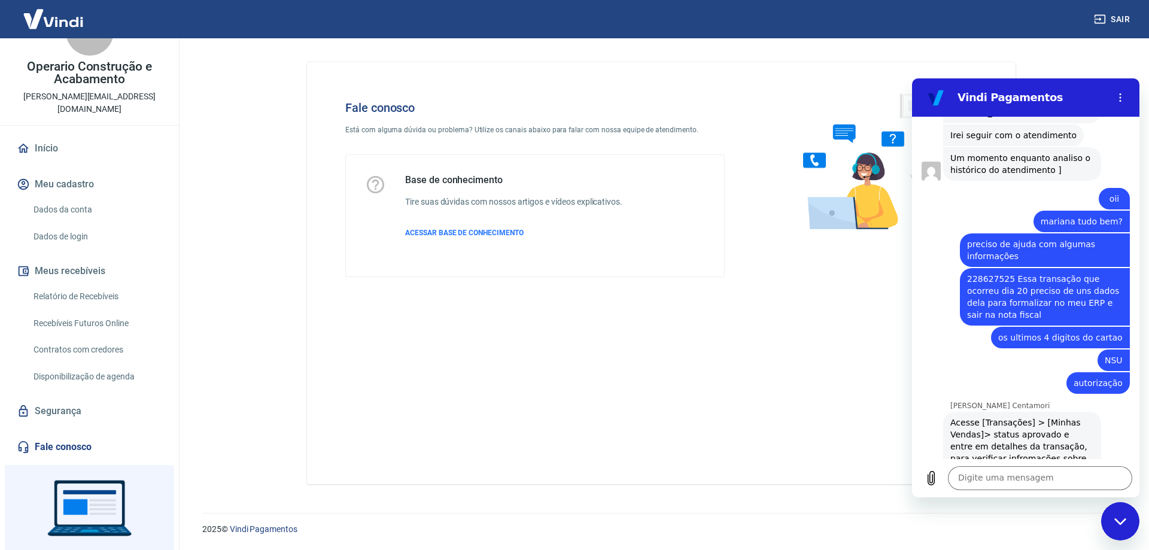
scroll to position [83, 0]
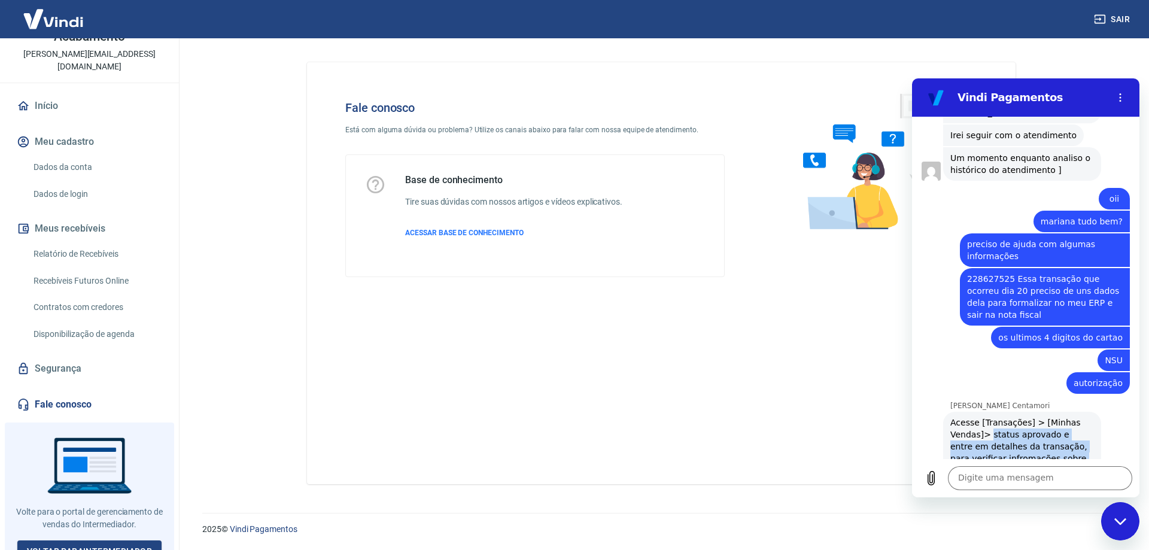
drag, startPoint x: 987, startPoint y: 398, endPoint x: 1075, endPoint y: 438, distance: 96.4
click at [1075, 438] on div "Acesse [Transações] > [Minhas Vendas]> status aprovado e entre em detalhes da t…" at bounding box center [1022, 446] width 144 height 60
click at [1004, 440] on div "Mariana Postelhone Centamori diz: Acesse [Transações] > [Minhas Vendas]> status…" at bounding box center [1022, 446] width 158 height 69
click at [1016, 481] on textarea at bounding box center [1040, 478] width 184 height 24
drag, startPoint x: 977, startPoint y: 398, endPoint x: 1098, endPoint y: 401, distance: 120.9
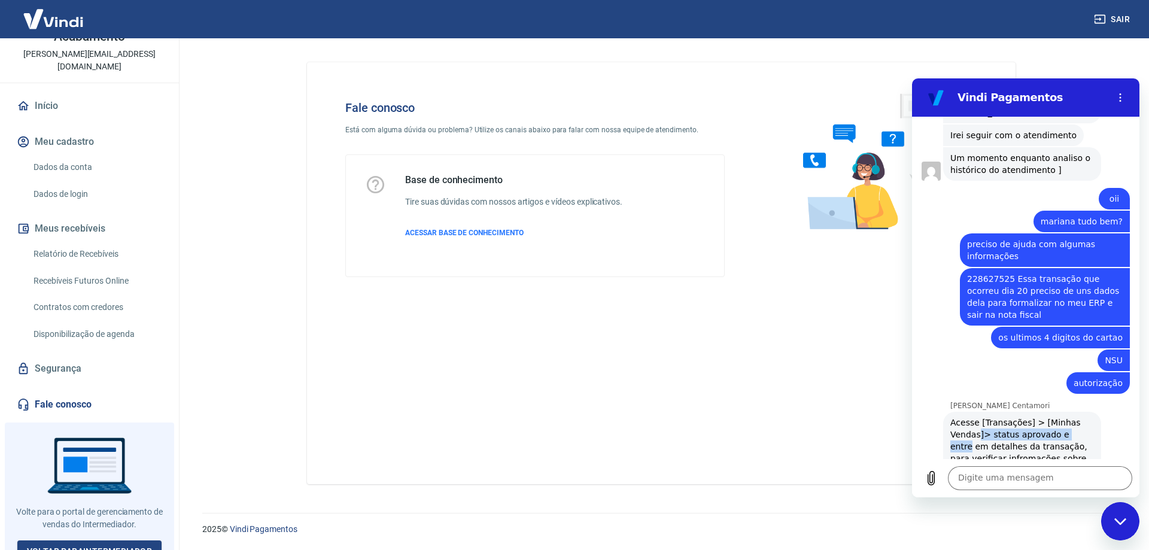
click at [1098, 410] on div "Mariana Postelhone Centamori diz: Acesse [Transações] > [Minhas Vendas]> status…" at bounding box center [1030, 445] width 218 height 71
click at [1058, 416] on div "Acesse [Transações] > [Minhas Vendas]> status aprovado e entre em detalhes da t…" at bounding box center [1022, 446] width 144 height 60
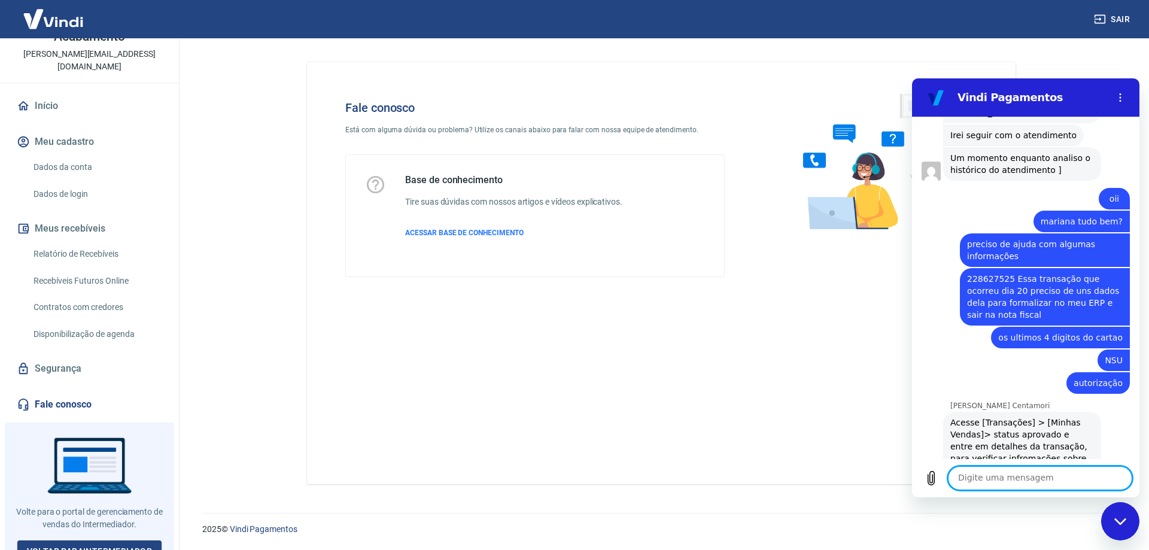
click at [1003, 477] on textarea at bounding box center [1040, 478] width 184 height 24
click at [995, 479] on textarea at bounding box center [1040, 478] width 184 height 24
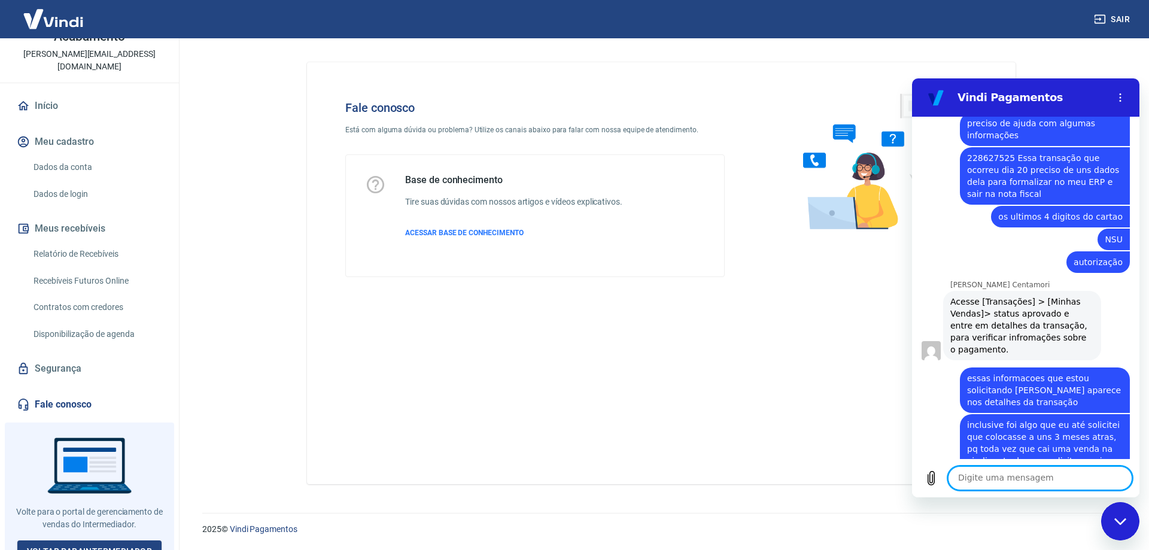
scroll to position [1643, 0]
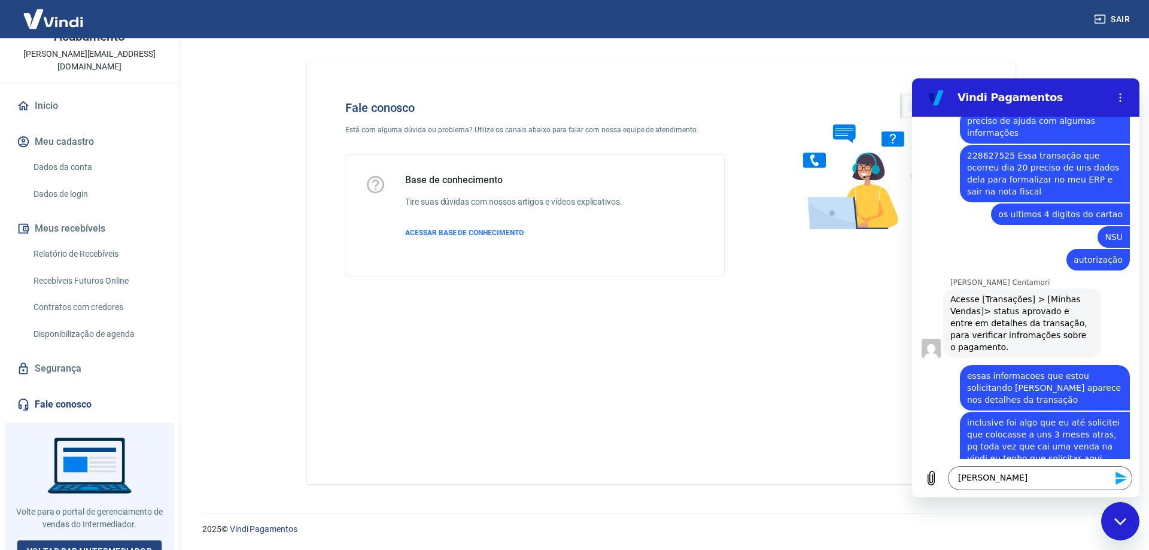
click at [967, 493] on div "Digite uma mensagem ola bo x" at bounding box center [1025, 478] width 227 height 38
click at [1022, 476] on textarea "[PERSON_NAME]" at bounding box center [1040, 478] width 184 height 24
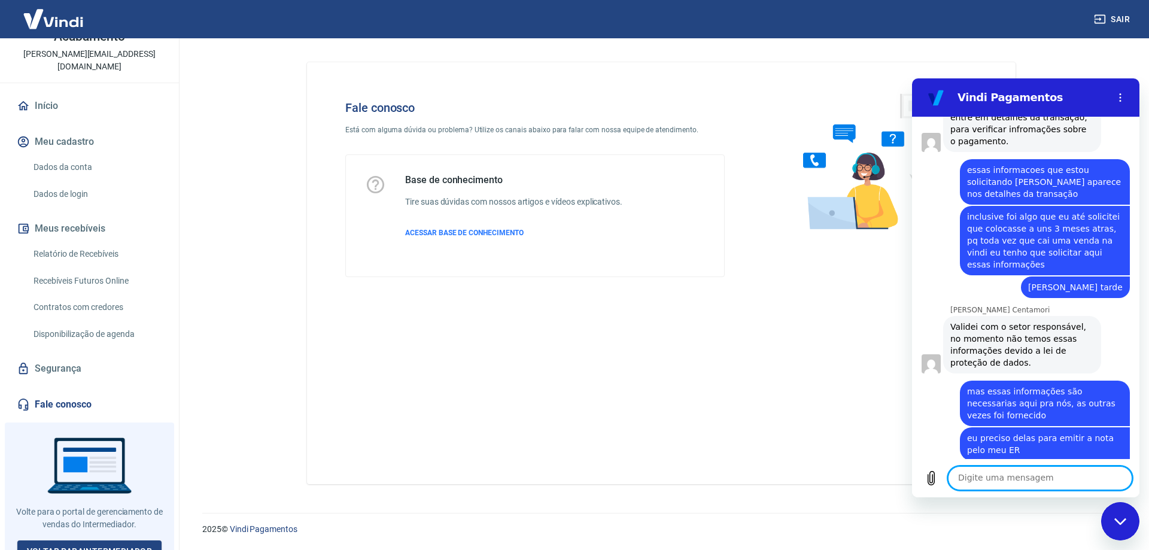
scroll to position [1852, 0]
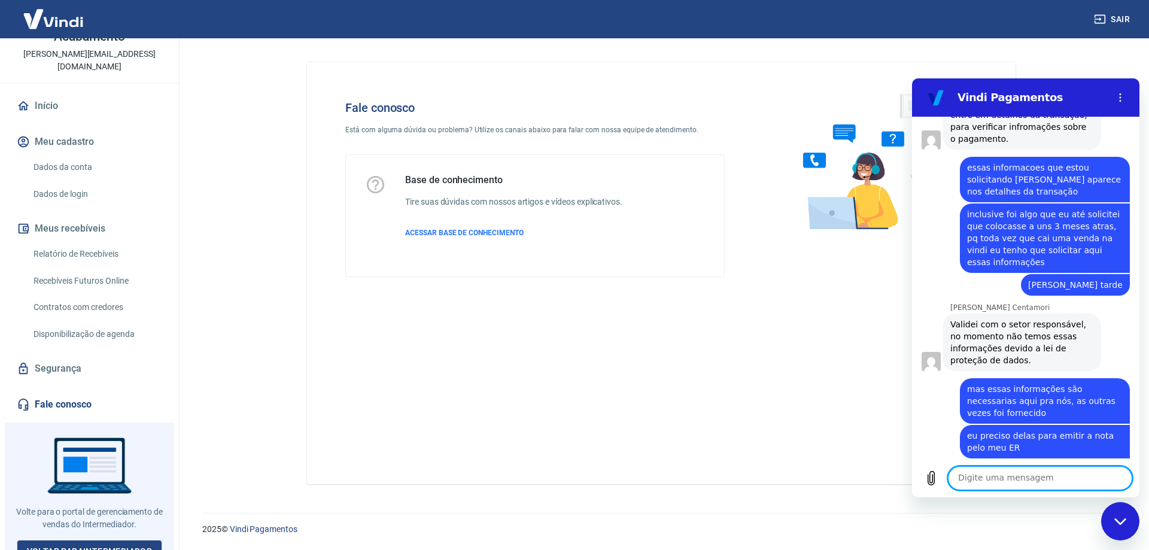
click at [650, 316] on div "Fale conosco Está com alguma dúvida ou problema? Utilize os canais abaixo para …" at bounding box center [661, 273] width 708 height 422
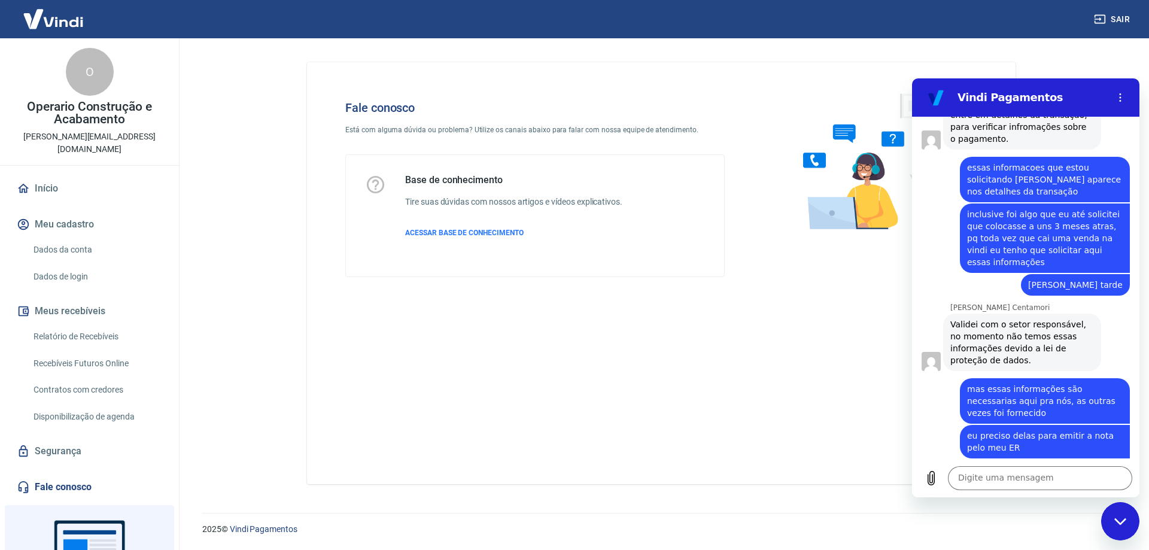
scroll to position [83, 0]
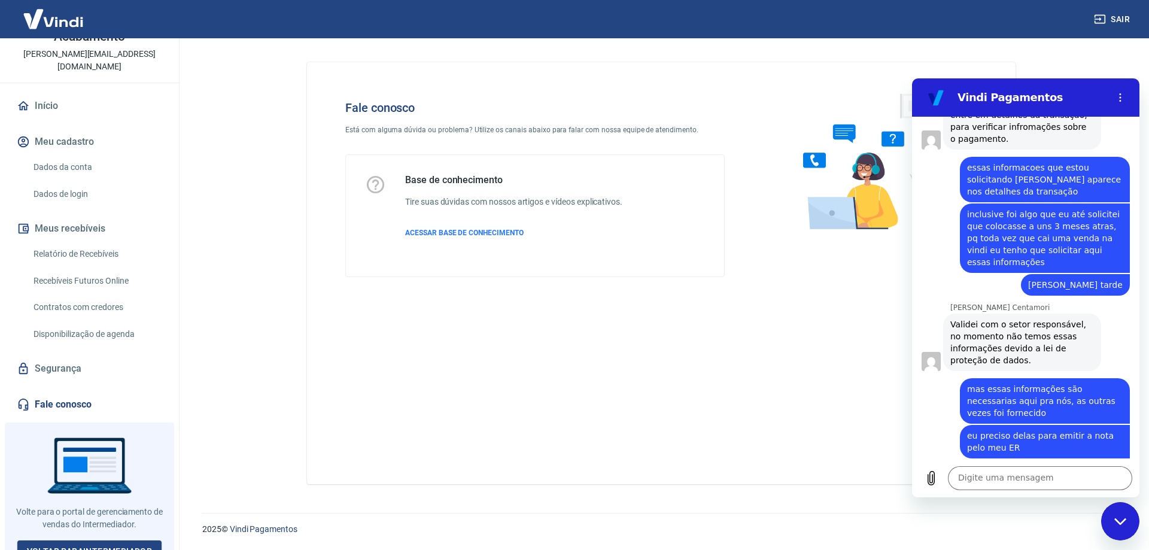
click at [1021, 383] on span "mas essas informações são necessarias aqui pra nós, as outras vezes foi forneci…" at bounding box center [1045, 401] width 156 height 36
click at [998, 470] on textarea at bounding box center [1040, 478] width 184 height 24
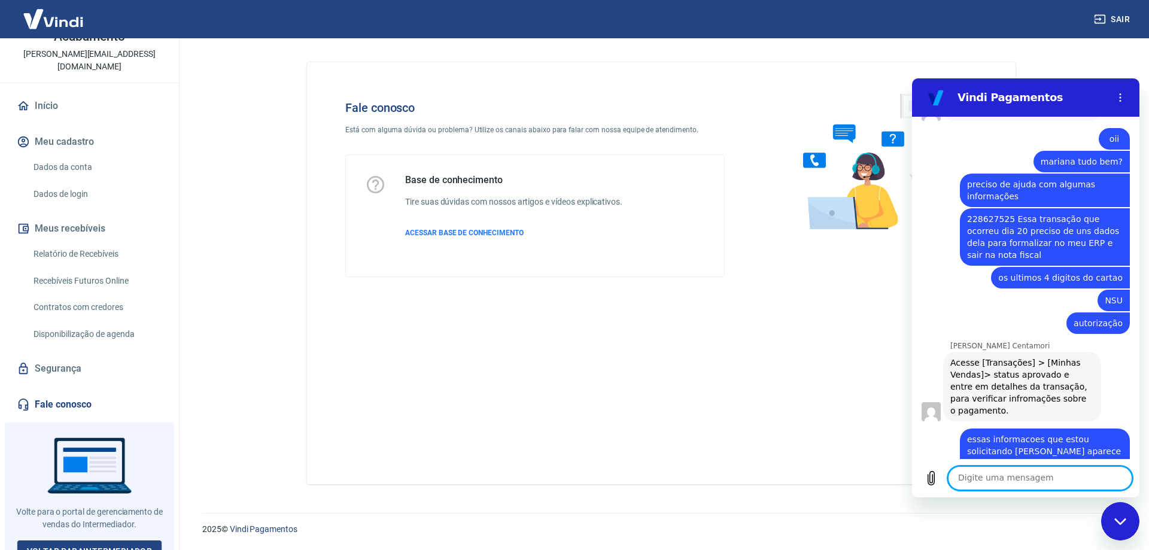
scroll to position [2037, 0]
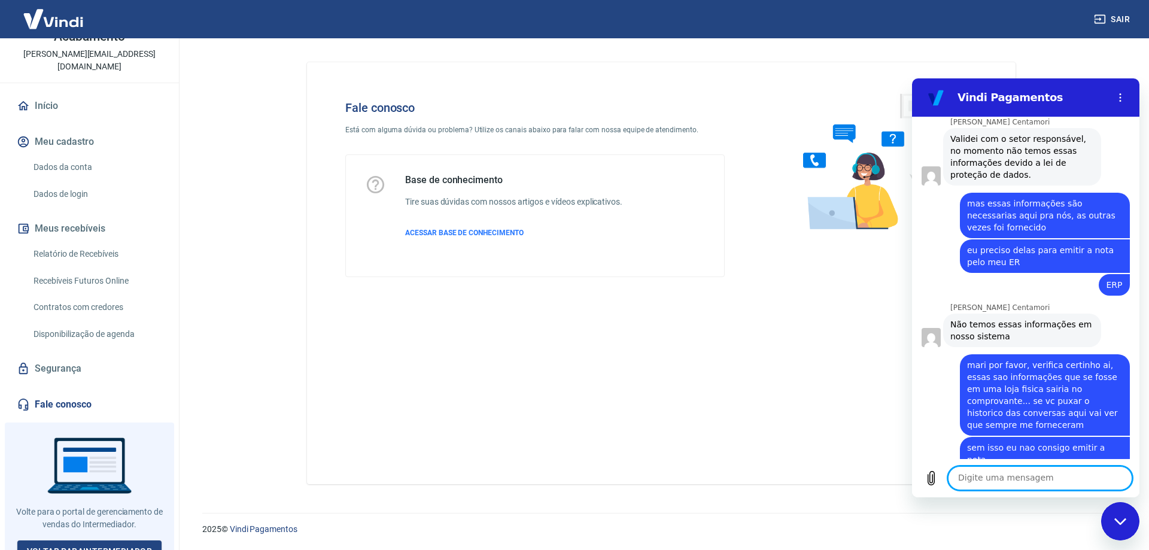
click at [1034, 465] on div "Digite uma mensagem x" at bounding box center [1025, 478] width 227 height 38
click at [1010, 485] on textarea at bounding box center [1040, 478] width 184 height 24
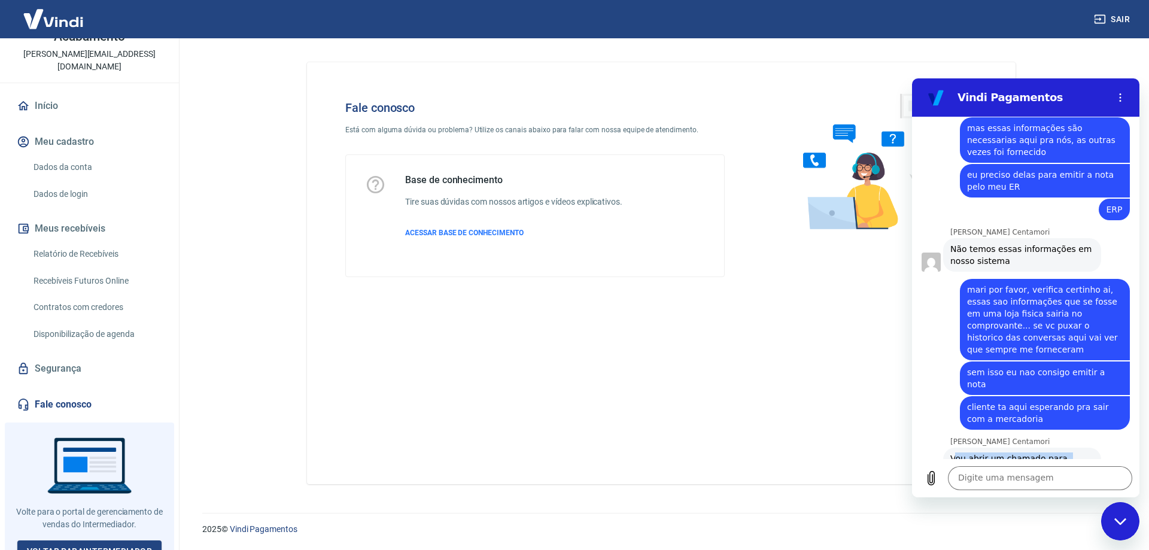
drag, startPoint x: 954, startPoint y: 399, endPoint x: 1088, endPoint y: 442, distance: 141.3
click at [1088, 446] on div "Mariana Postelhone Centamori diz: Vou abrir um chamado para validação, aguarde …" at bounding box center [1030, 475] width 218 height 59
click at [1024, 452] on span "Vou abrir um chamado para validação, aguarde o retorno em seu e-mail, pelo prot…" at bounding box center [1022, 476] width 144 height 48
click at [994, 479] on textarea at bounding box center [1040, 478] width 184 height 24
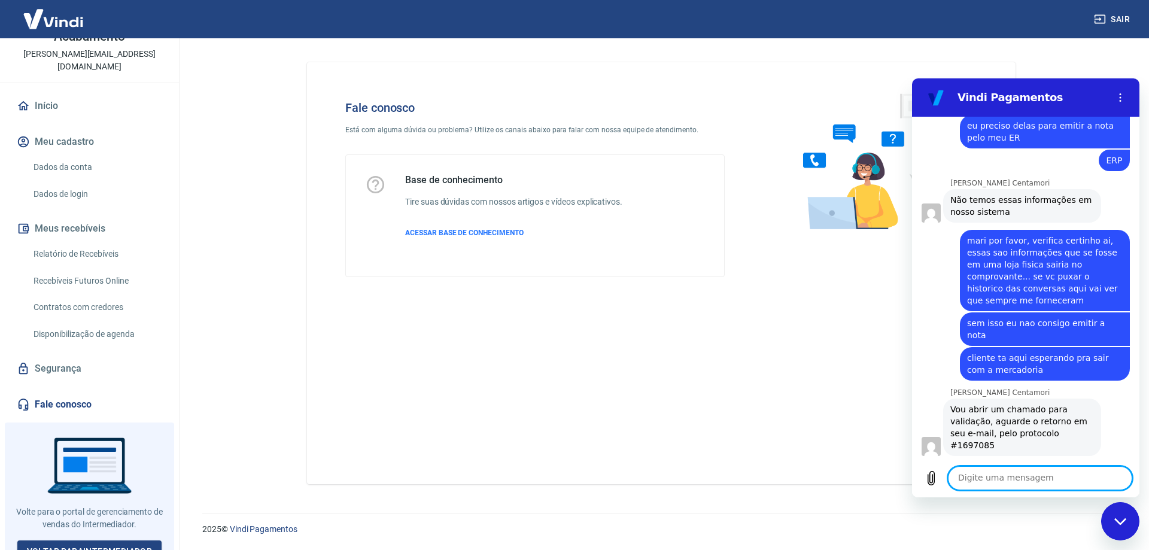
scroll to position [2164, 0]
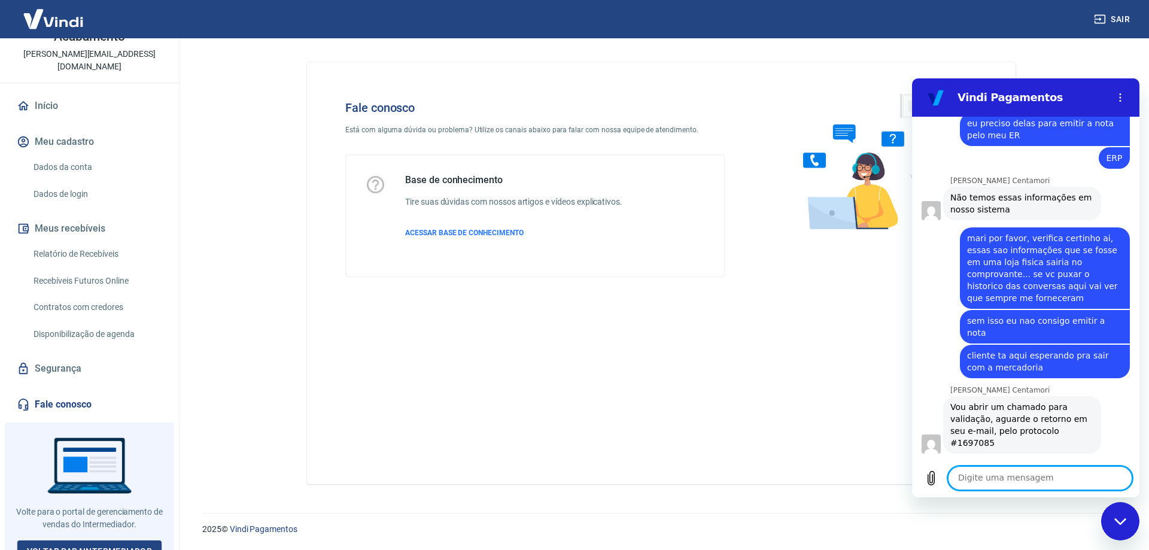
click at [721, 388] on div "Fale conosco Está com alguma dúvida ou problema? Utilize os canais abaixo para …" at bounding box center [661, 273] width 708 height 422
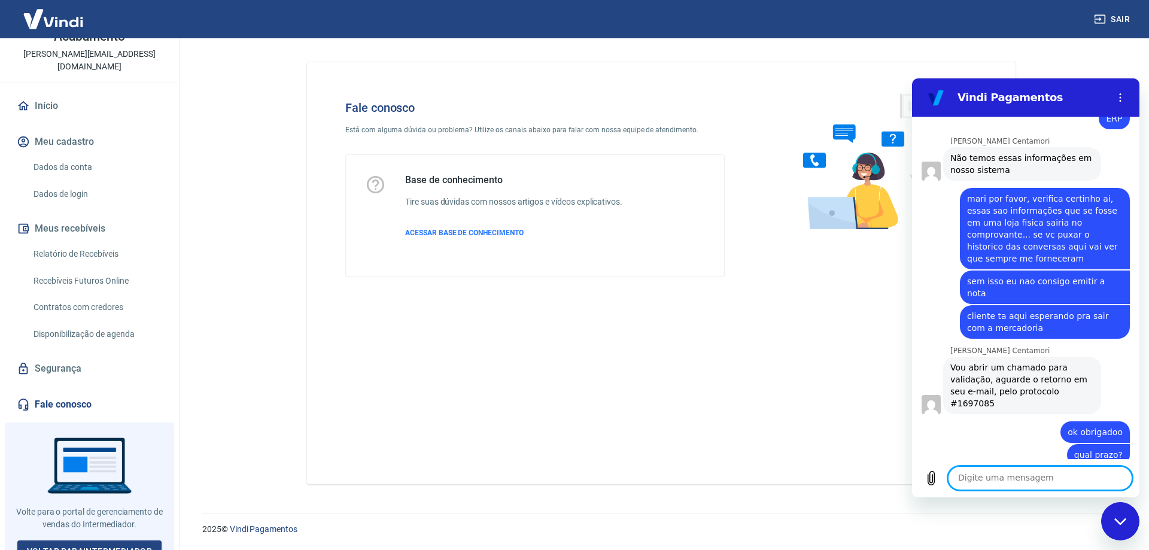
click at [1013, 476] on textarea at bounding box center [1040, 478] width 184 height 24
click at [930, 477] on icon "Carregar arquivo" at bounding box center [931, 478] width 7 height 14
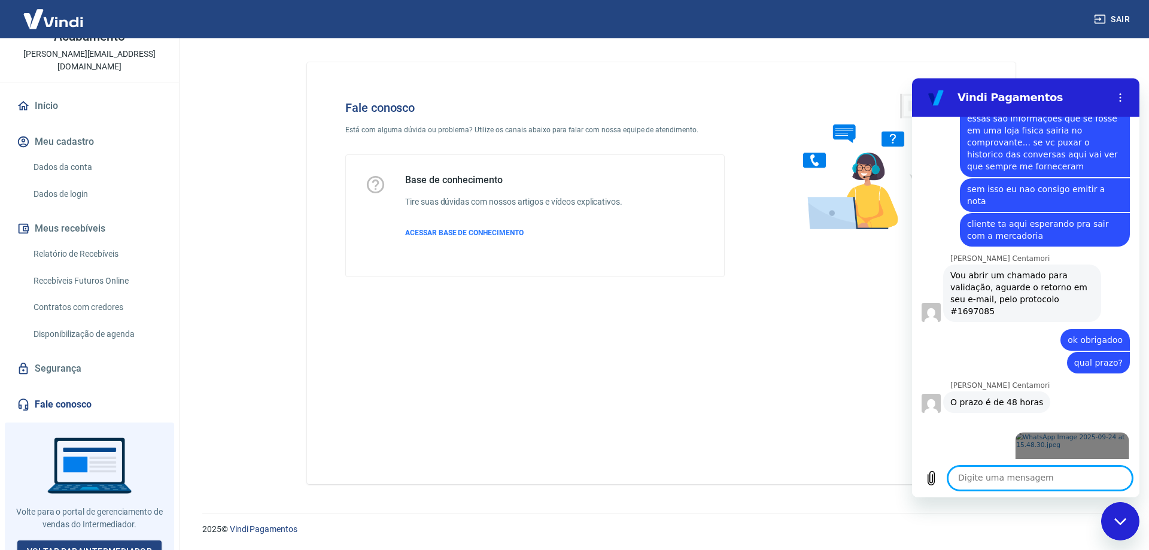
scroll to position [2298, 0]
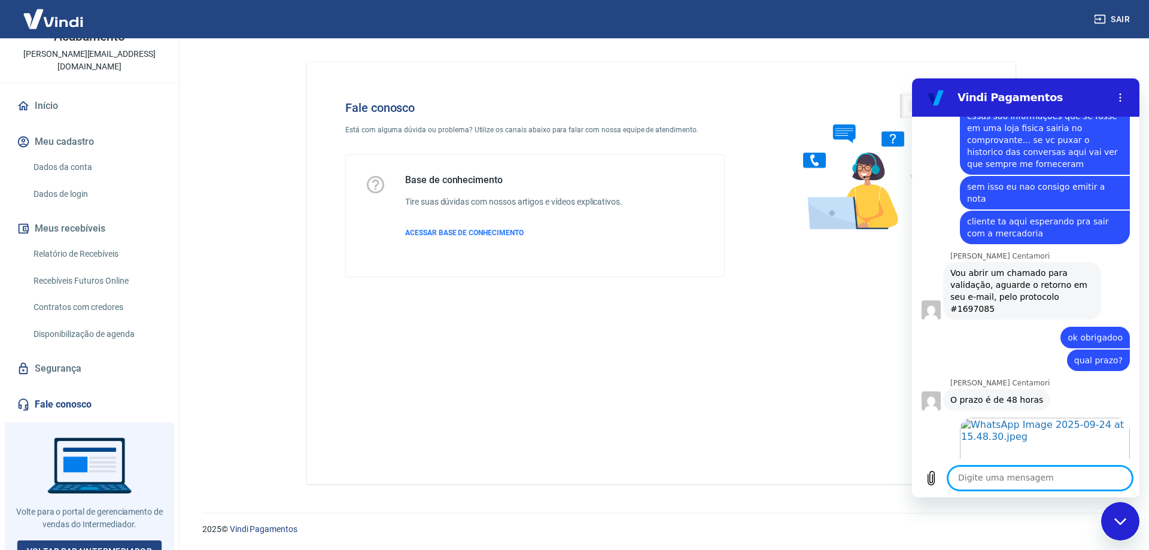
click at [1015, 473] on textarea at bounding box center [1040, 478] width 184 height 24
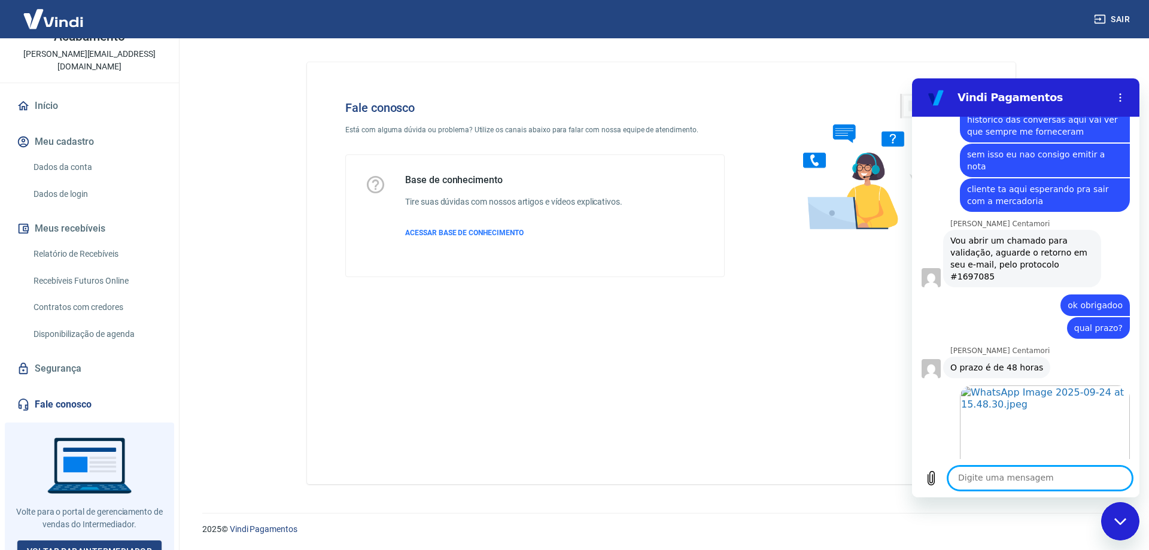
scroll to position [2332, 0]
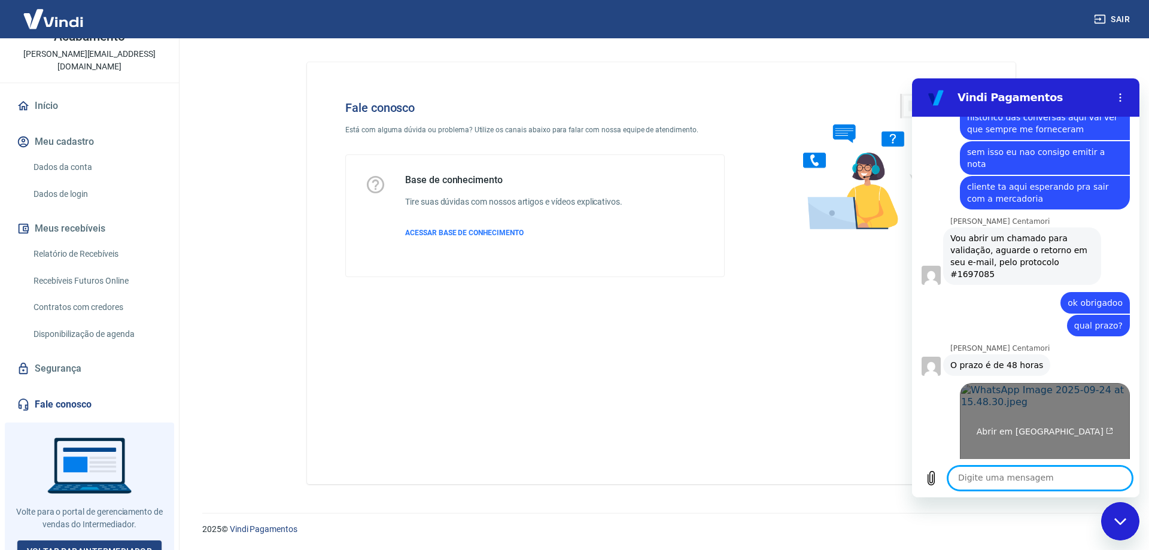
click at [1001, 388] on link "Abrir em nova aba" at bounding box center [1045, 426] width 170 height 87
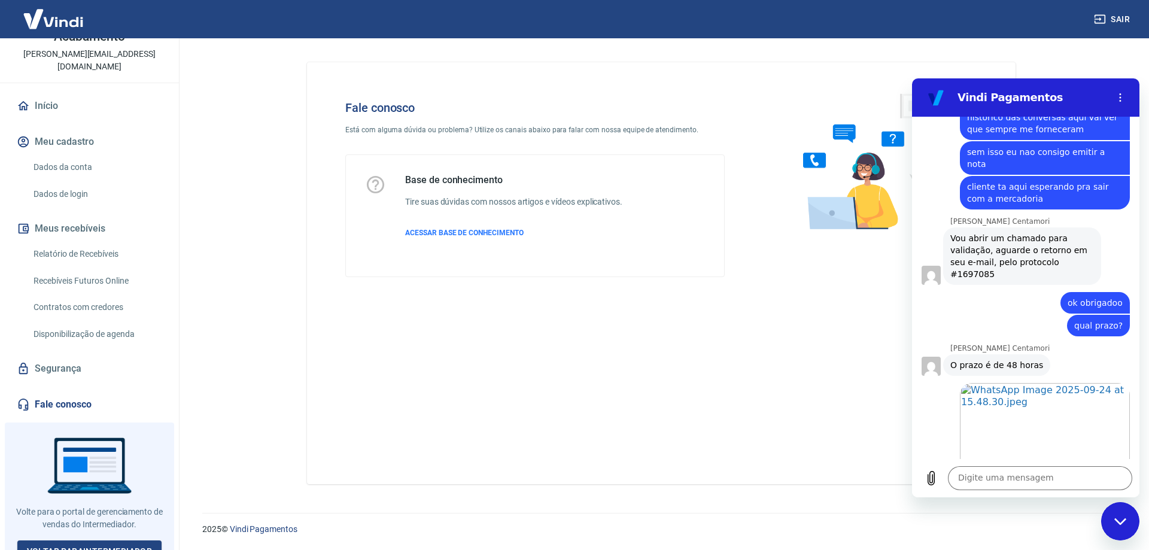
click at [654, 406] on div "Fale conosco Está com alguma dúvida ou problema? Utilize os canais abaixo para …" at bounding box center [661, 273] width 708 height 422
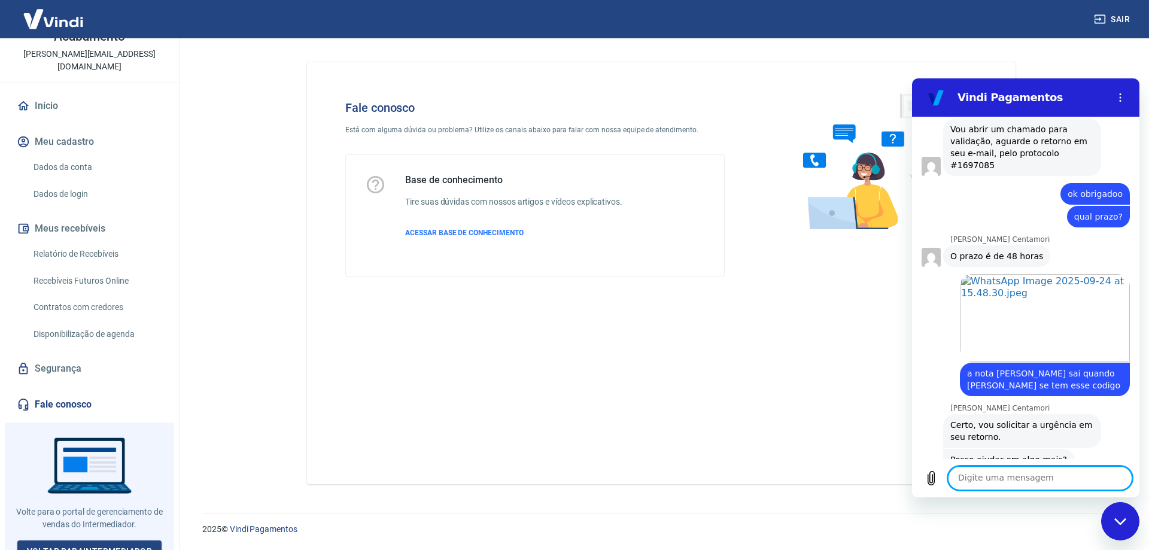
click at [983, 473] on textarea at bounding box center [1040, 478] width 184 height 24
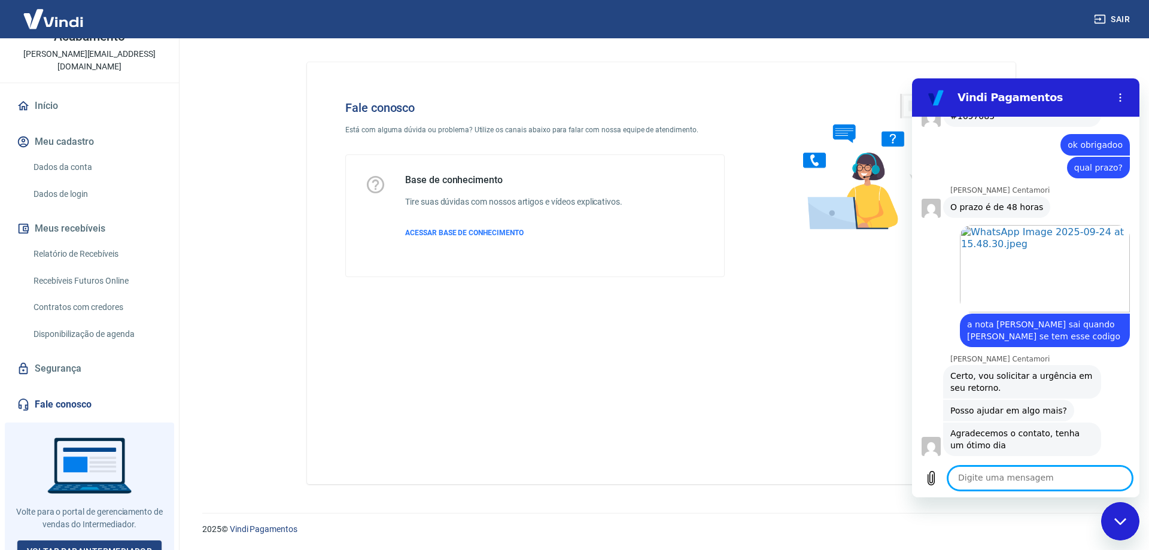
scroll to position [2493, 0]
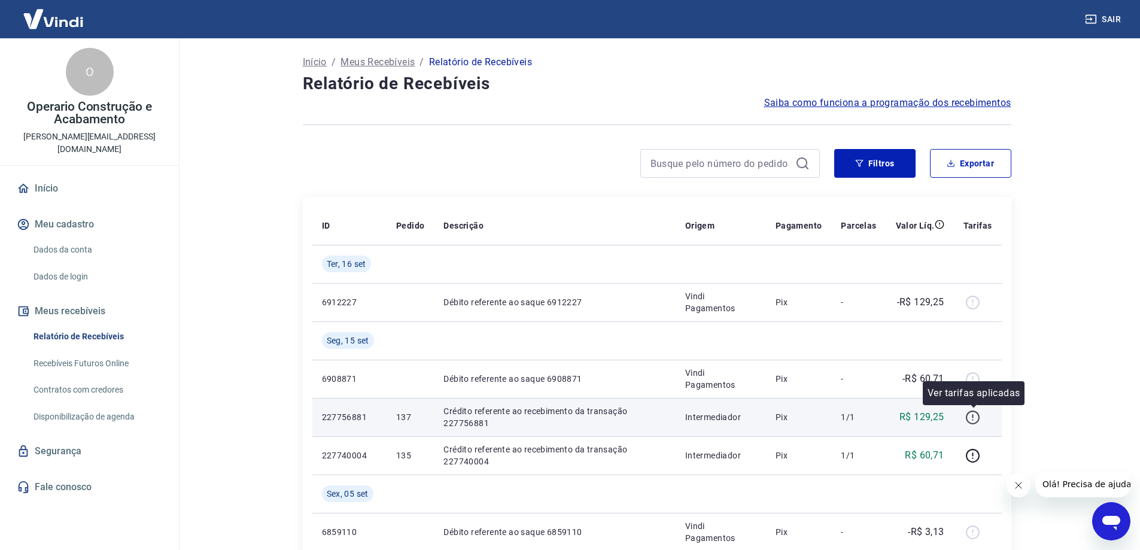
click at [973, 418] on icon "button" at bounding box center [972, 417] width 15 height 15
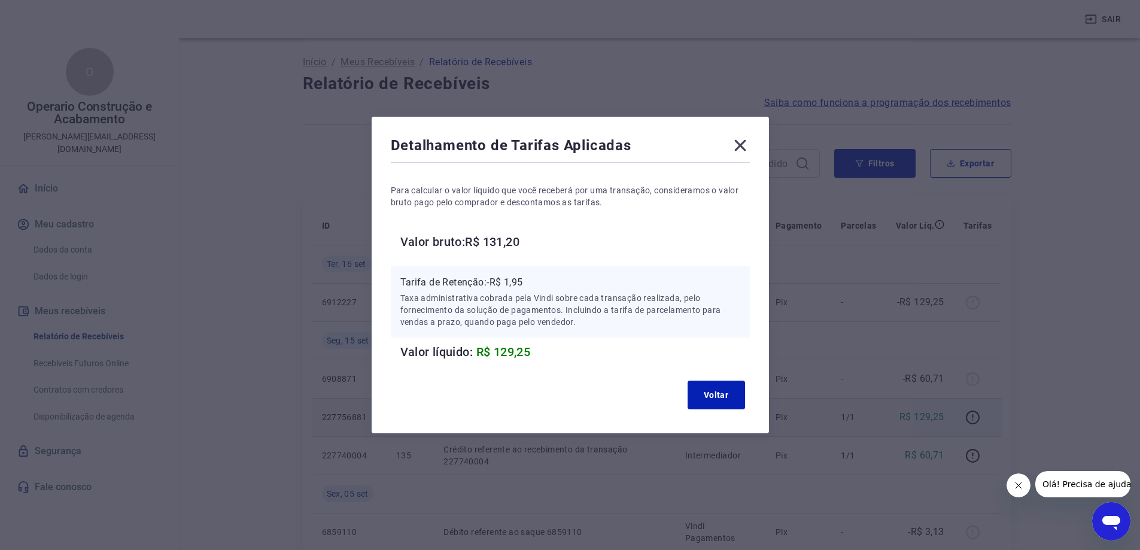
click at [741, 147] on icon at bounding box center [739, 145] width 19 height 19
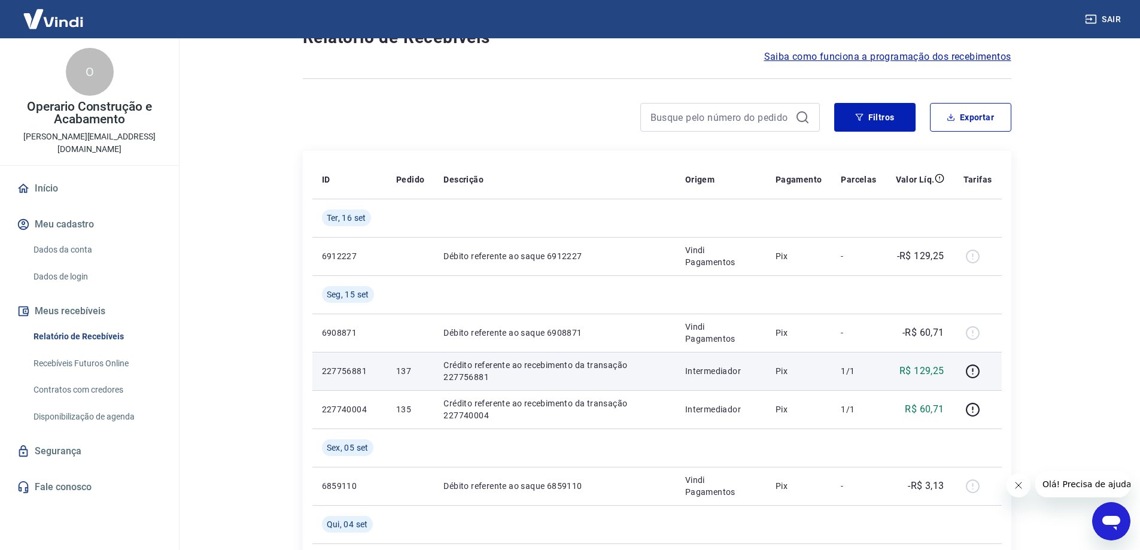
scroll to position [60, 0]
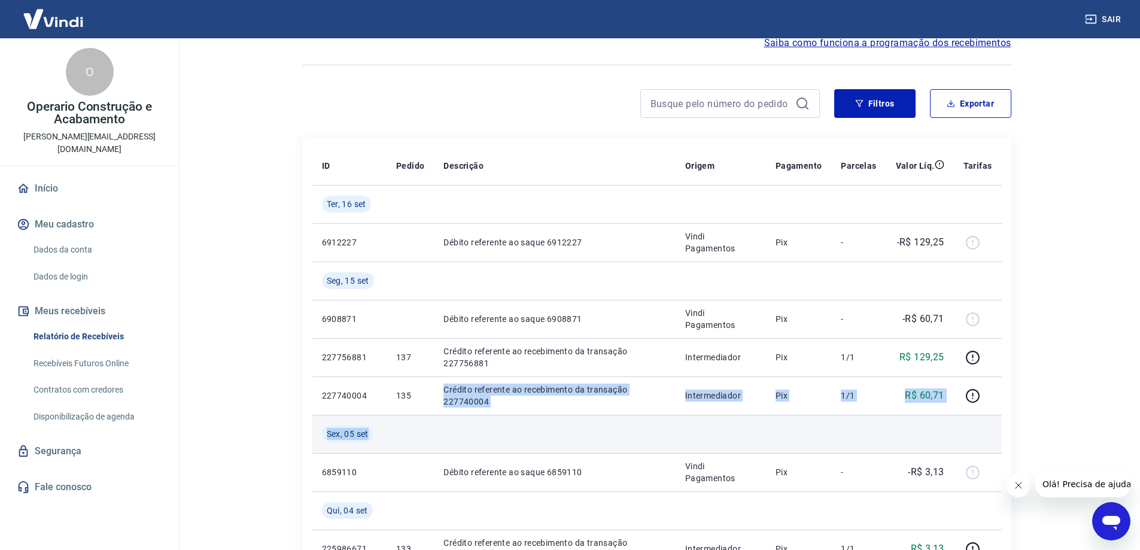
drag, startPoint x: 438, startPoint y: 392, endPoint x: 691, endPoint y: 428, distance: 255.0
click at [691, 428] on td at bounding box center [720, 434] width 90 height 38
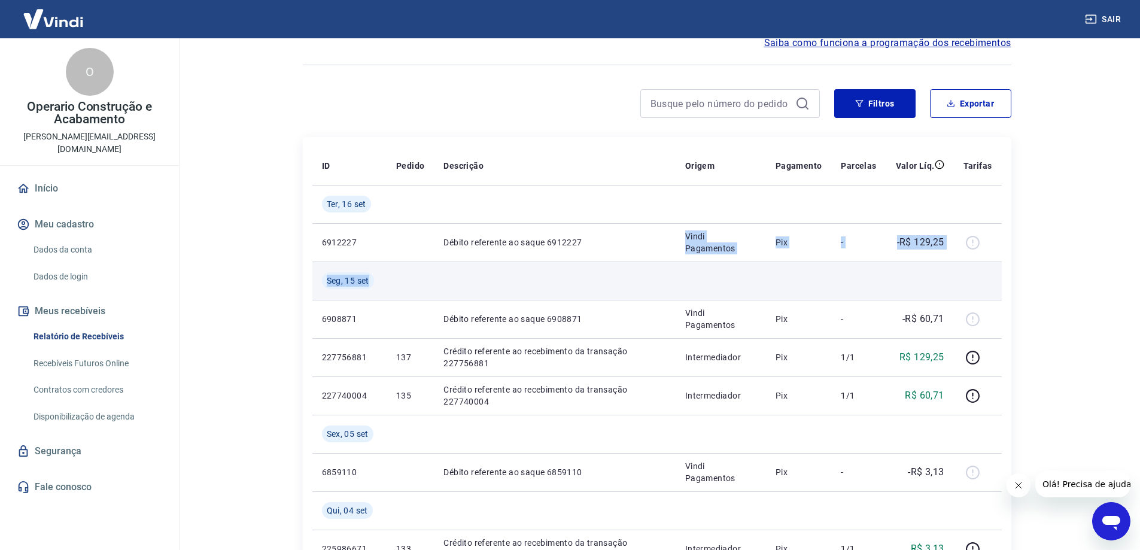
drag, startPoint x: 638, startPoint y: 239, endPoint x: 945, endPoint y: 286, distance: 311.0
click at [898, 286] on td at bounding box center [920, 280] width 68 height 38
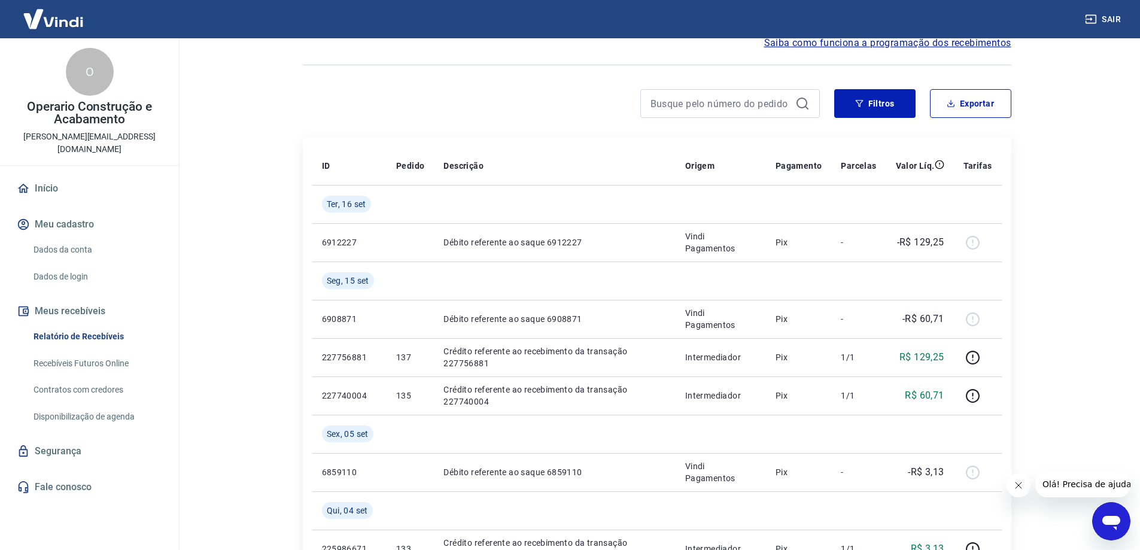
click at [1108, 486] on span "Olá! Precisa de ajuda?" at bounding box center [1088, 484] width 93 height 10
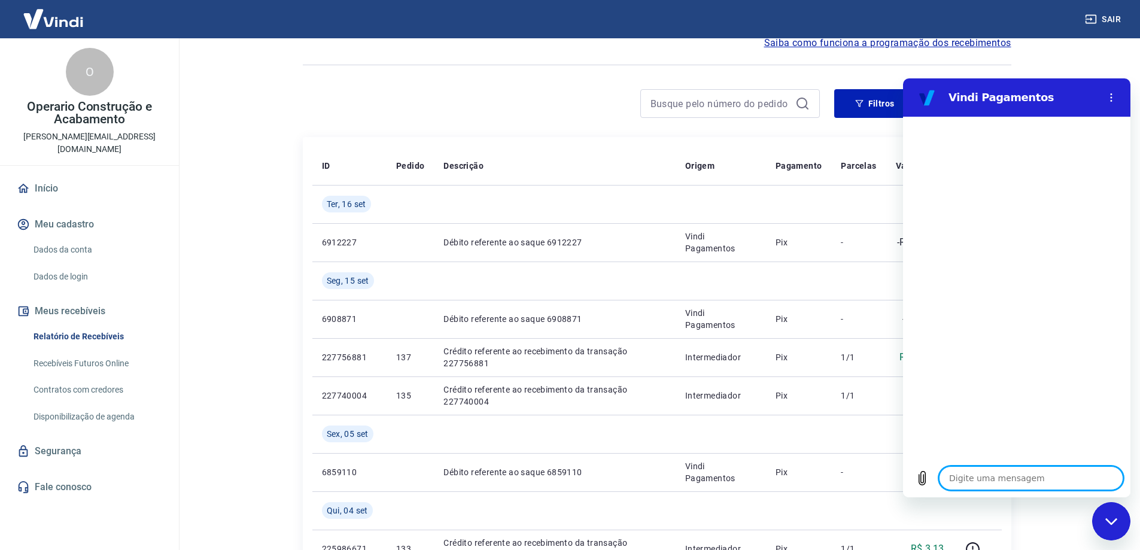
type textarea "x"
click at [1004, 467] on textarea at bounding box center [1031, 478] width 184 height 24
type textarea "o"
type textarea "x"
type textarea "ol"
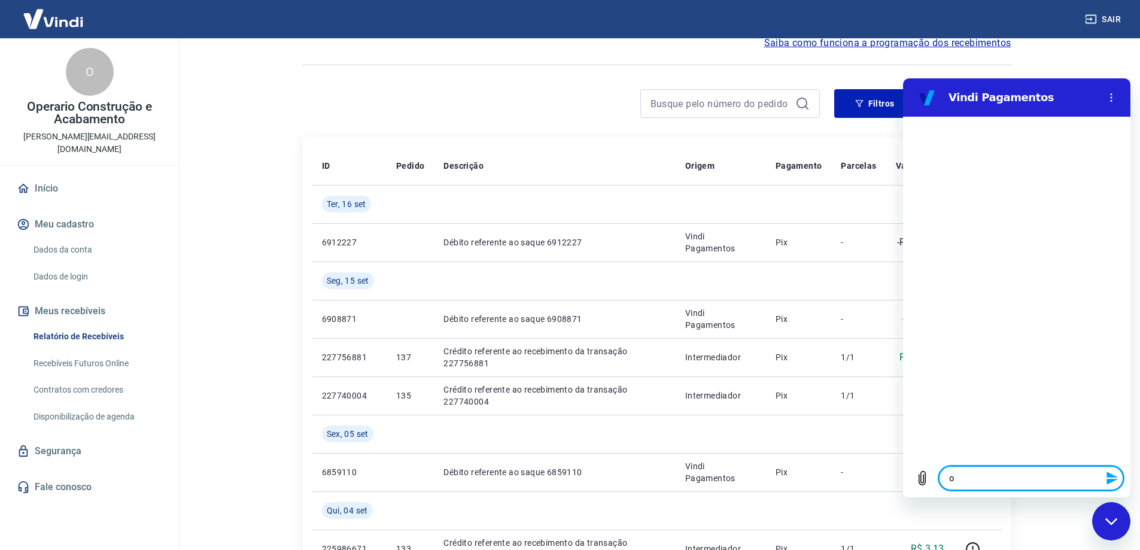
type textarea "x"
type textarea "ola"
type textarea "x"
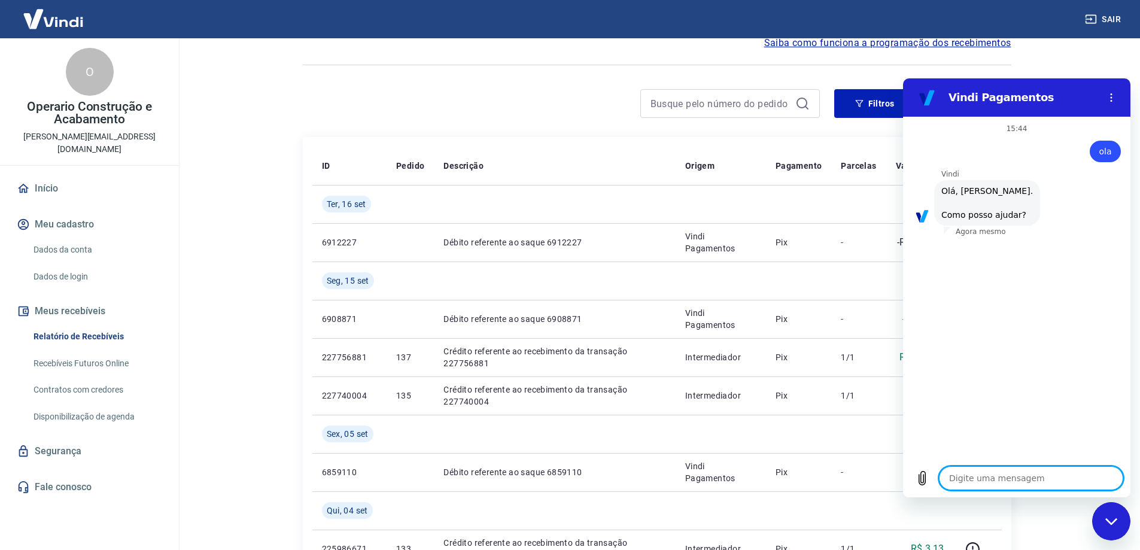
scroll to position [28, 0]
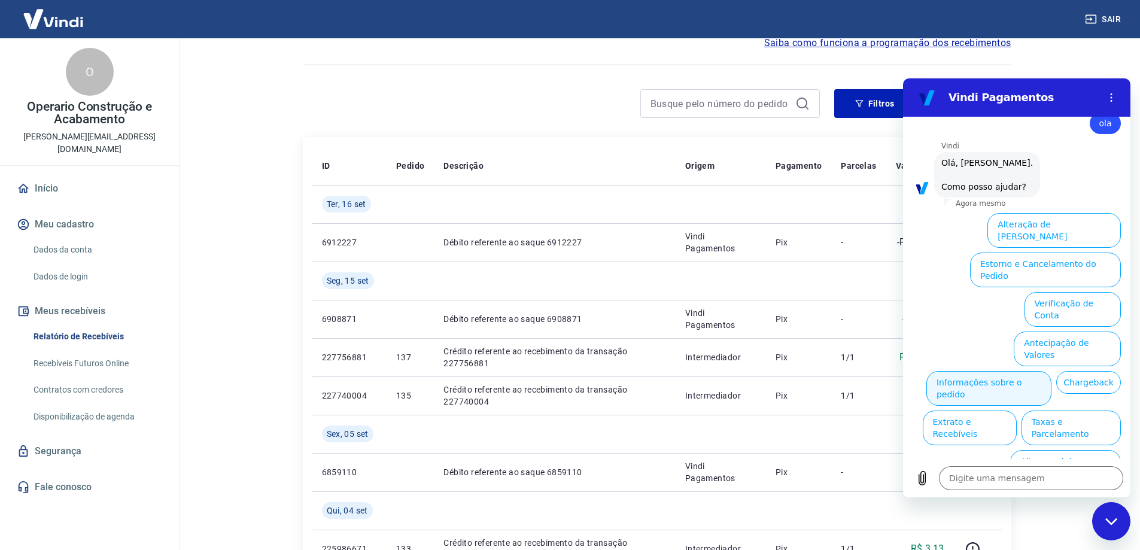
click at [1051, 371] on button "Informações sobre o pedido" at bounding box center [988, 388] width 125 height 35
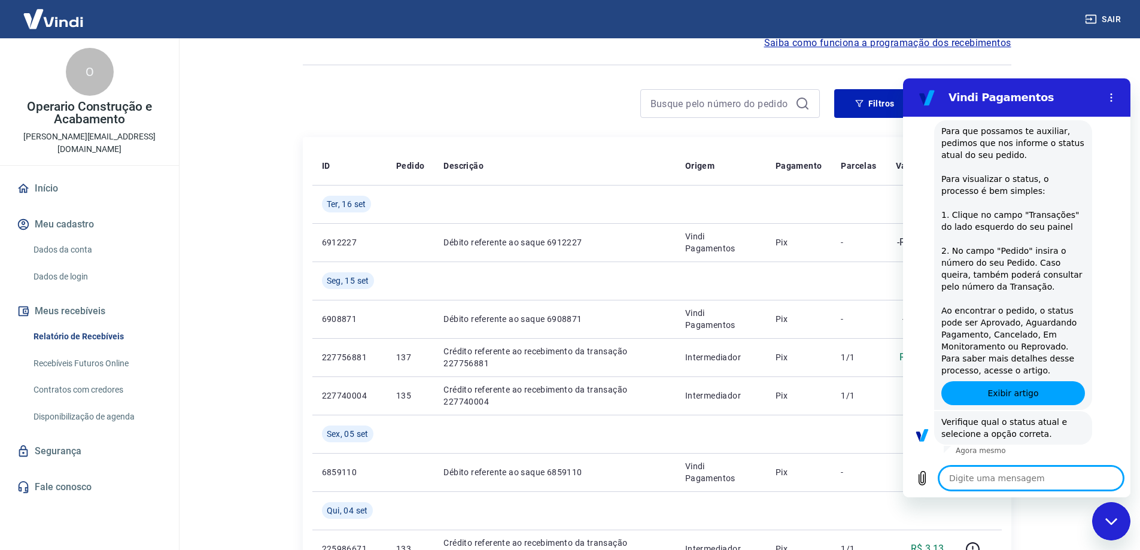
scroll to position [234, 0]
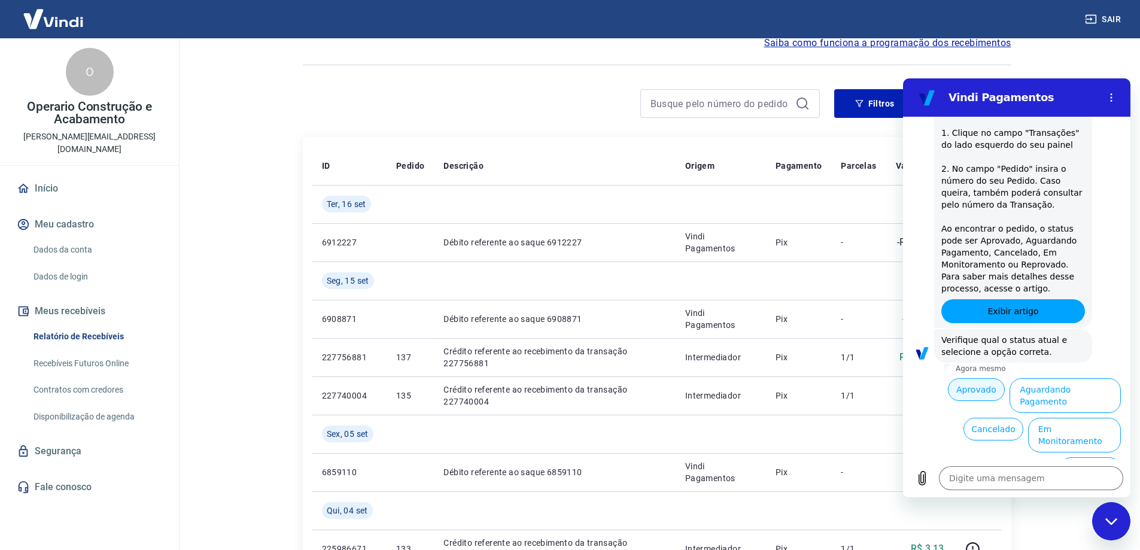
click at [952, 390] on button "Aprovado" at bounding box center [976, 389] width 57 height 23
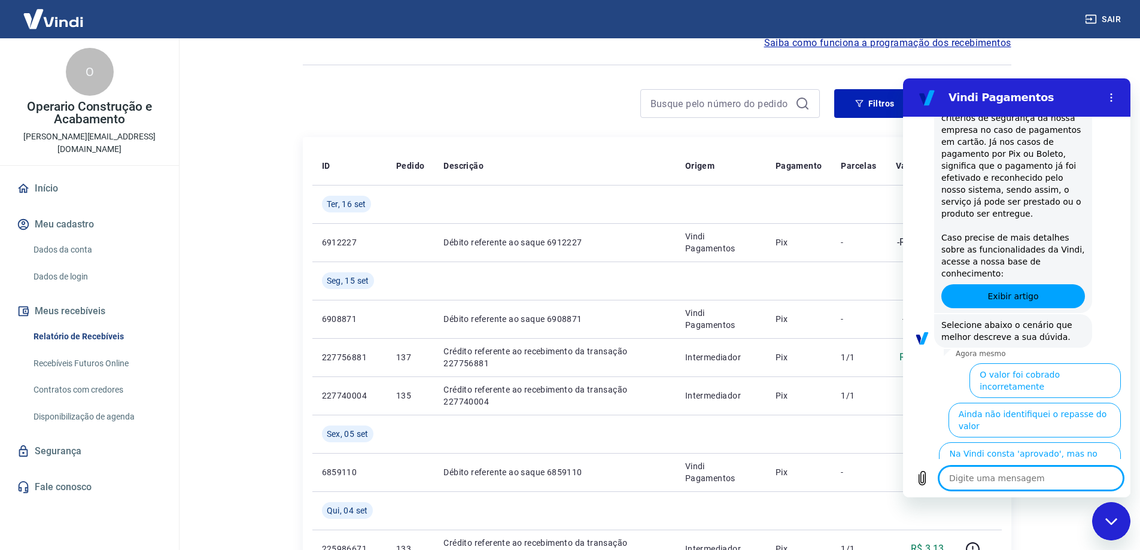
scroll to position [596, 0]
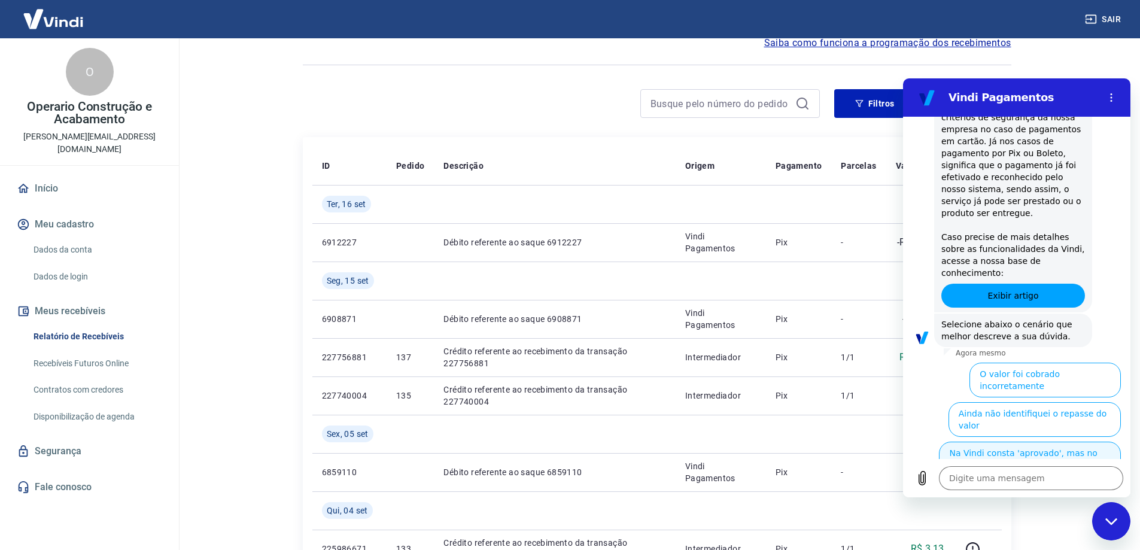
click at [1010, 441] on button "Na Vindi consta 'aprovado', mas no sistema ainda não" at bounding box center [1030, 458] width 182 height 35
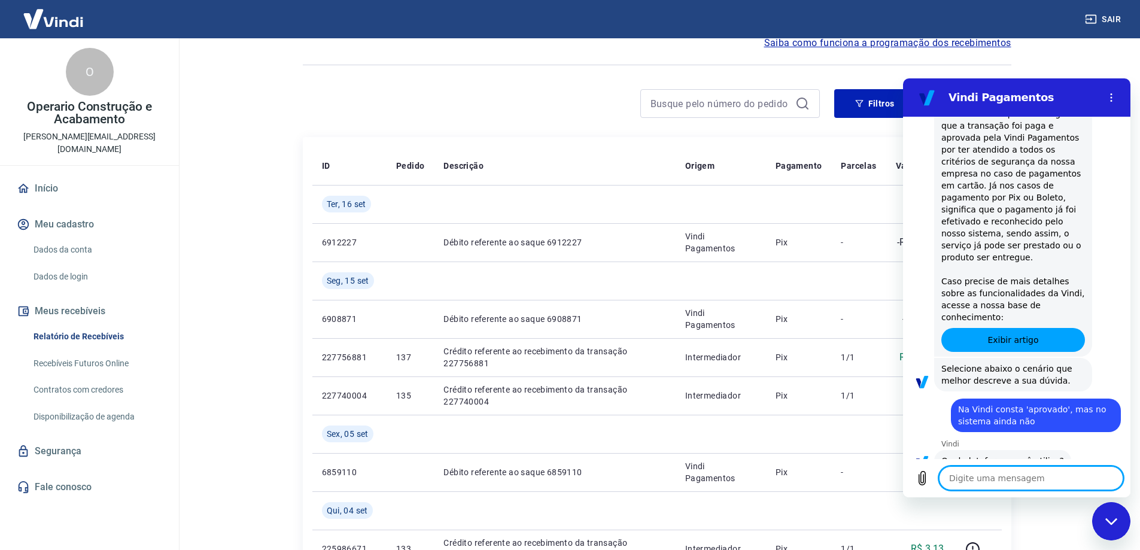
scroll to position [610, 0]
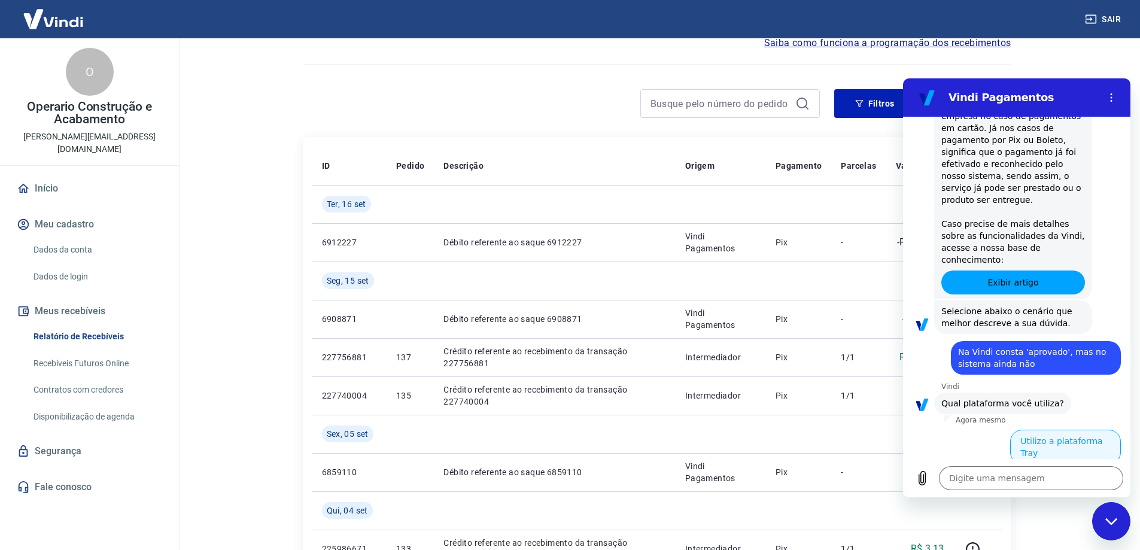
click at [1052, 430] on button "Utilizo a plataforma Tray" at bounding box center [1065, 447] width 111 height 35
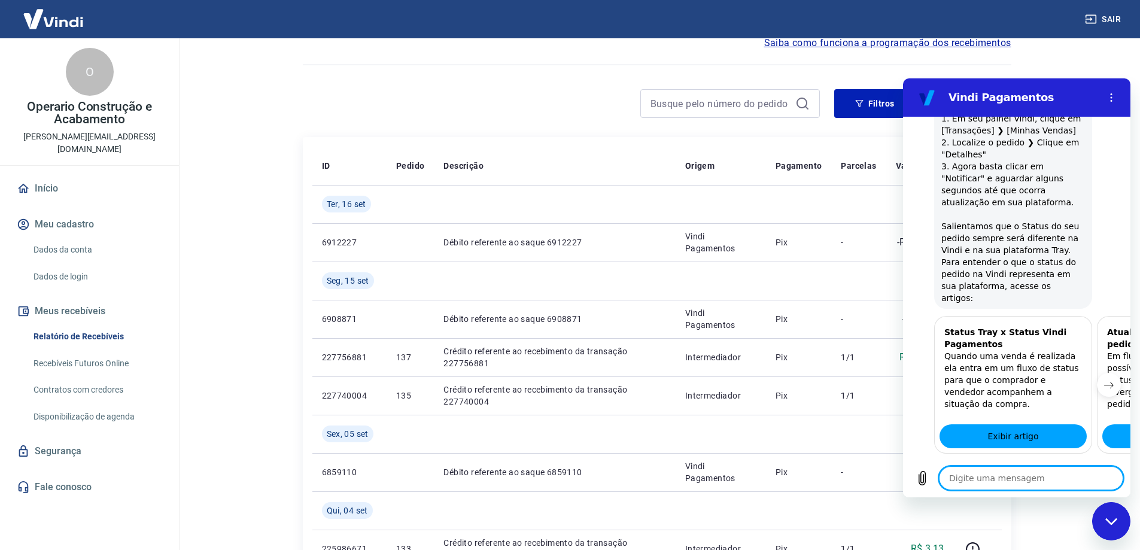
scroll to position [1064, 0]
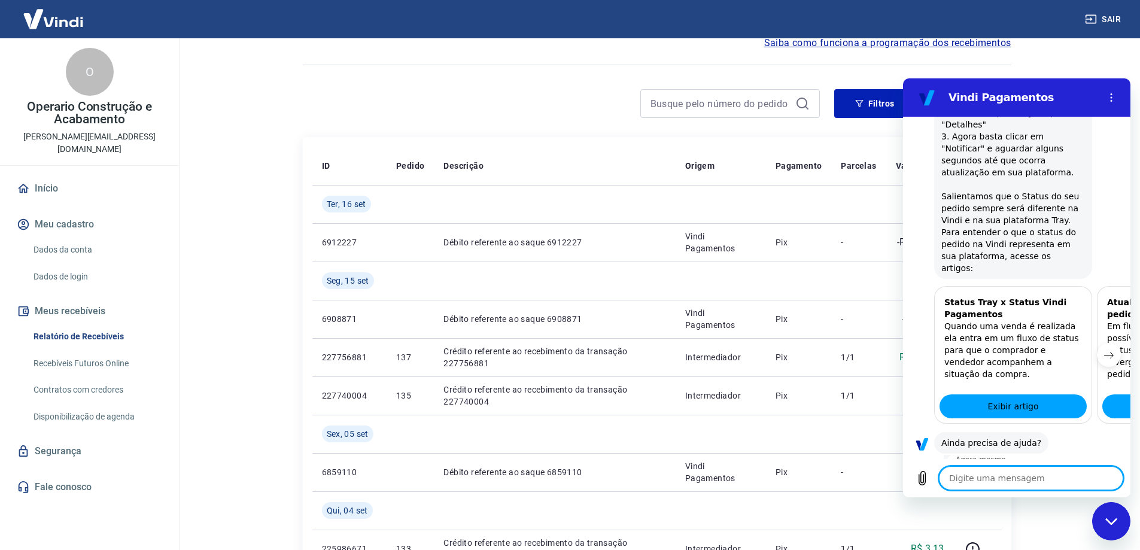
click at [1051, 469] on button "Sim" at bounding box center [1062, 480] width 35 height 23
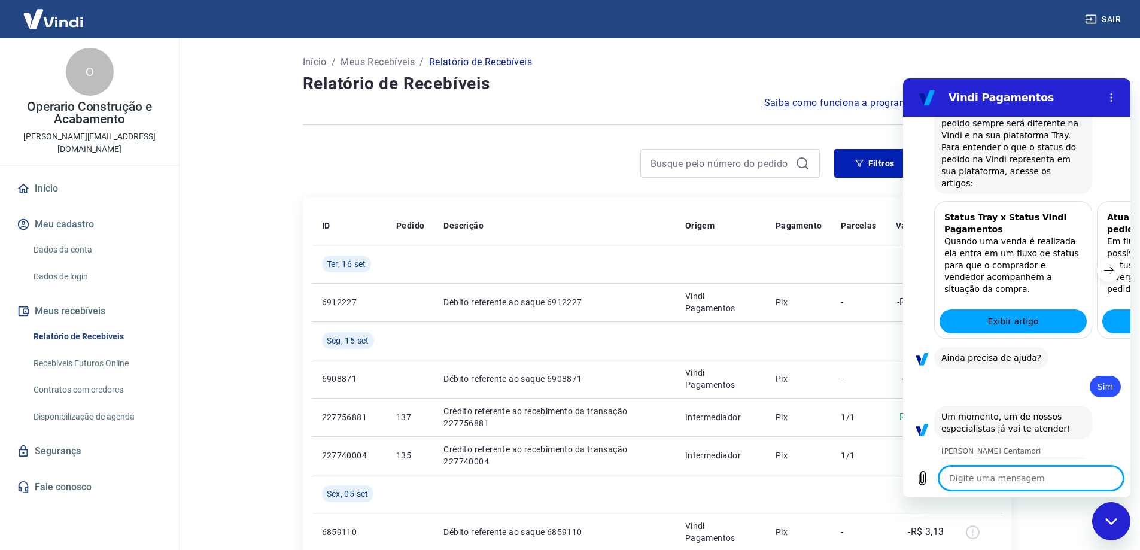
scroll to position [1159, 0]
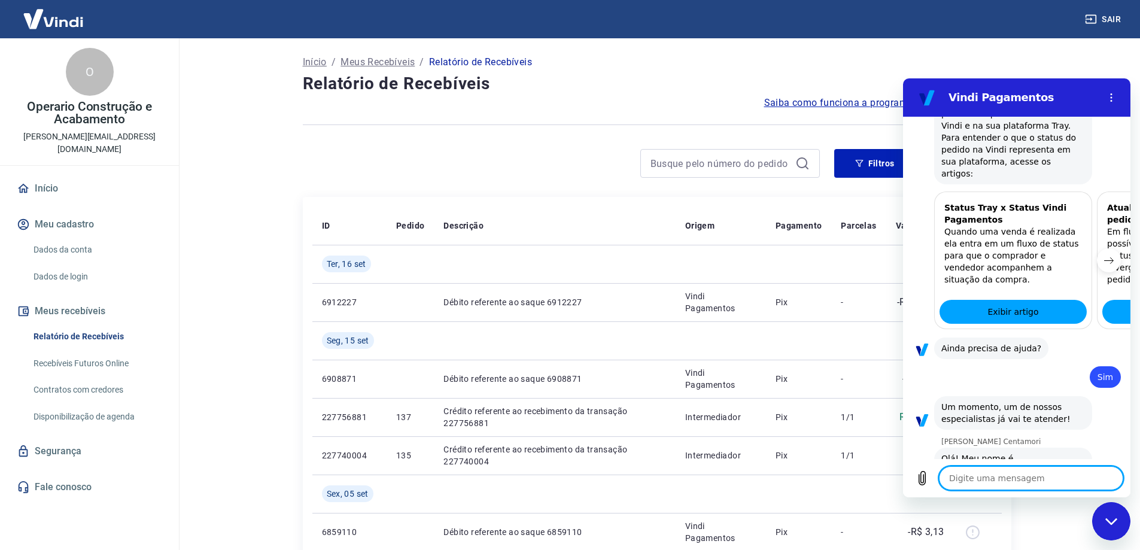
click at [993, 476] on textarea at bounding box center [1031, 478] width 184 height 24
click at [1007, 474] on textarea at bounding box center [1031, 478] width 184 height 24
click at [1118, 514] on div "Fechar janela de mensagens" at bounding box center [1111, 521] width 36 height 36
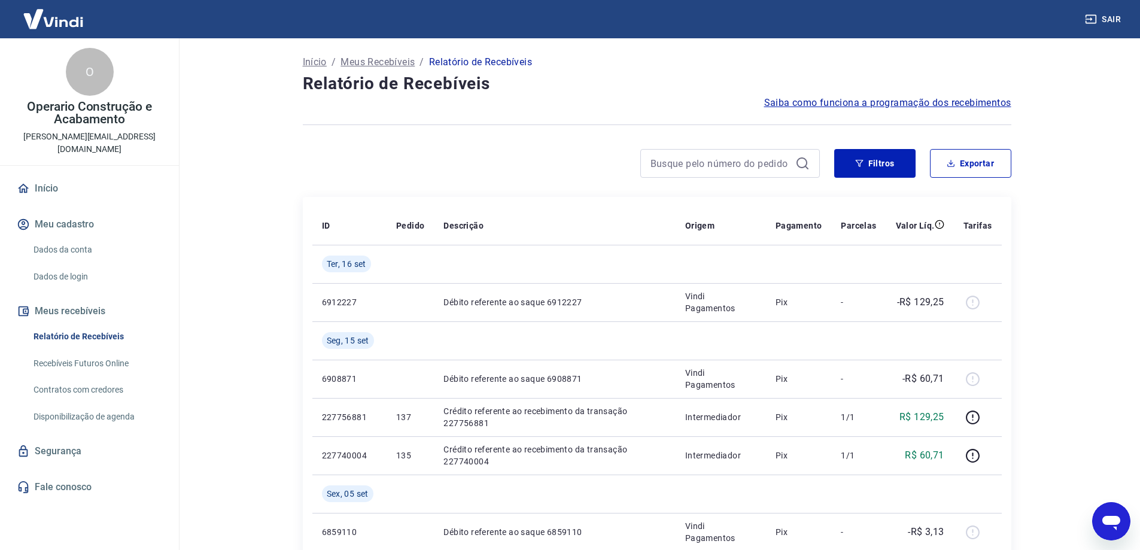
scroll to position [1161, 0]
click at [853, 75] on h4 "Relatório de Recebíveis" at bounding box center [657, 84] width 708 height 24
click at [1110, 522] on icon "Abrir janela de mensagens, 1 mensagem não lida" at bounding box center [1111, 523] width 18 height 14
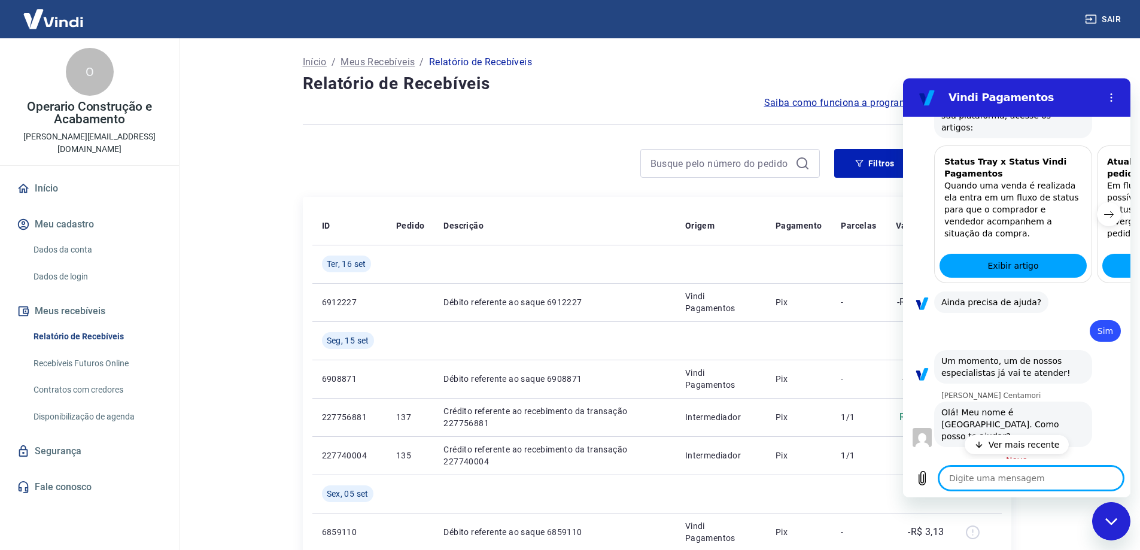
scroll to position [1229, 0]
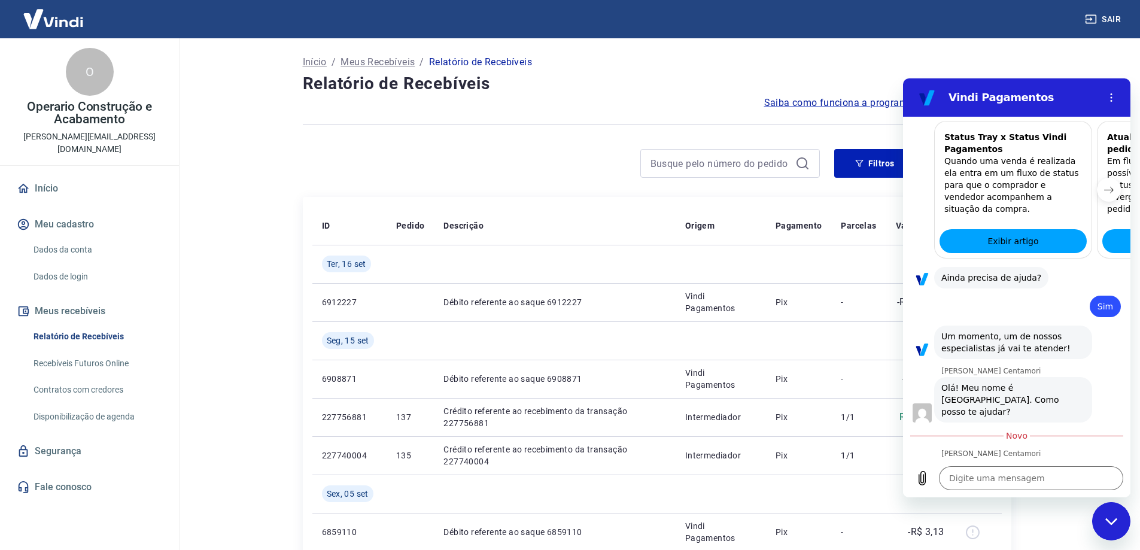
drag, startPoint x: 959, startPoint y: 421, endPoint x: 1058, endPoint y: 447, distance: 102.2
click at [1058, 449] on div "Mariana Postelhone Centamori Mariana Postelhone Centamori diz: você está aí? Es…" at bounding box center [1021, 476] width 218 height 55
click at [1051, 464] on span "você está aí? Estou no aguardo do seu retorno" at bounding box center [1013, 476] width 144 height 24
click at [570, 157] on div at bounding box center [561, 163] width 517 height 29
click at [1112, 527] on div "Fechar janela de mensagens" at bounding box center [1111, 521] width 36 height 36
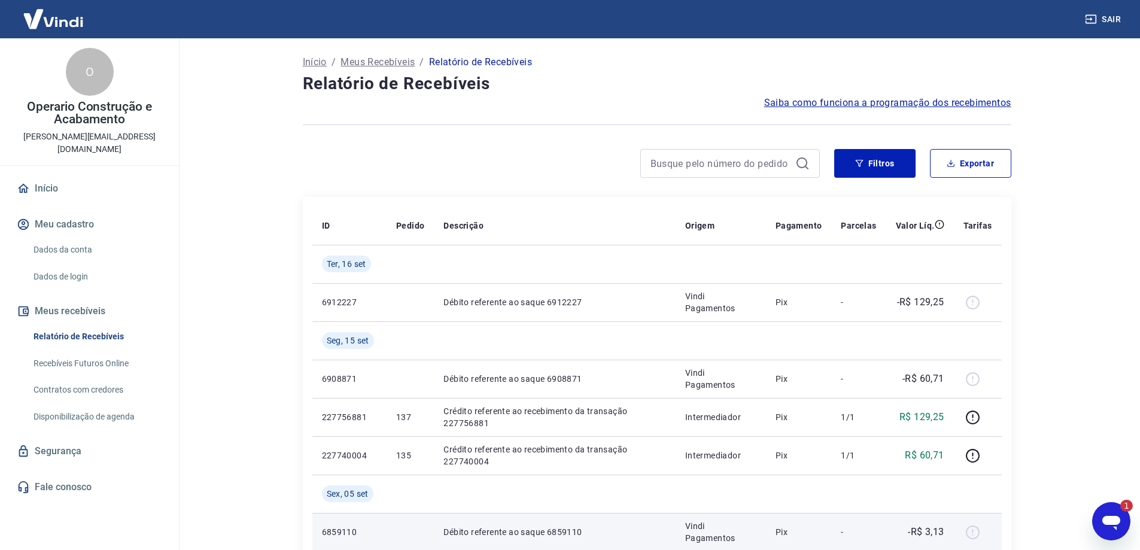
scroll to position [0, 0]
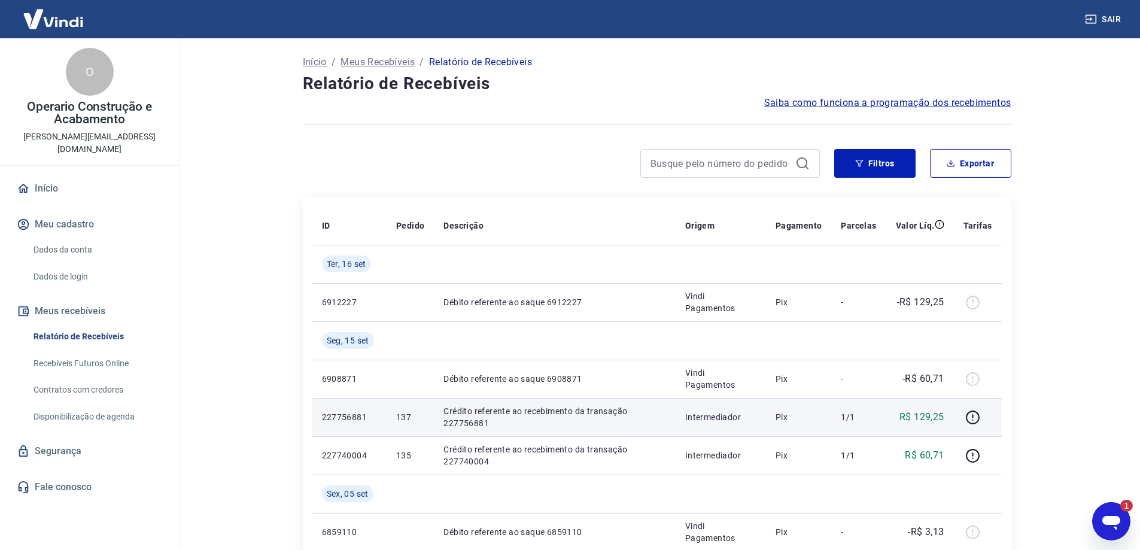
click at [648, 413] on p "Crédito referente ao recebimento da transação 227756881" at bounding box center [554, 417] width 222 height 24
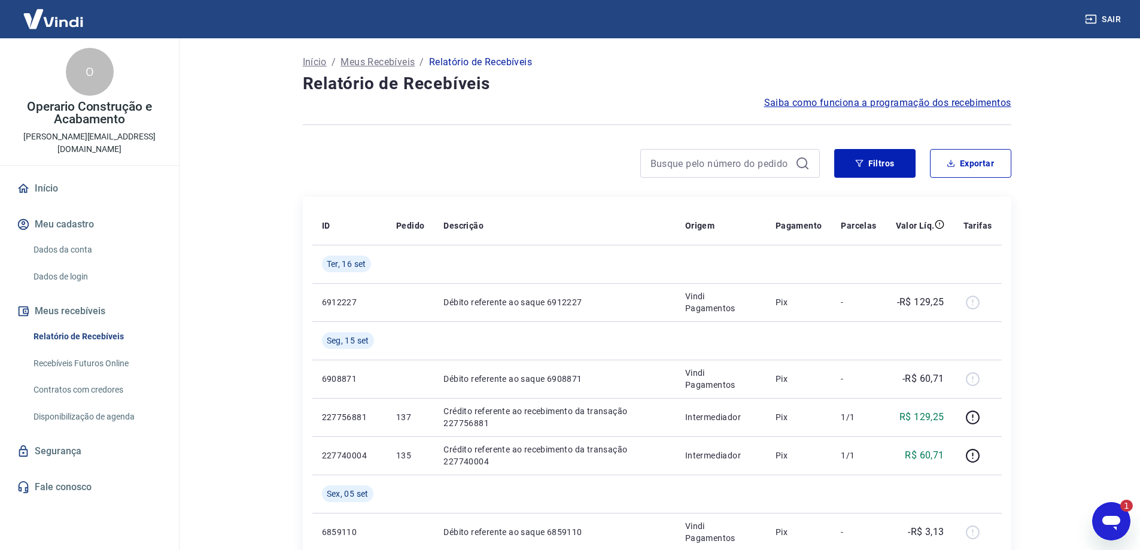
click at [1101, 514] on icon "Abrir janela de mensagens, 1 mensagem não lida" at bounding box center [1111, 521] width 22 height 22
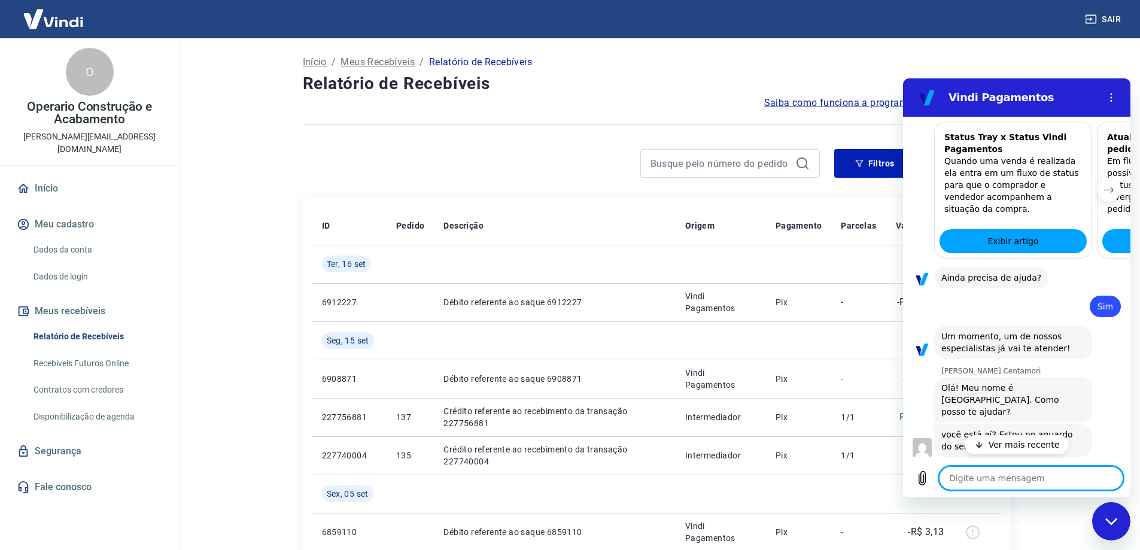
scroll to position [1336, 0]
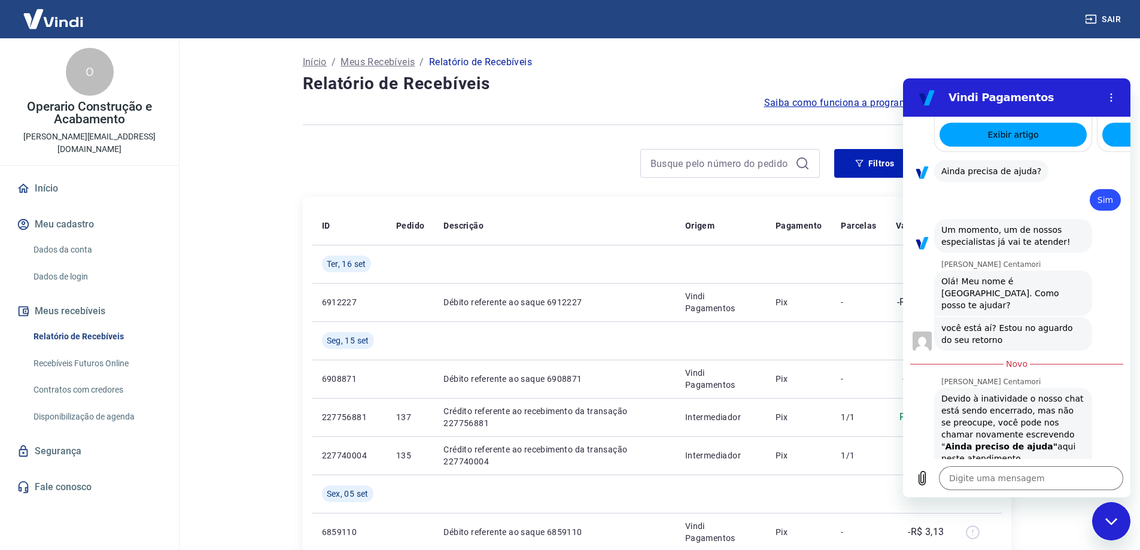
click at [996, 31] on div "Sair" at bounding box center [570, 19] width 1140 height 38
click at [1119, 516] on div "Fechar janela de mensagens" at bounding box center [1111, 521] width 36 height 36
type textarea "x"
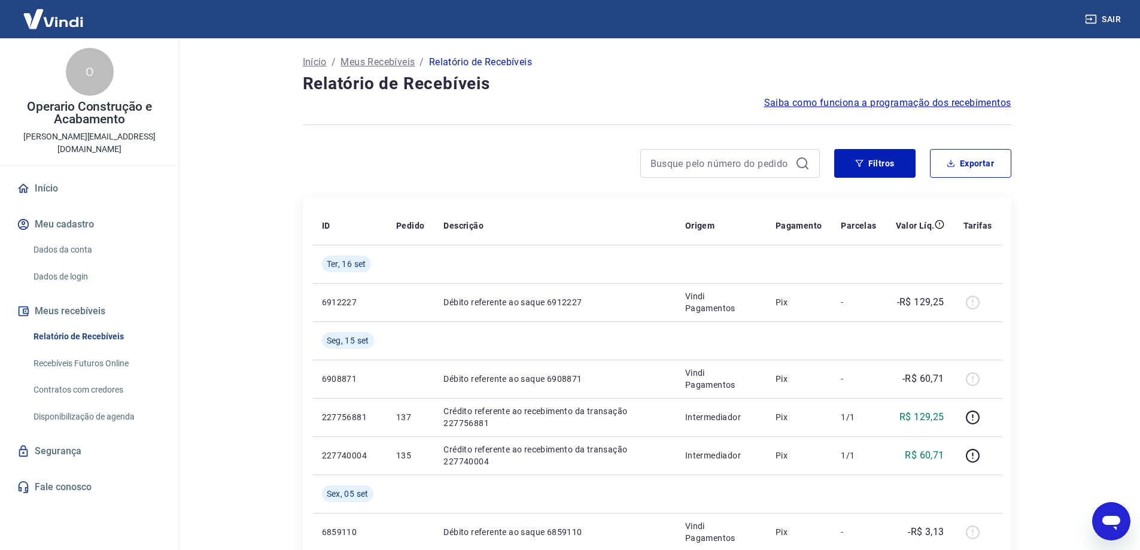
click at [674, 74] on h4 "Relatório de Recebíveis" at bounding box center [657, 84] width 708 height 24
